Goal: Task Accomplishment & Management: Manage account settings

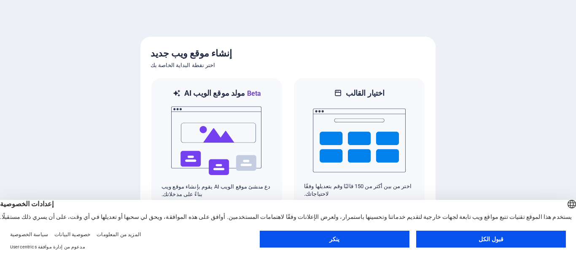
click at [489, 239] on font "قبول الكل" at bounding box center [490, 239] width 25 height 7
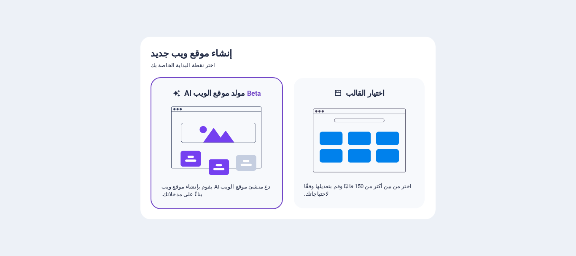
click at [236, 134] on img at bounding box center [216, 141] width 93 height 84
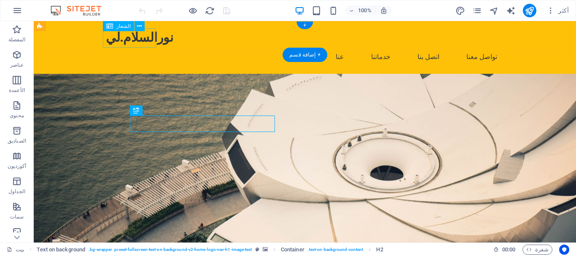
click at [141, 40] on div "نورالسلام.لي" at bounding box center [305, 37] width 398 height 19
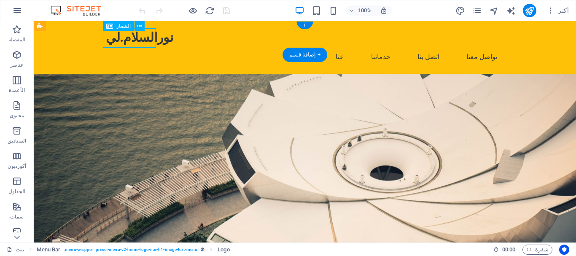
click at [134, 40] on div "نورالسلام.لي" at bounding box center [305, 37] width 398 height 19
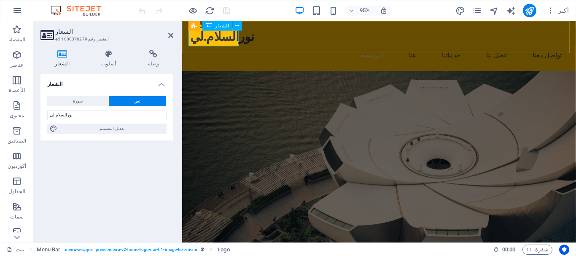
click at [206, 39] on div "نورالسلام.لي" at bounding box center [390, 37] width 398 height 19
click at [54, 39] on header "الشعار العنصر رقم ed-1000376279" at bounding box center [106, 32] width 133 height 22
click at [60, 62] on font "الشعار" at bounding box center [62, 64] width 15 height 6
click at [106, 57] on icon at bounding box center [108, 54] width 43 height 8
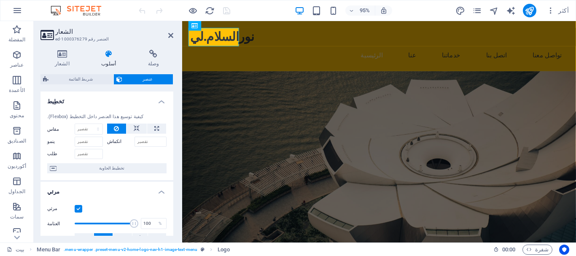
click at [55, 33] on header "الشعار العنصر رقم ed-1000376279" at bounding box center [106, 32] width 133 height 22
click at [194, 28] on font "شريط القائمة" at bounding box center [207, 25] width 27 height 5
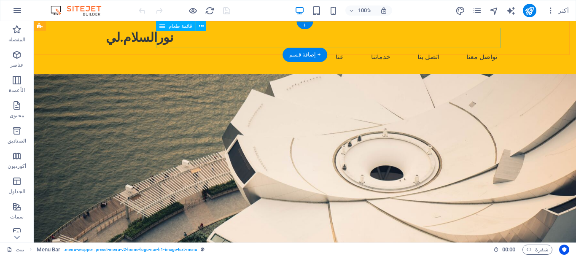
click at [225, 47] on nav "الرئيسية عنا خدماتنا اتصل بنا تواصل معنا" at bounding box center [305, 57] width 398 height 20
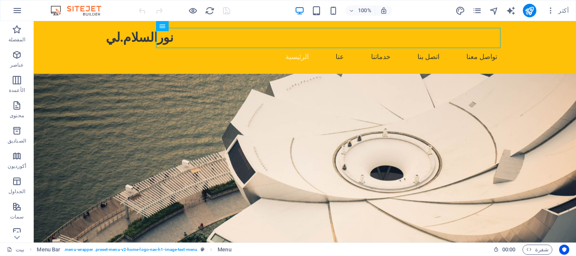
click at [381, 138] on figure at bounding box center [305, 166] width 542 height 185
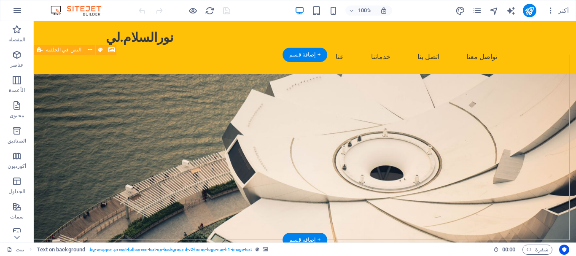
click at [400, 133] on figure at bounding box center [305, 166] width 542 height 185
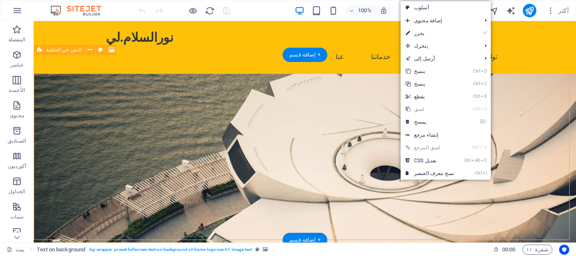
click at [370, 100] on figure at bounding box center [305, 166] width 542 height 185
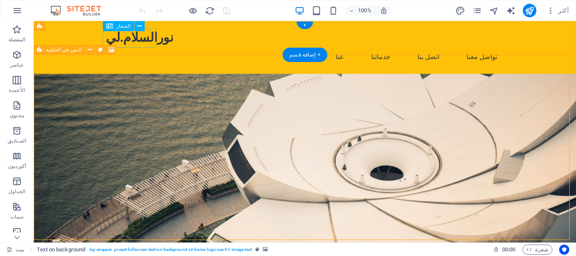
click at [132, 40] on div "نورالسلام.لي" at bounding box center [305, 37] width 398 height 19
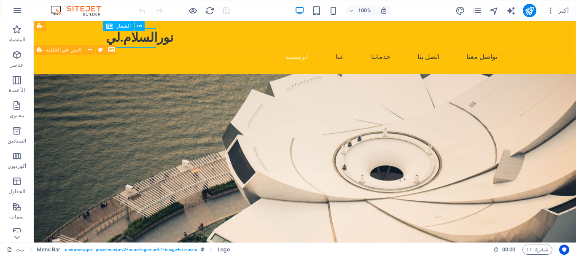
click at [125, 27] on font "الشعار" at bounding box center [123, 26] width 14 height 6
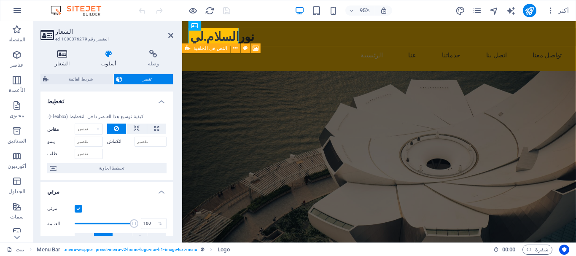
click at [64, 57] on icon at bounding box center [61, 54] width 43 height 8
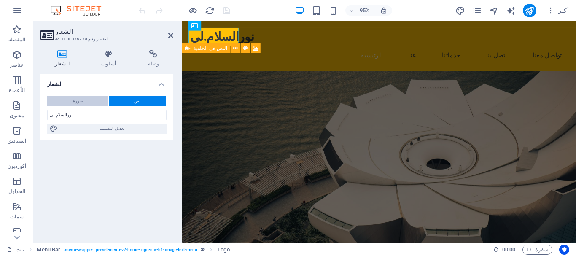
click at [89, 102] on button "صورة" at bounding box center [77, 101] width 61 height 10
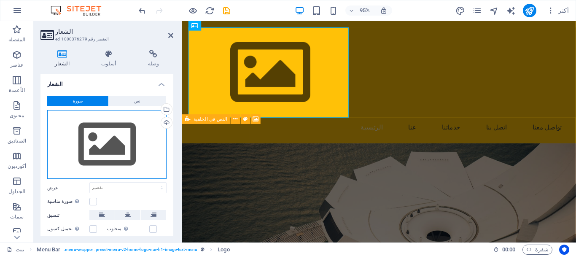
click at [121, 135] on div "اسحب الملفات هنا، وانقر لاختيار الملفات أو حدد الملفات من الملفات أو من صورنا و…" at bounding box center [106, 144] width 119 height 69
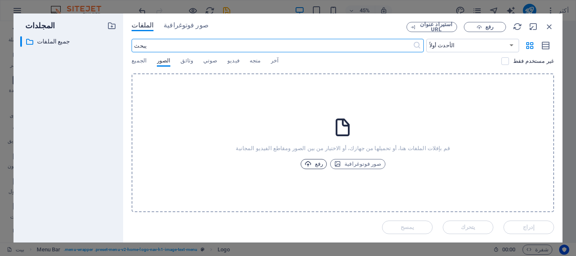
click at [306, 164] on button "رفع" at bounding box center [314, 164] width 26 height 10
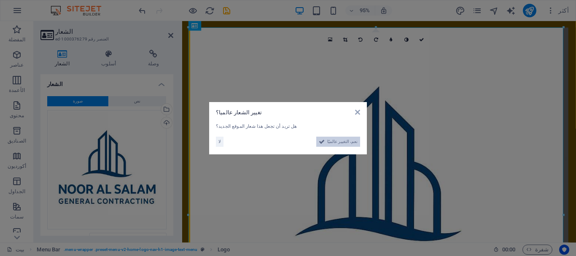
click at [325, 141] on icon at bounding box center [322, 142] width 6 height 10
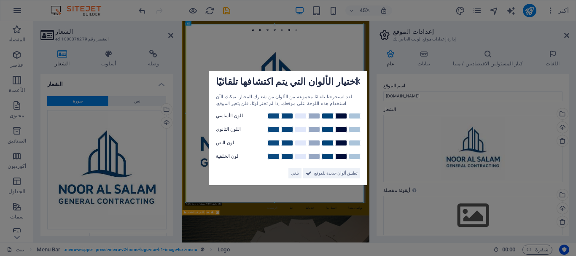
click at [356, 83] on icon at bounding box center [357, 81] width 5 height 7
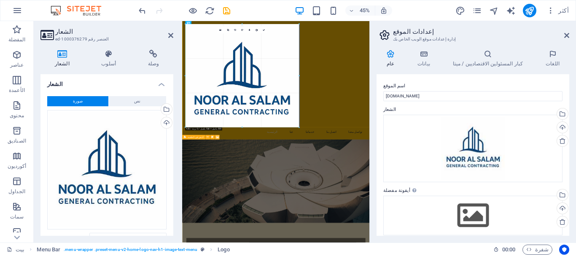
drag, startPoint x: 364, startPoint y: 201, endPoint x: 51, endPoint y: 91, distance: 331.5
type input "598"
select select "px"
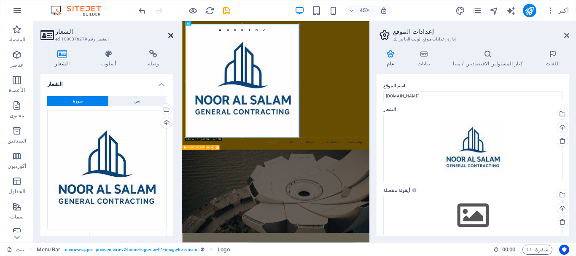
click at [170, 38] on icon at bounding box center [170, 35] width 5 height 7
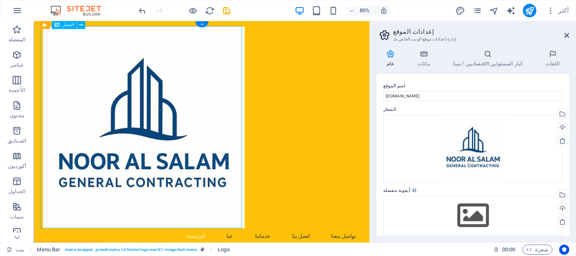
click at [270, 236] on div at bounding box center [244, 154] width 398 height 252
click at [292, 255] on div at bounding box center [244, 154] width 398 height 252
select select "px"
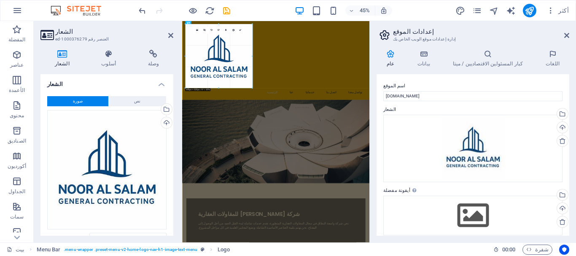
drag, startPoint x: 298, startPoint y: 137, endPoint x: 56, endPoint y: 27, distance: 266.1
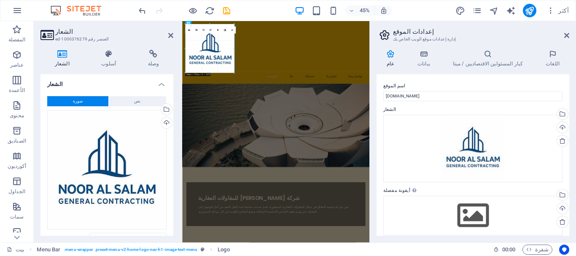
drag, startPoint x: 252, startPoint y: 90, endPoint x: 137, endPoint y: 47, distance: 123.4
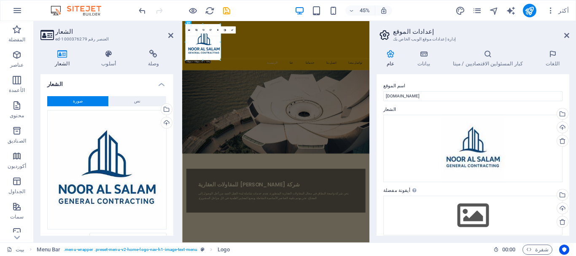
drag, startPoint x: 234, startPoint y: 73, endPoint x: 145, endPoint y: 40, distance: 94.7
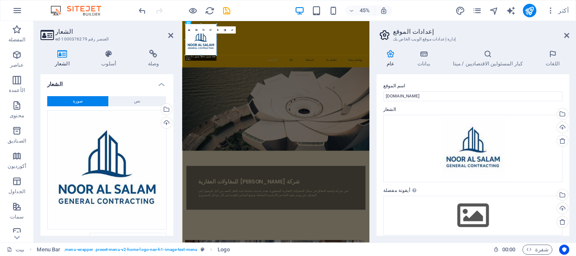
drag, startPoint x: 220, startPoint y: 58, endPoint x: 204, endPoint y: 47, distance: 19.1
type input "163"
click at [341, 72] on div "الرئيسية عنا خدماتنا اتصل بنا تواصل معنا" at bounding box center [390, 72] width 416 height 102
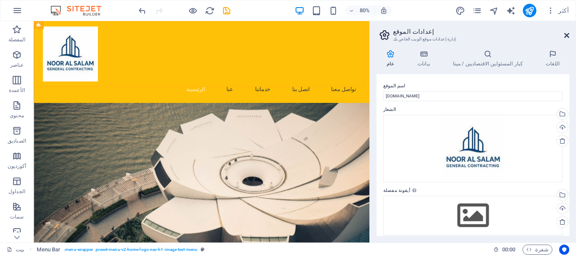
click at [567, 34] on icon at bounding box center [566, 35] width 5 height 7
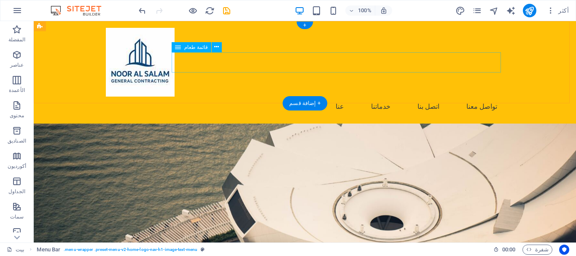
click at [293, 97] on nav "الرئيسية عنا خدماتنا اتصل بنا تواصل معنا" at bounding box center [305, 107] width 398 height 20
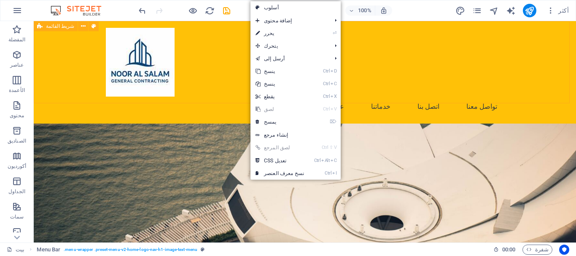
click at [250, 87] on div "الرئيسية عنا خدماتنا اتصل بنا تواصل معنا" at bounding box center [305, 72] width 542 height 102
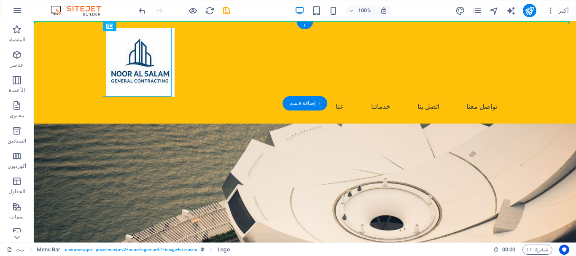
drag, startPoint x: 145, startPoint y: 57, endPoint x: 86, endPoint y: 60, distance: 58.6
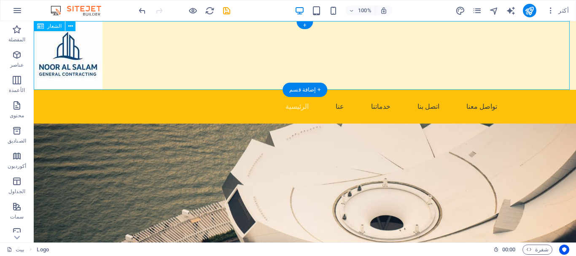
click at [86, 60] on div at bounding box center [305, 55] width 542 height 69
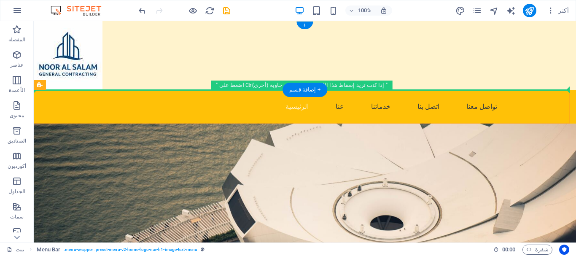
drag, startPoint x: 234, startPoint y: 94, endPoint x: 236, endPoint y: 72, distance: 21.1
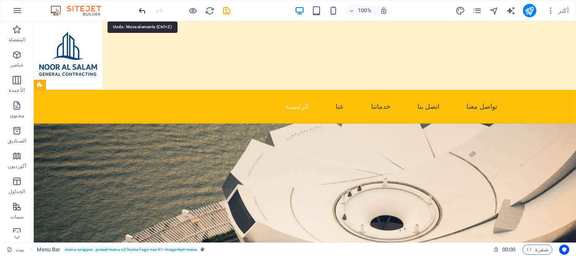
click at [138, 11] on icon "التراجع" at bounding box center [142, 11] width 10 height 10
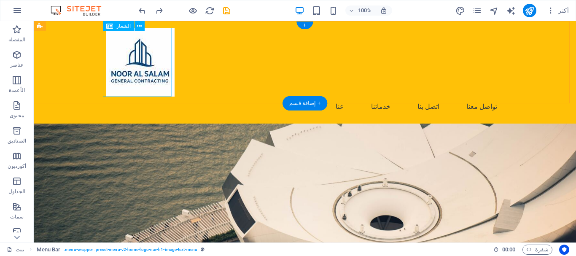
click at [143, 59] on div at bounding box center [305, 62] width 398 height 69
click at [76, 63] on div "الرئيسية عنا خدماتنا اتصل بنا تواصل معنا" at bounding box center [305, 72] width 542 height 102
click at [96, 51] on div "الرئيسية عنا خدماتنا اتصل بنا تواصل معنا" at bounding box center [305, 72] width 542 height 102
select select "rem"
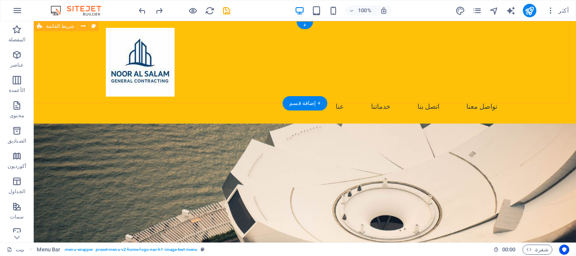
select select "preset-menu-v2-home-logo-nav-h1-image-text-menu"
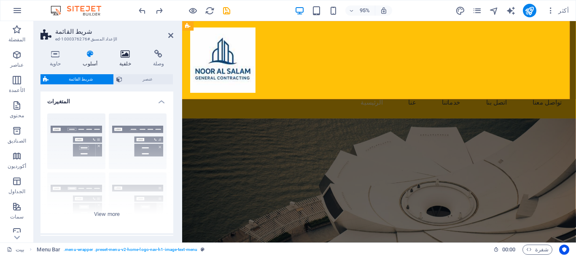
click at [126, 54] on icon at bounding box center [125, 54] width 30 height 8
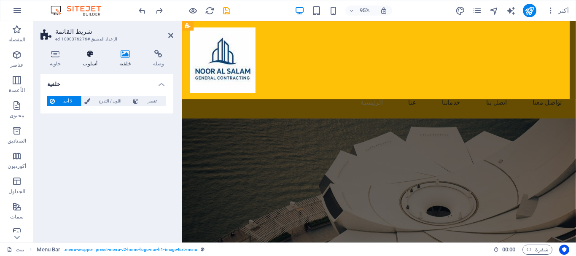
click at [88, 56] on icon at bounding box center [90, 54] width 33 height 8
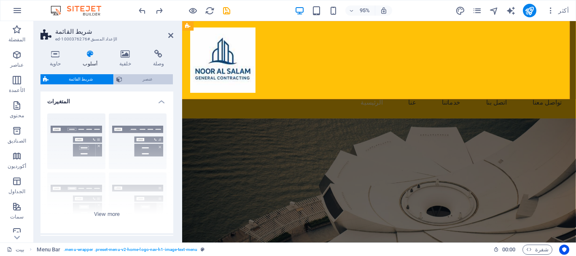
click at [147, 81] on font "عنصر" at bounding box center [147, 79] width 10 height 5
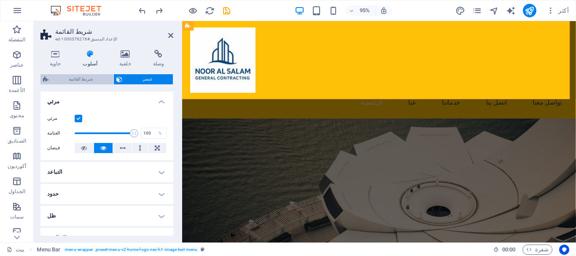
click at [82, 79] on font "شريط القائمة" at bounding box center [81, 79] width 24 height 5
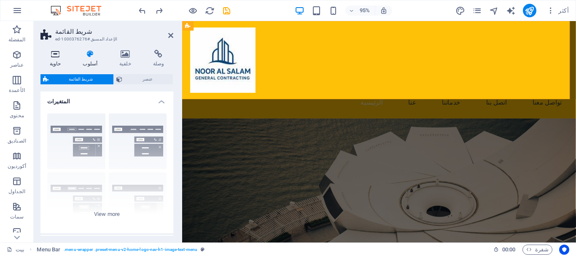
click at [50, 58] on icon at bounding box center [55, 54] width 30 height 8
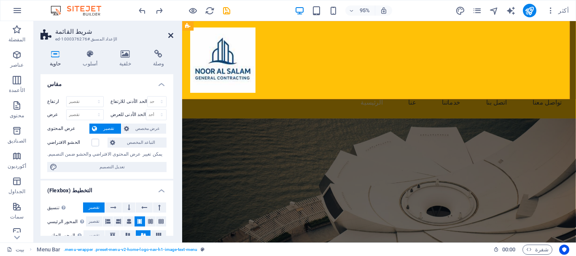
click at [172, 36] on icon at bounding box center [170, 35] width 5 height 7
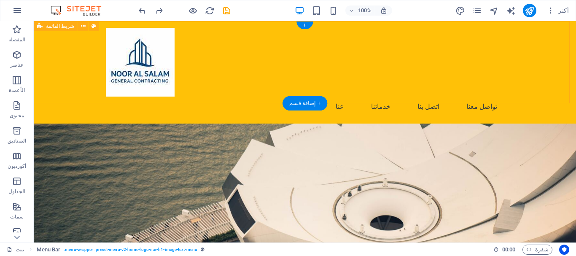
click at [199, 46] on div "الرئيسية عنا خدماتنا اتصل بنا تواصل معنا" at bounding box center [305, 72] width 542 height 102
select select "header"
select select "rem"
select select "preset-menu-v2-home-logo-nav-h1-image-text-menu"
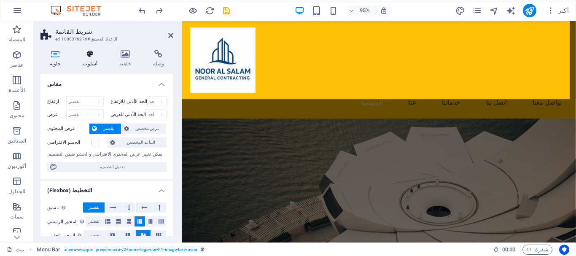
click at [94, 57] on icon at bounding box center [90, 54] width 33 height 8
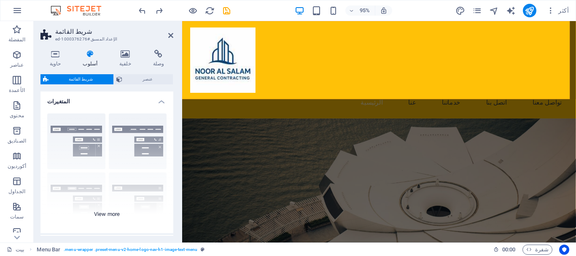
click at [85, 129] on div "حدود مركز تقصير مُثَبَّت لوكي مشغل واسع كبير جدًا" at bounding box center [106, 170] width 133 height 126
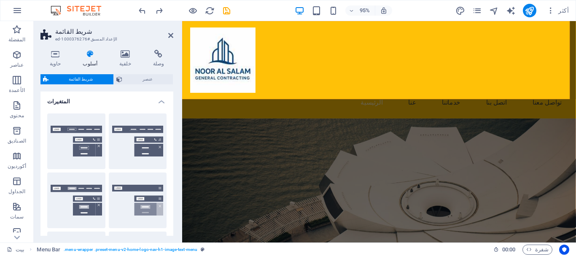
click at [85, 129] on button "حدود" at bounding box center [76, 141] width 58 height 56
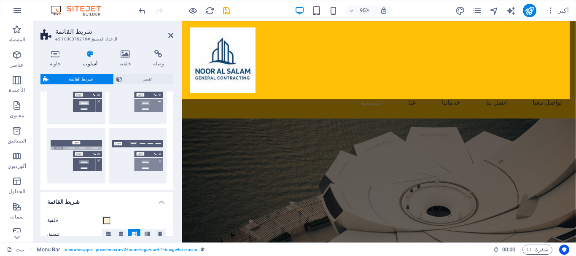
scroll to position [253, 0]
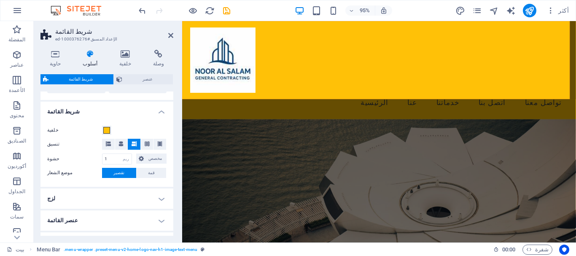
click at [102, 129] on label "خلفية" at bounding box center [74, 130] width 55 height 10
click at [102, 129] on button "خلفية" at bounding box center [106, 130] width 9 height 9
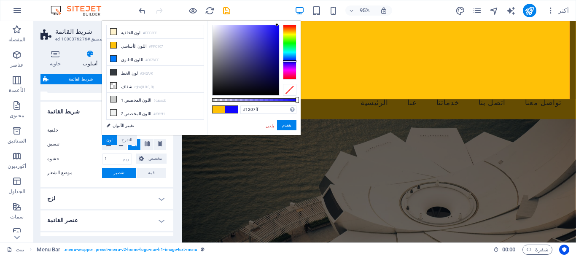
drag, startPoint x: 285, startPoint y: 34, endPoint x: 288, endPoint y: 61, distance: 27.6
click at [288, 61] on div at bounding box center [289, 52] width 13 height 55
click at [275, 24] on div at bounding box center [276, 24] width 3 height 3
click at [276, 31] on div at bounding box center [245, 60] width 67 height 70
click at [277, 126] on button "يتقدم" at bounding box center [286, 125] width 19 height 11
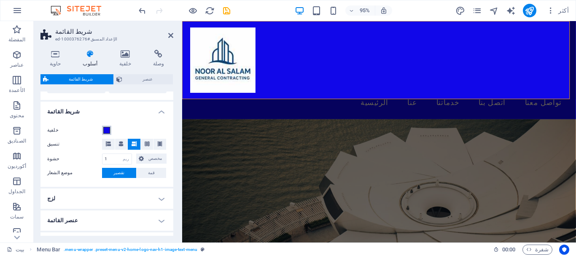
click at [106, 130] on span at bounding box center [106, 130] width 7 height 7
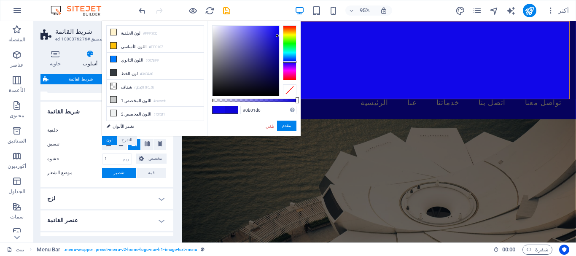
type input "#0900d6"
drag, startPoint x: 274, startPoint y: 43, endPoint x: 279, endPoint y: 37, distance: 8.1
click at [279, 37] on div at bounding box center [245, 61] width 67 height 70
click at [277, 125] on button "يتقدم" at bounding box center [286, 126] width 19 height 11
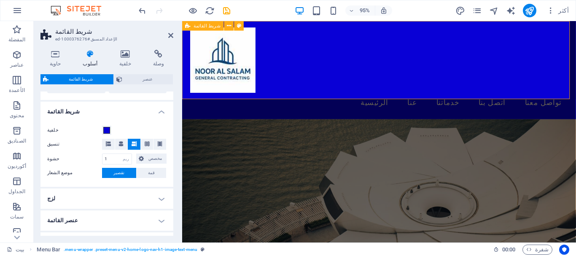
click at [424, 99] on div "الرئيسية عنا خدماتنا اتصل بنا تواصل معنا" at bounding box center [389, 72] width 414 height 103
click at [428, 102] on div "الرئيسية عنا خدماتنا اتصل بنا تواصل معنا" at bounding box center [389, 72] width 414 height 103
click at [169, 36] on icon at bounding box center [170, 35] width 5 height 7
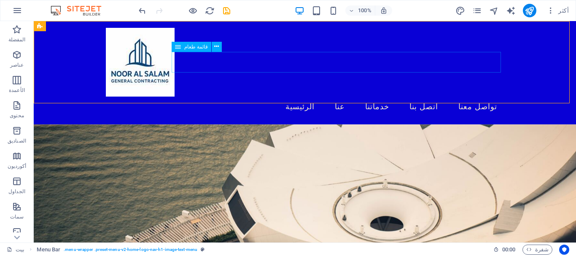
click at [179, 48] on icon at bounding box center [178, 47] width 6 height 10
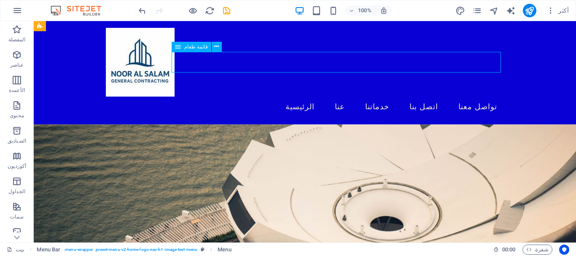
click at [180, 47] on icon at bounding box center [178, 47] width 6 height 10
click at [214, 48] on icon at bounding box center [216, 46] width 5 height 9
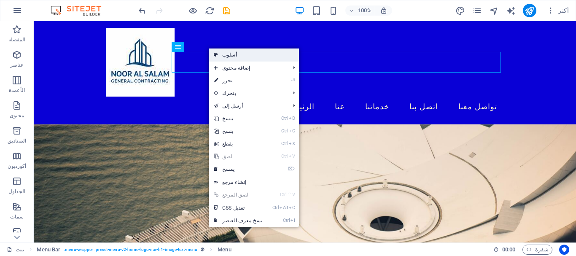
click at [227, 53] on font "أسلوب" at bounding box center [229, 55] width 15 height 6
select select "rem"
select select "preset-menu-v2-home-logo-nav-h1-image-text-menu"
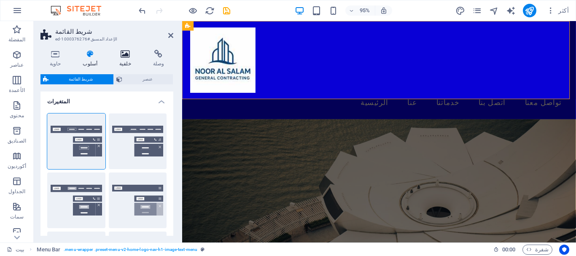
click at [120, 59] on h4 "خلفية" at bounding box center [127, 59] width 34 height 18
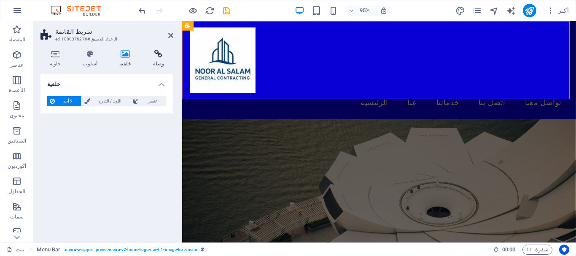
click at [159, 54] on icon at bounding box center [159, 54] width 30 height 8
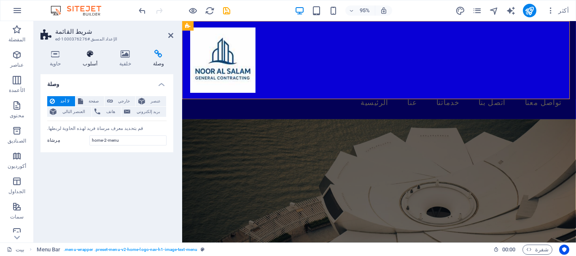
click at [91, 55] on icon at bounding box center [90, 54] width 33 height 8
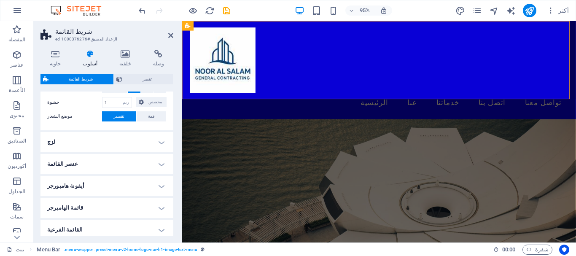
scroll to position [295, 0]
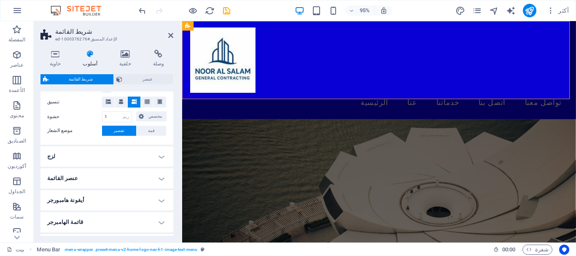
click at [136, 154] on h4 "لزج" at bounding box center [106, 156] width 133 height 20
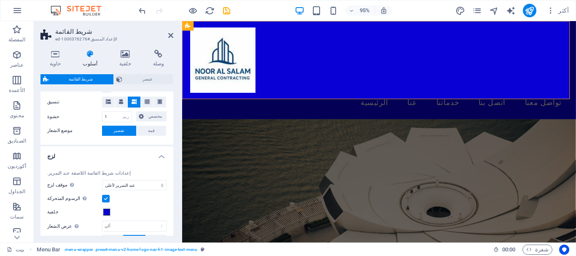
click at [136, 154] on h4 "لزج" at bounding box center [106, 153] width 133 height 15
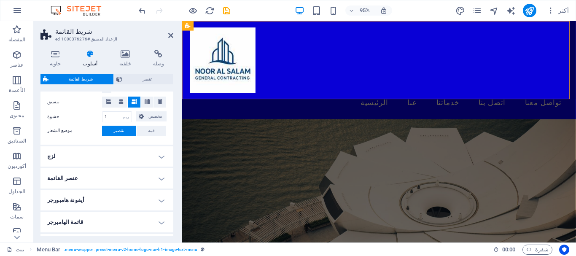
click at [177, 84] on div "حاوية أسلوب خلفية وصلة مقاس ارتفاع تقصير بكسل ريم % في اتش فولكس فاجن الحد الأد…" at bounding box center [107, 142] width 146 height 199
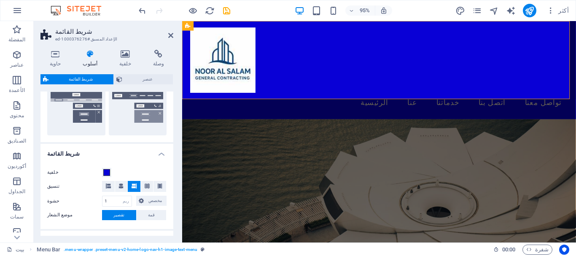
scroll to position [253, 0]
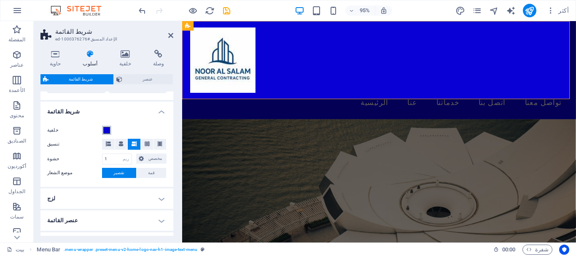
click at [108, 128] on span at bounding box center [106, 130] width 7 height 7
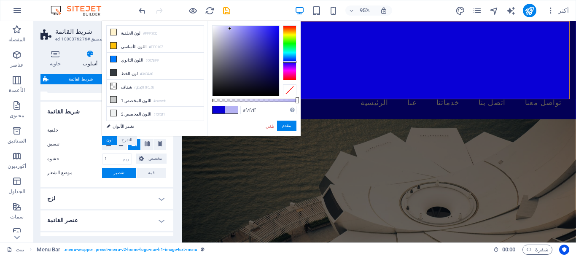
type input "#ffffff"
drag, startPoint x: 274, startPoint y: 35, endPoint x: 201, endPoint y: 21, distance: 73.7
click at [201, 21] on div "أقل لون الخلفية #FFF3CD اللون الأساسي #FFC107 اللون الثانوي #007BFF لون الخط" at bounding box center [201, 78] width 199 height 115
click at [277, 128] on button "يتقدم" at bounding box center [286, 126] width 19 height 11
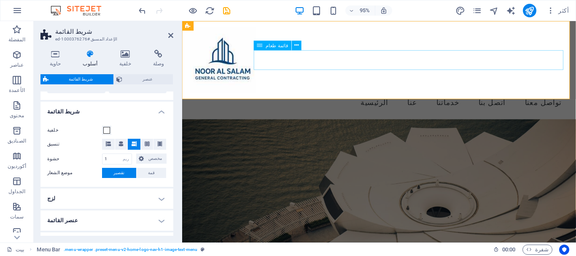
click at [556, 97] on nav "الرئيسية عنا خدماتنا اتصل بنا تواصل معنا" at bounding box center [390, 107] width 398 height 21
select select
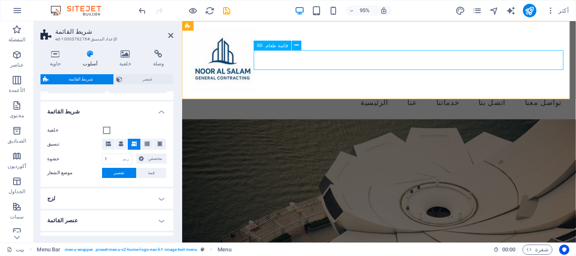
select select
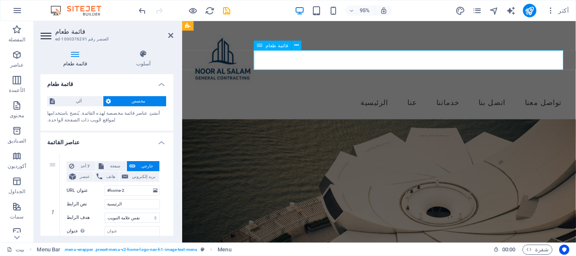
click at [556, 97] on nav "الرئيسية عنا خدماتنا اتصل بنا تواصل معنا" at bounding box center [390, 107] width 398 height 21
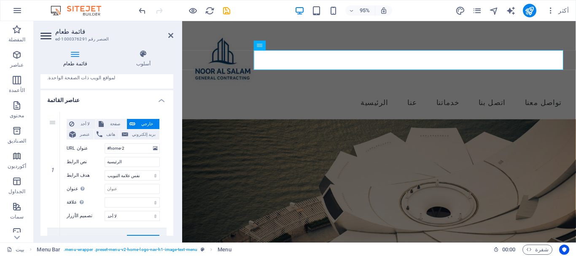
scroll to position [84, 0]
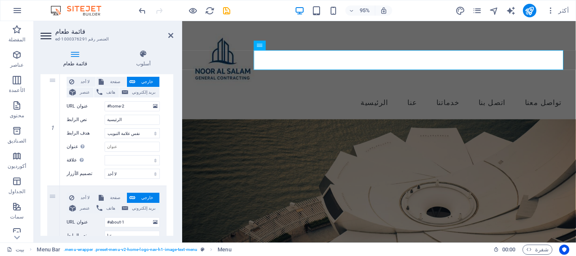
click at [192, 124] on figure at bounding box center [389, 216] width 414 height 185
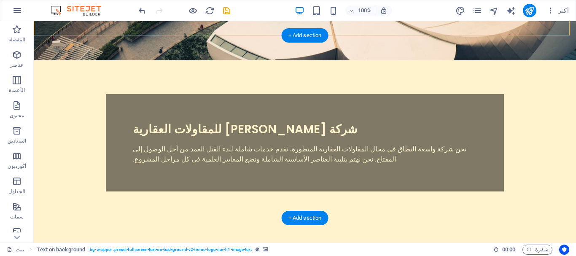
scroll to position [253, 0]
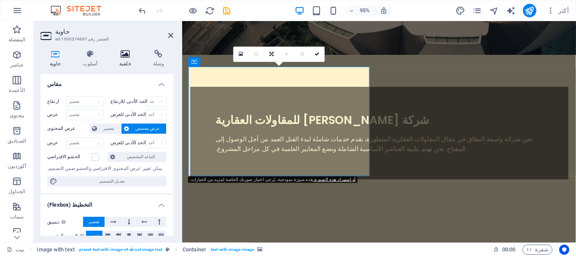
click at [126, 60] on h4 "خلفية" at bounding box center [127, 59] width 34 height 18
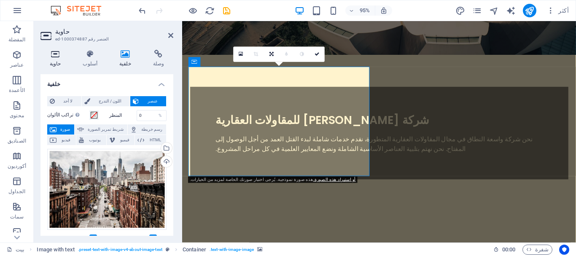
click at [59, 57] on icon at bounding box center [55, 54] width 30 height 8
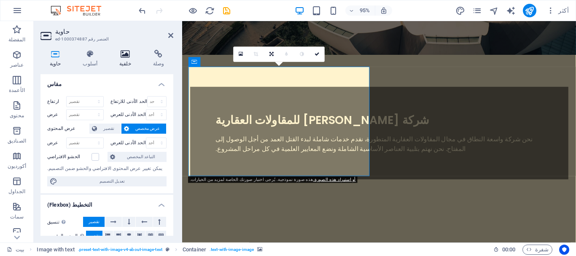
click at [118, 54] on icon at bounding box center [125, 54] width 30 height 8
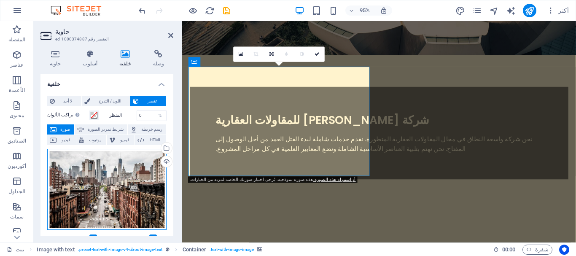
click at [113, 180] on div "اسحب الملفات هنا، وانقر لاختيار الملفات أو حدد الملفات من الملفات أو من صورنا و…" at bounding box center [106, 189] width 119 height 81
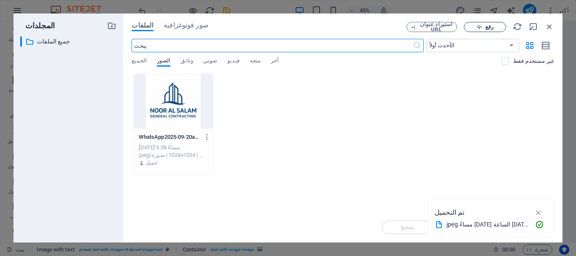
click at [484, 28] on span "رفع" at bounding box center [484, 26] width 35 height 5
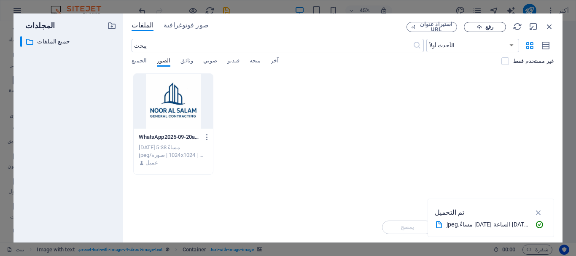
click at [88, 19] on div "المجلدات ​ All files جميع الملفات" at bounding box center [68, 127] width 110 height 229
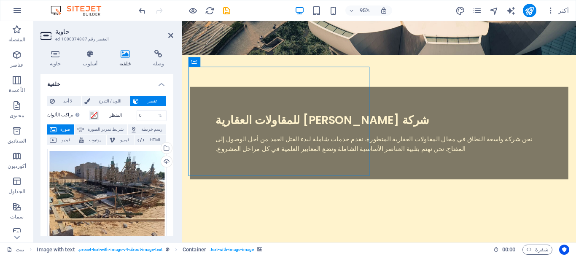
drag, startPoint x: 271, startPoint y: 114, endPoint x: 286, endPoint y: 132, distance: 22.7
drag, startPoint x: 279, startPoint y: 121, endPoint x: 273, endPoint y: 121, distance: 5.5
click at [88, 56] on icon at bounding box center [90, 54] width 33 height 8
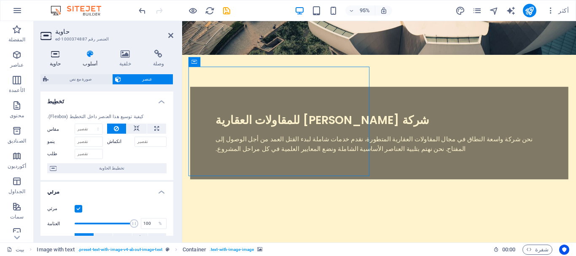
click at [56, 53] on icon at bounding box center [55, 54] width 30 height 8
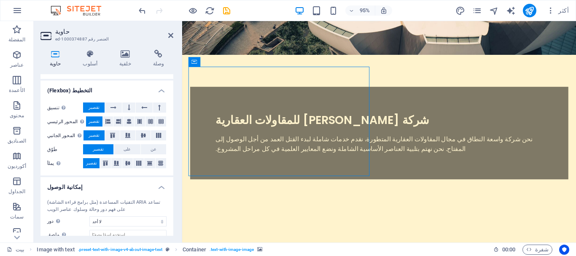
scroll to position [126, 0]
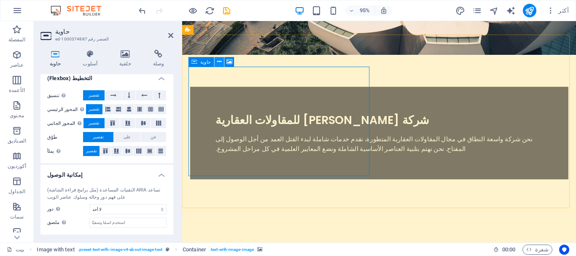
click at [219, 62] on icon at bounding box center [219, 62] width 4 height 8
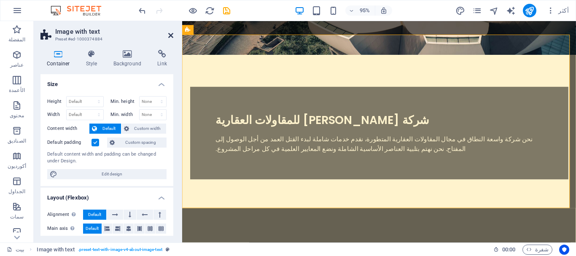
click at [169, 35] on icon at bounding box center [170, 35] width 5 height 7
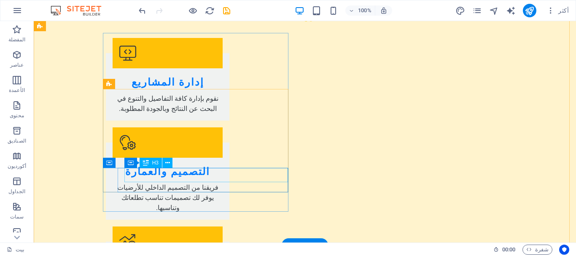
scroll to position [885, 0]
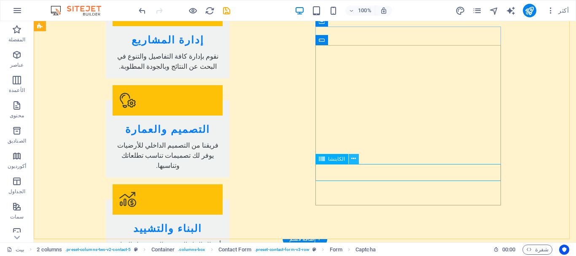
click at [351, 161] on icon at bounding box center [353, 158] width 5 height 9
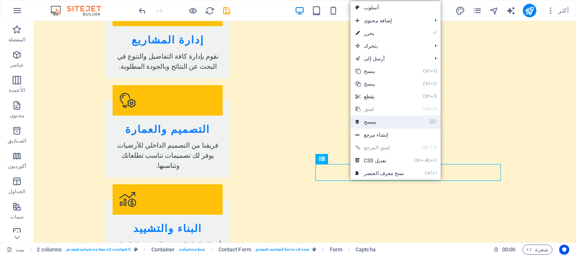
click at [383, 121] on link "⌦ يمسح" at bounding box center [379, 121] width 59 height 13
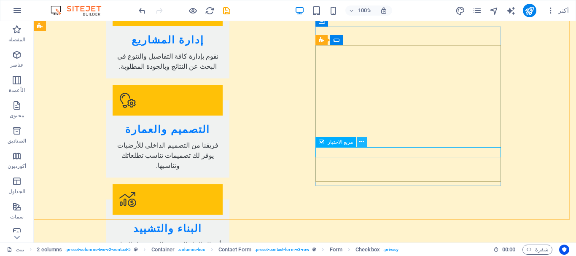
click at [359, 143] on icon at bounding box center [361, 141] width 5 height 9
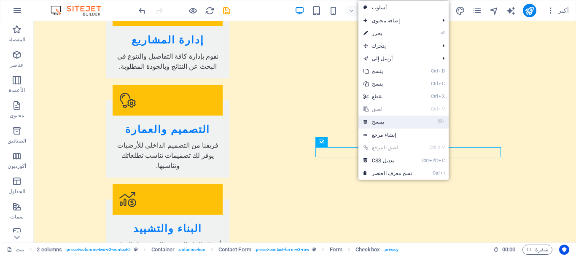
click at [380, 119] on font "يمسح" at bounding box center [378, 122] width 13 height 6
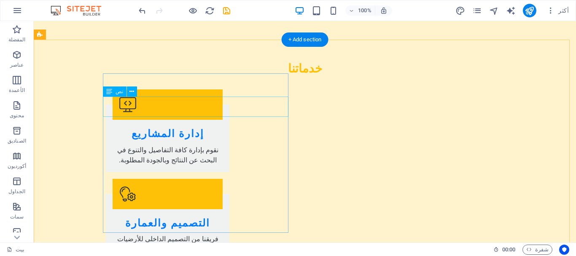
scroll to position [838, 0]
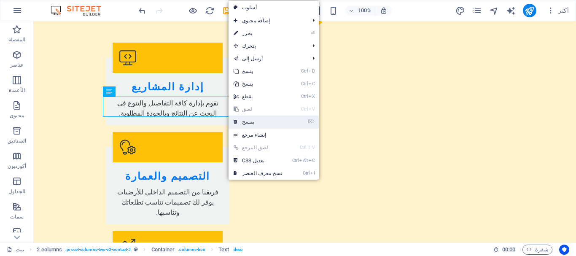
click at [246, 123] on font "يمسح" at bounding box center [248, 122] width 13 height 6
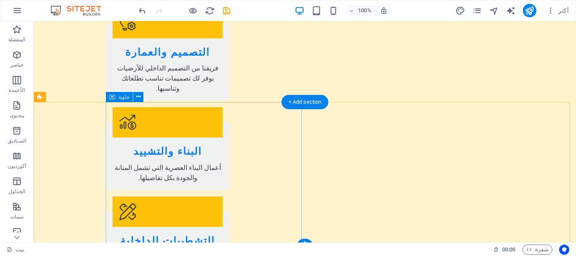
scroll to position [987, 0]
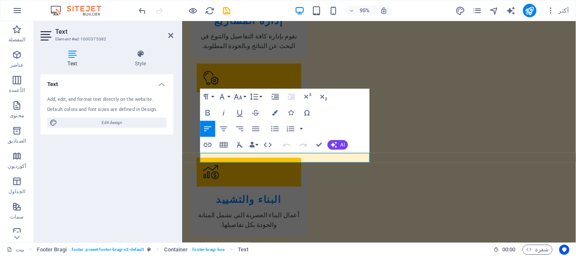
scroll to position [975, 0]
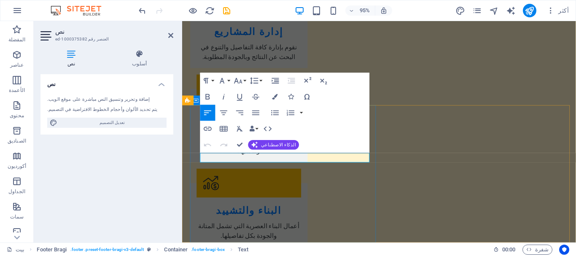
drag, startPoint x: 218, startPoint y: 166, endPoint x: 259, endPoint y: 326, distance: 165.6
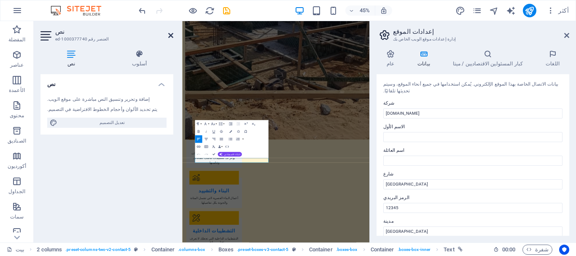
click at [172, 35] on icon at bounding box center [170, 35] width 5 height 7
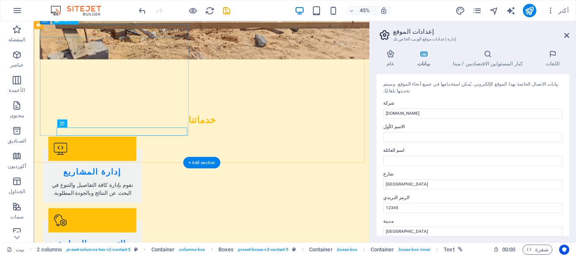
scroll to position [886, 0]
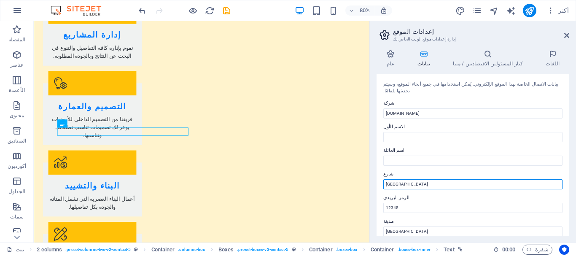
click at [406, 179] on input "شارع السيف" at bounding box center [472, 184] width 179 height 10
click at [391, 179] on input "شارع السيف" at bounding box center [472, 184] width 179 height 10
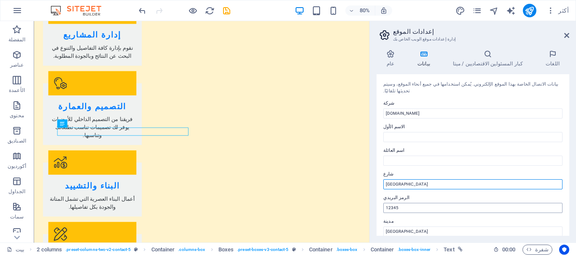
type input "شارع النصر"
click at [395, 203] on input "12345" at bounding box center [472, 208] width 179 height 10
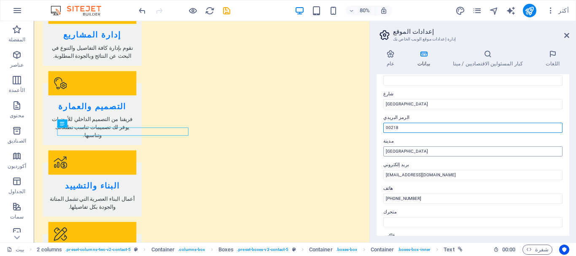
scroll to position [84, 0]
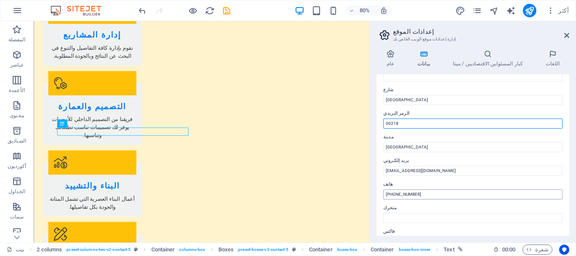
type input "00218"
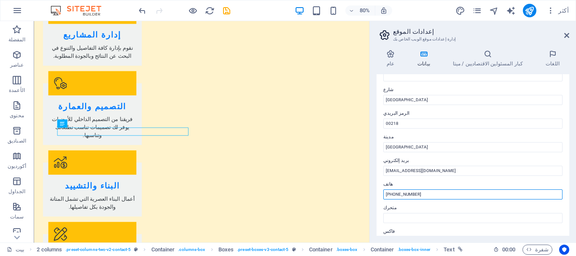
click at [399, 189] on input "+218 21 234 5678" at bounding box center [472, 194] width 179 height 10
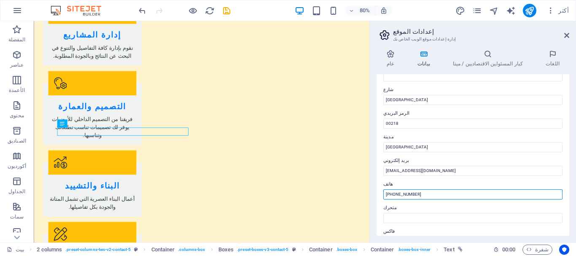
paste input "⁦[PHONE_NUMBER][US_EMPLOYER_IDENTIFICATION_NUMBER]⁩"
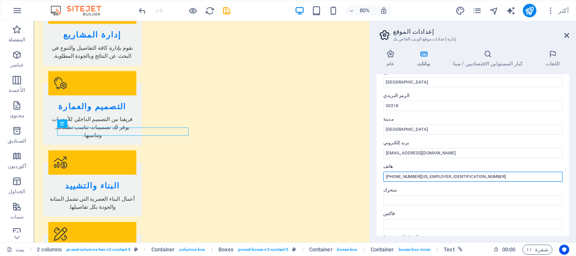
scroll to position [68, 0]
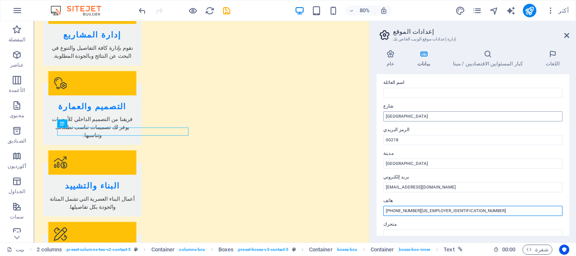
type input "⁦[PHONE_NUMBER][US_EMPLOYER_IDENTIFICATION_NUMBER]⁩"
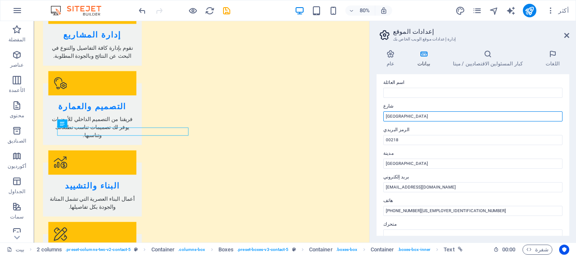
click at [385, 111] on input "شارع النصر" at bounding box center [472, 116] width 179 height 10
drag, startPoint x: 407, startPoint y: 108, endPoint x: 373, endPoint y: 111, distance: 34.3
click at [373, 111] on div "عام بيانات كبار المسئولين الاقتصاديين / ميتا اللغات اسم الموقع nooralsalam.ly ا…" at bounding box center [473, 142] width 206 height 199
click at [387, 111] on input "/ عمارة نادي الوجدة مكتب رقم 9 شارع النصر" at bounding box center [472, 116] width 179 height 10
drag, startPoint x: 386, startPoint y: 109, endPoint x: 390, endPoint y: 110, distance: 4.7
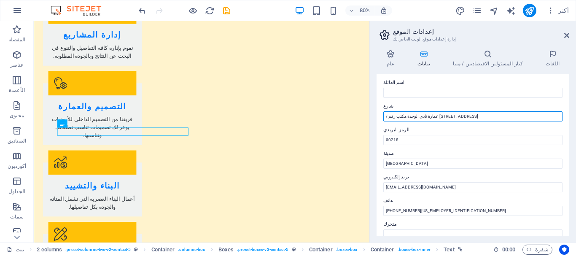
click at [390, 111] on input "/ عمارة نادي الوجدة مكتب رقم 9 شارع النصر" at bounding box center [472, 116] width 179 height 10
click at [402, 111] on input "/ عمارة نادي الوجدة مكتب رقم 9 شارع النصر" at bounding box center [472, 116] width 179 height 10
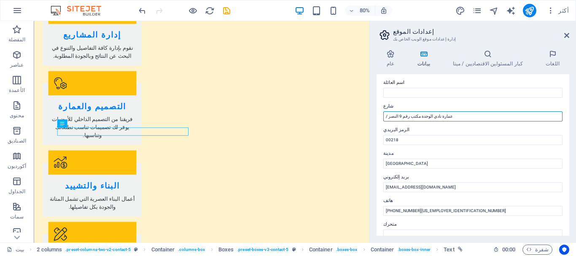
click at [395, 111] on input "/ عمارة نادي الوجدة مكتب رقم 9 النصر" at bounding box center [472, 116] width 179 height 10
click at [386, 111] on input "/ عمارة نادي الوجدة مكتب رقم 9" at bounding box center [472, 116] width 179 height 10
click at [403, 111] on input "عمارة نادي الوجدة مكتب رقم 9" at bounding box center [472, 116] width 179 height 10
click at [475, 111] on input "عمارة نادي الوجدة الدور الثالث مكتب رقم 9" at bounding box center [472, 116] width 179 height 10
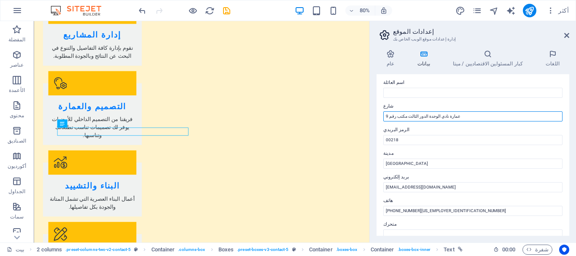
click at [448, 111] on input "عمارة نادي الوجدة الدور الثالث مكتب رقم 9" at bounding box center [472, 116] width 179 height 10
click at [448, 111] on input "عمارة نادي الوجدة الدور الثالث مكتب رقم" at bounding box center [472, 116] width 179 height 10
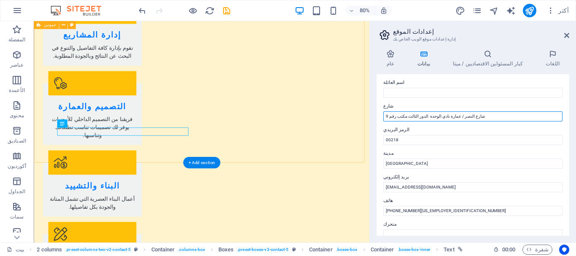
type input "شارع النصر / عمارة نادي الوحدة الدور الثالث مكتب رقم 9"
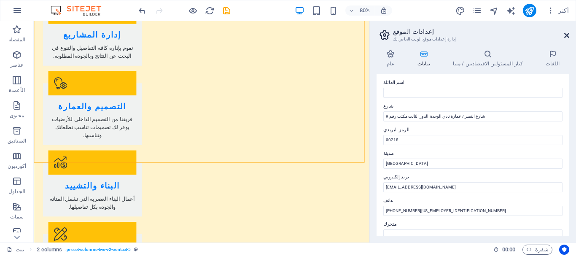
click at [567, 34] on icon at bounding box center [566, 35] width 5 height 7
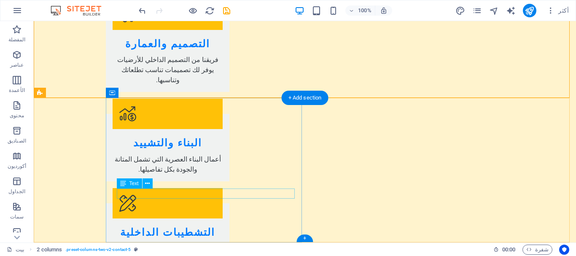
scroll to position [987, 0]
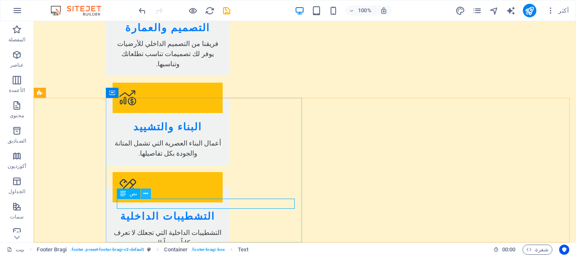
click at [145, 193] on icon at bounding box center [145, 193] width 5 height 9
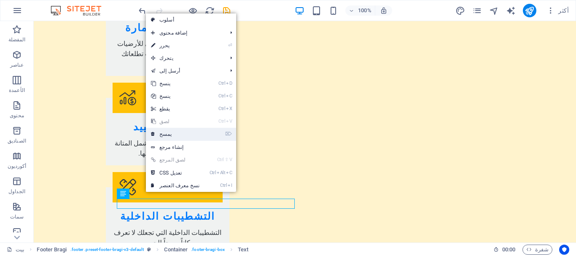
click at [171, 136] on link "⌦ يمسح" at bounding box center [175, 134] width 59 height 13
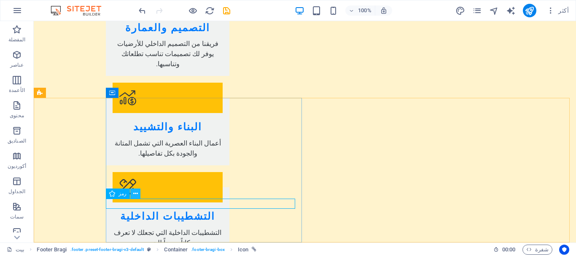
click at [137, 195] on button at bounding box center [135, 193] width 10 height 10
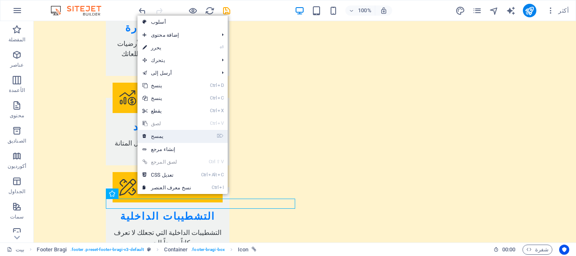
click at [161, 137] on link "⌦ يمسح" at bounding box center [166, 136] width 59 height 13
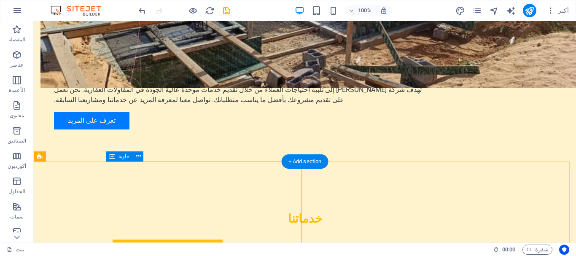
scroll to position [977, 0]
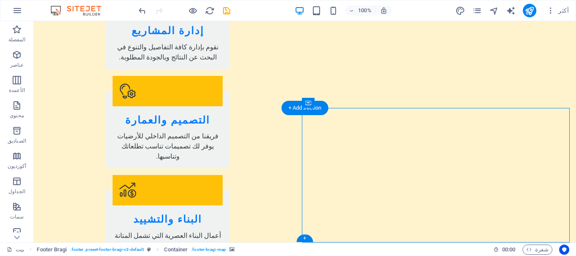
select select "px"
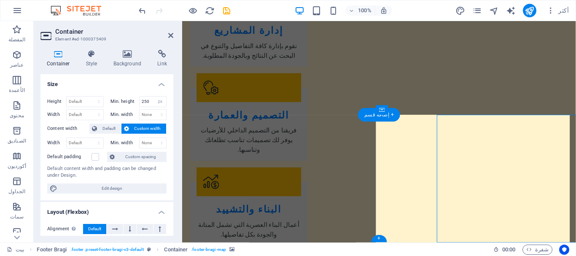
scroll to position [965, 0]
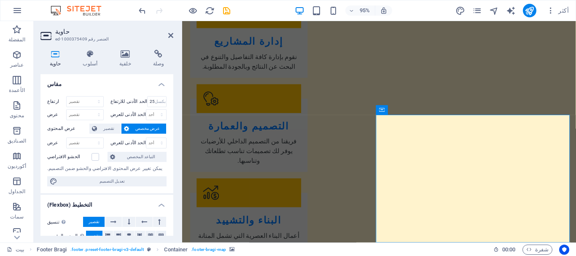
click at [118, 54] on icon at bounding box center [125, 54] width 30 height 8
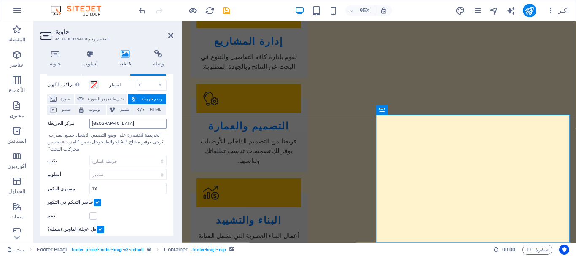
scroll to position [42, 0]
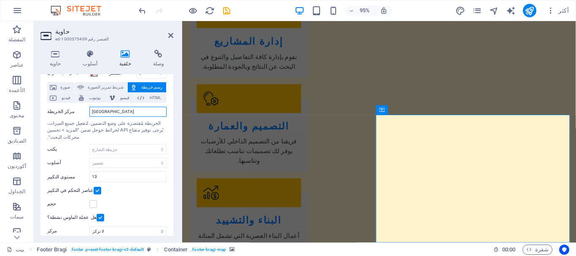
click at [130, 111] on input "شارع السيف, 12345 طرابلس" at bounding box center [127, 112] width 77 height 10
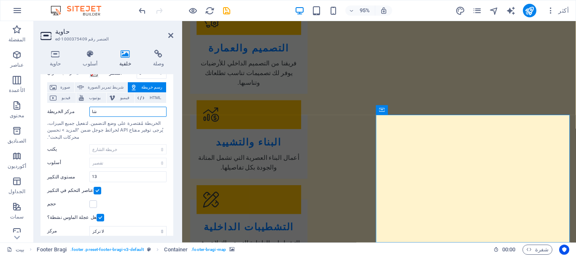
type input "ش"
type input "[GEOGRAPHIC_DATA]"
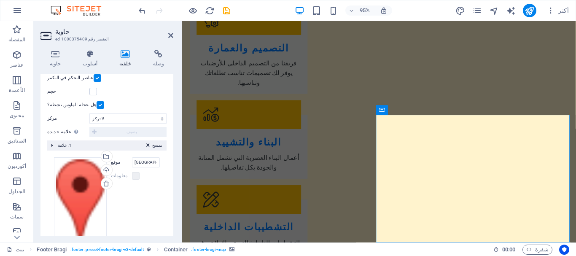
scroll to position [167, 0]
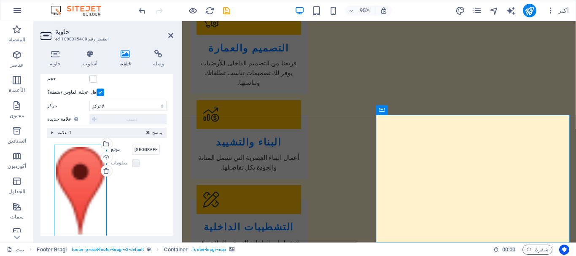
click at [78, 174] on div "اسحب الملفات هنا، وانقر لاختيار الملفات أو حدد الملفات من الملفات أو من صورنا و…" at bounding box center [80, 191] width 53 height 92
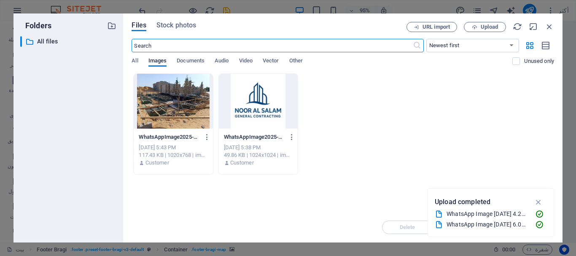
scroll to position [706, 0]
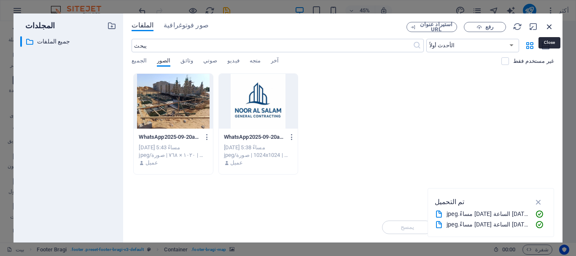
click at [548, 27] on icon "button" at bounding box center [549, 26] width 9 height 9
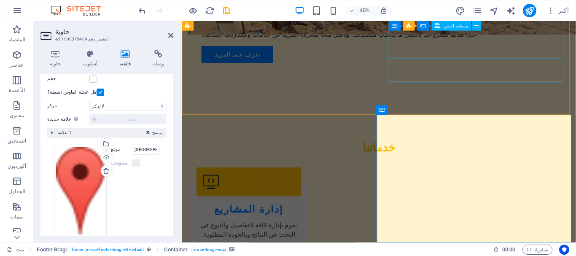
scroll to position [965, 0]
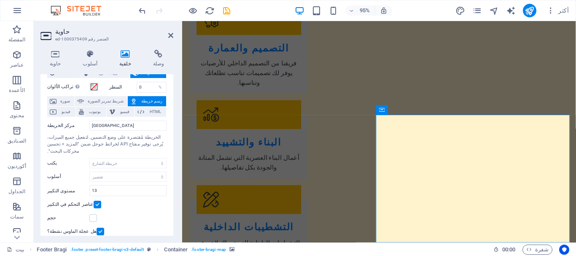
scroll to position [42, 0]
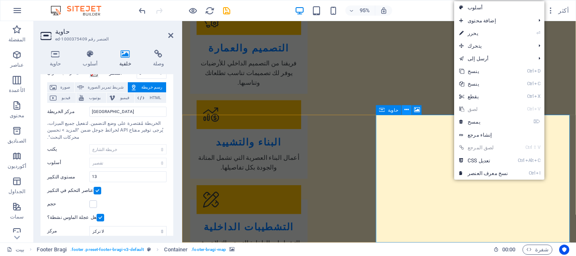
click at [405, 111] on icon at bounding box center [407, 110] width 4 height 8
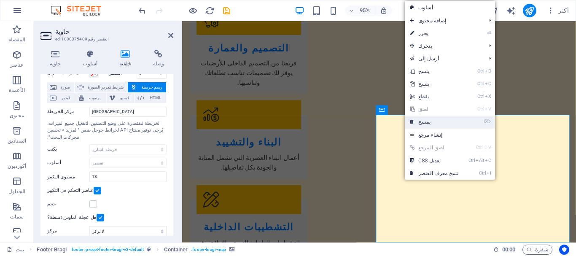
click at [424, 123] on font "يمسح" at bounding box center [424, 122] width 13 height 6
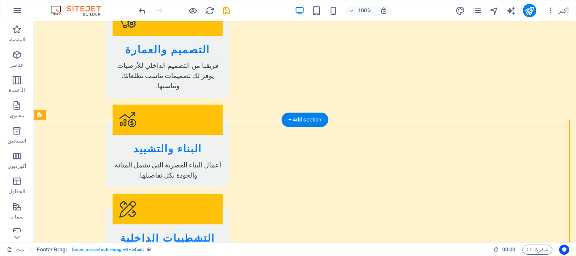
drag, startPoint x: 101, startPoint y: 137, endPoint x: 70, endPoint y: 132, distance: 31.7
click at [62, 118] on div "تذييل براغي" at bounding box center [54, 115] width 40 height 10
click at [62, 116] on font "تذييل براغي" at bounding box center [58, 115] width 24 height 6
click at [51, 114] on font "تذييل براغي" at bounding box center [58, 115] width 24 height 6
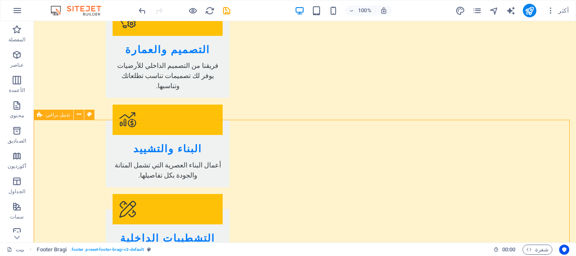
select select "footer"
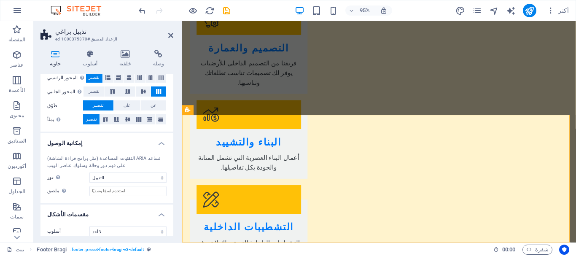
scroll to position [166, 0]
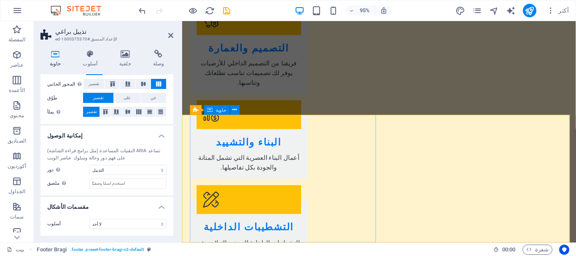
click at [217, 110] on font "حاوية" at bounding box center [221, 109] width 11 height 5
click at [217, 111] on font "حاوية" at bounding box center [221, 109] width 11 height 5
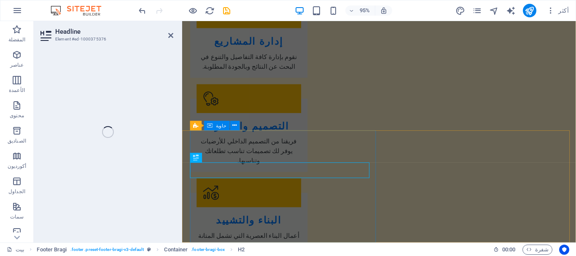
scroll to position [948, 0]
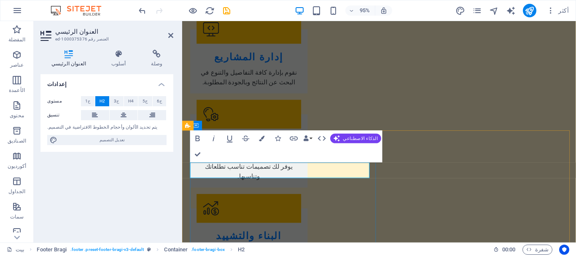
drag, startPoint x: 287, startPoint y: 177, endPoint x: 192, endPoint y: 177, distance: 94.8
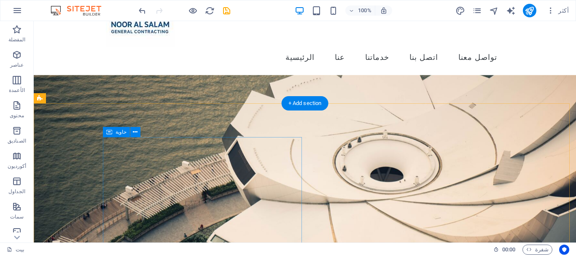
scroll to position [0, 0]
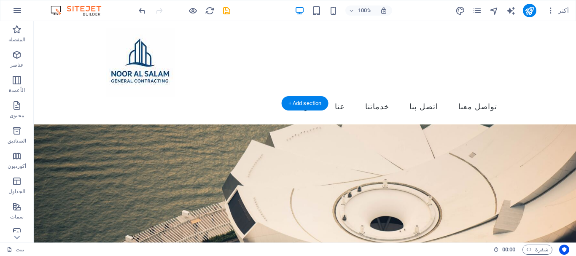
click at [375, 152] on figure at bounding box center [305, 216] width 542 height 185
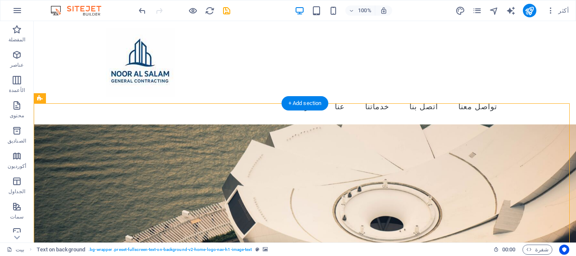
click at [148, 124] on figure at bounding box center [305, 216] width 542 height 185
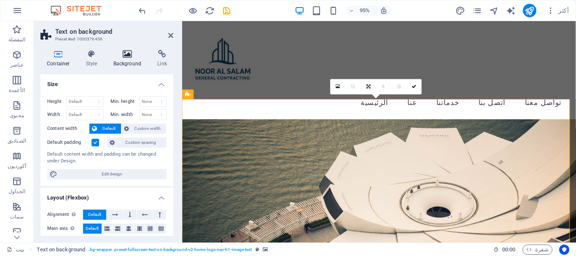
click at [126, 54] on icon at bounding box center [127, 54] width 41 height 8
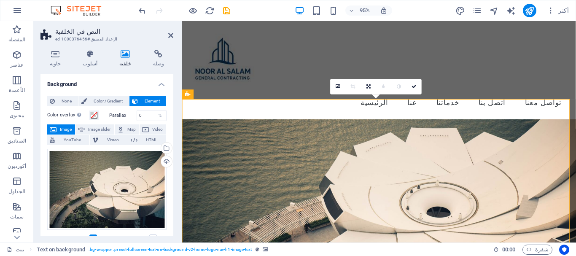
click at [248, 124] on figure at bounding box center [389, 216] width 414 height 185
click at [513, 10] on icon "مولد النص" at bounding box center [511, 11] width 10 height 10
select select "English"
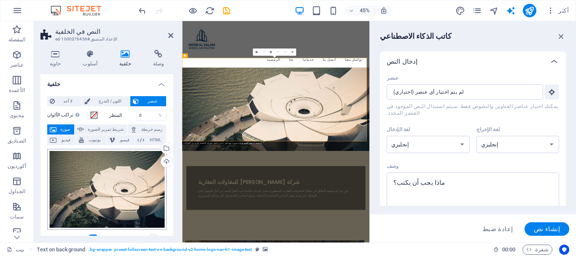
scroll to position [84, 0]
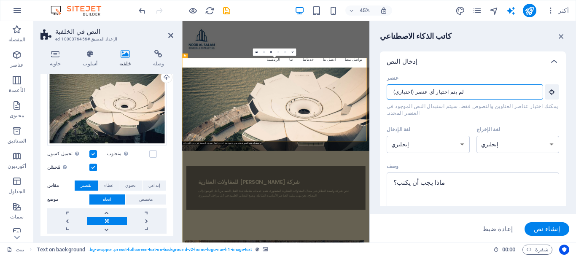
click at [447, 90] on input "عنصر ​ يمكنك اختيار عناصر العناوين والنصوص فقط. سيتم استبدال النص الموجود في ال…" at bounding box center [461, 91] width 150 height 15
click at [453, 138] on select "الألبانية عربي الأرمنية عوضي أذربيجاني بشكير الباسكية البيلاروسية البنغالية بهو…" at bounding box center [427, 144] width 83 height 17
select select "Arabic"
click at [386, 136] on select "الألبانية عربي الأرمنية عوضي أذربيجاني بشكير الباسكية البيلاروسية البنغالية بهو…" at bounding box center [427, 144] width 83 height 17
click at [530, 142] on select "الألبانية عربي الأرمنية عوضي أذربيجاني بشكير الباسكية البيلاروسية البنغالية بهو…" at bounding box center [517, 144] width 83 height 17
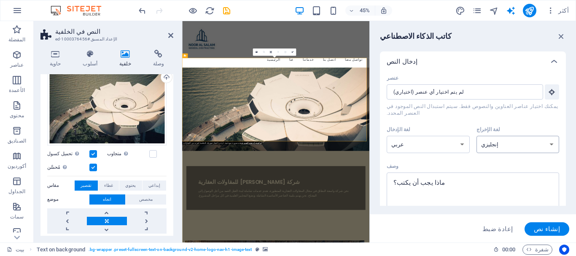
select select "Arabic"
click at [476, 136] on select "الألبانية عربي الأرمنية عوضي أذربيجاني بشكير الباسكية البيلاروسية البنغالية بهو…" at bounding box center [517, 144] width 83 height 17
click at [411, 59] on div "إدخال النص" at bounding box center [464, 61] width 157 height 8
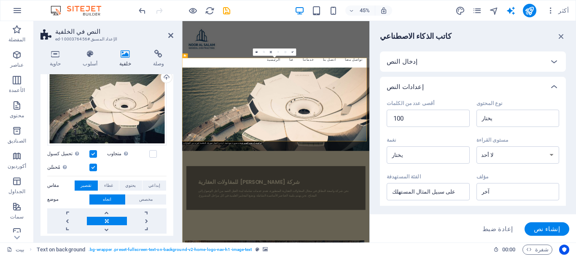
click at [411, 59] on div "إدخال النص" at bounding box center [464, 61] width 157 height 8
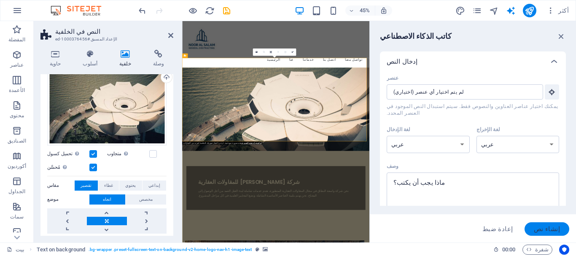
click at [545, 229] on font "إنشاء نص" at bounding box center [547, 229] width 26 height 8
type textarea "x"
click at [435, 182] on textarea "وصف x ​ الرجاء إضافة وصف" at bounding box center [473, 190] width 164 height 27
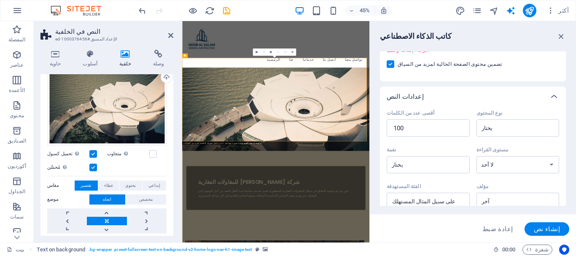
scroll to position [121, 0]
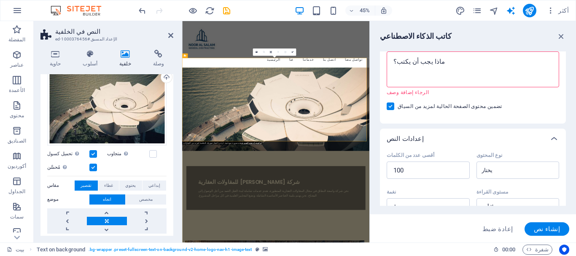
type textarea "x"
click at [173, 35] on aside "النص في الخلفية الإعداد المسبق #ed-1000376456 حاوية أسلوب خلفية وصلة مقاس ارتفا…" at bounding box center [108, 131] width 148 height 221
click at [171, 35] on icon at bounding box center [170, 35] width 5 height 7
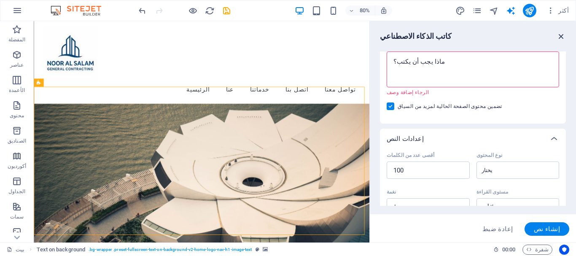
click at [557, 36] on icon "button" at bounding box center [560, 36] width 9 height 9
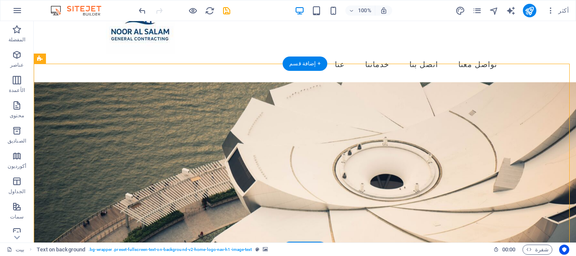
scroll to position [0, 0]
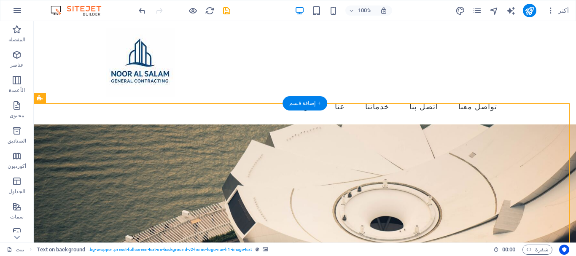
click at [328, 147] on figure at bounding box center [305, 216] width 542 height 185
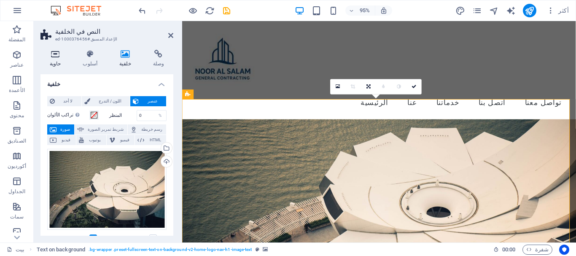
click at [59, 60] on h4 "حاوية" at bounding box center [56, 59] width 33 height 18
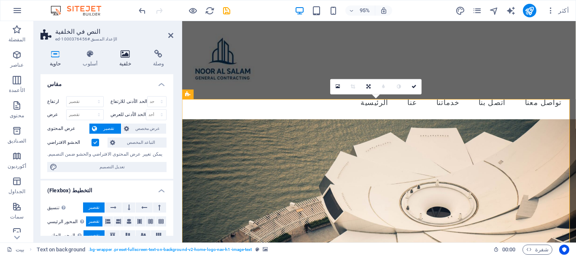
click at [127, 57] on icon at bounding box center [125, 54] width 30 height 8
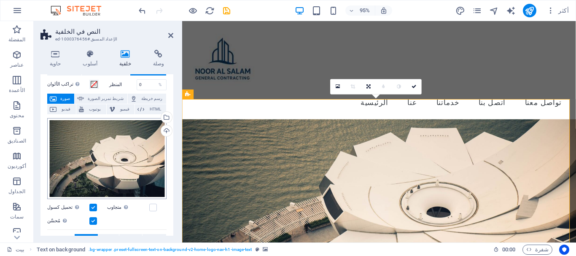
scroll to position [42, 0]
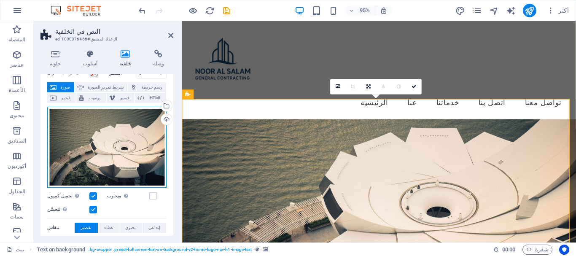
click at [134, 121] on div "اسحب الملفات هنا، وانقر لاختيار الملفات أو حدد الملفات من الملفات أو من صورنا و…" at bounding box center [106, 147] width 119 height 81
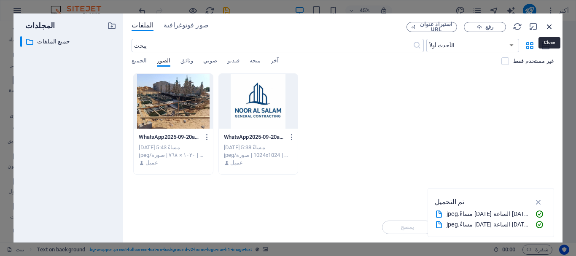
click at [550, 24] on icon "button" at bounding box center [549, 26] width 9 height 9
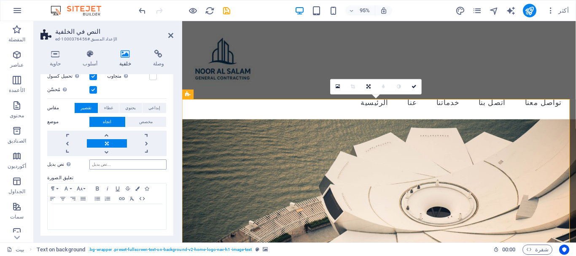
scroll to position [120, 0]
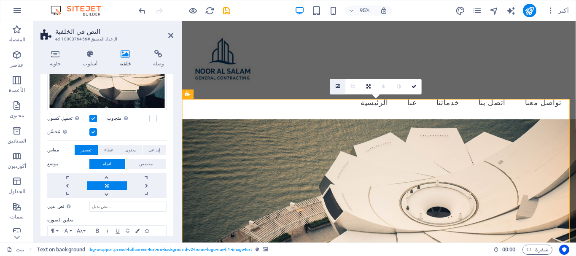
click at [335, 88] on link at bounding box center [337, 86] width 15 height 15
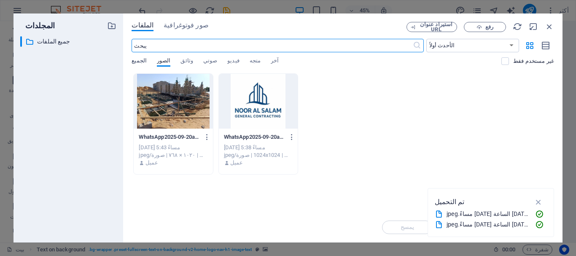
click at [137, 61] on font "الجميع" at bounding box center [139, 60] width 15 height 6
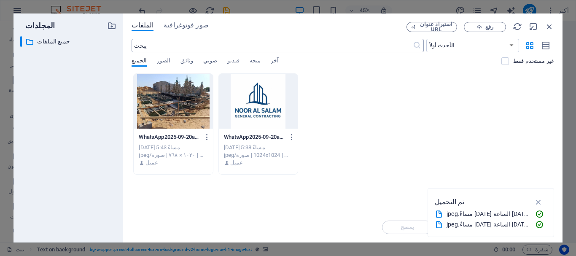
click at [171, 47] on input "text" at bounding box center [272, 45] width 281 height 13
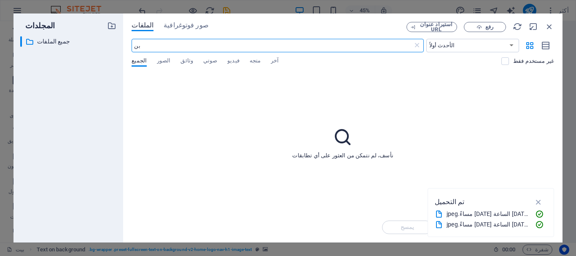
type input "ب"
type input "مقاولات"
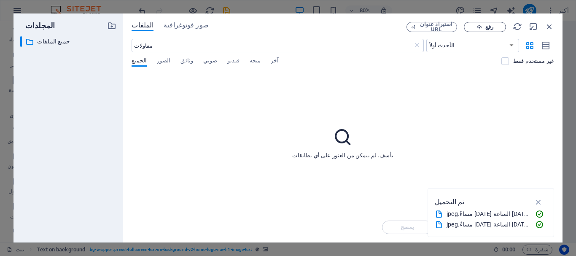
click at [480, 27] on icon "button" at bounding box center [478, 26] width 5 height 5
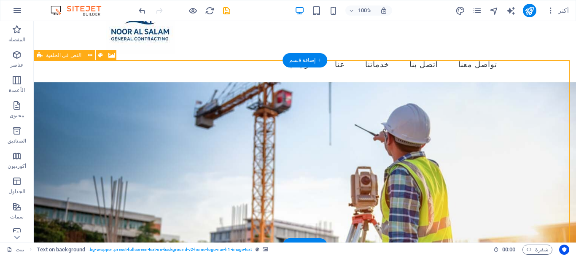
scroll to position [84, 0]
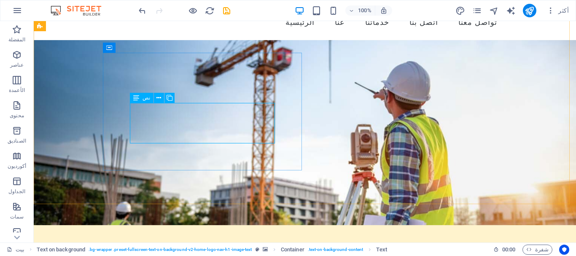
click at [140, 98] on div "نص" at bounding box center [142, 98] width 24 height 10
click at [136, 98] on icon at bounding box center [136, 98] width 6 height 10
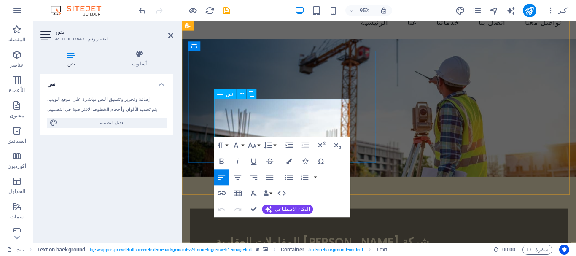
click at [252, 177] on icon "button" at bounding box center [254, 177] width 10 height 10
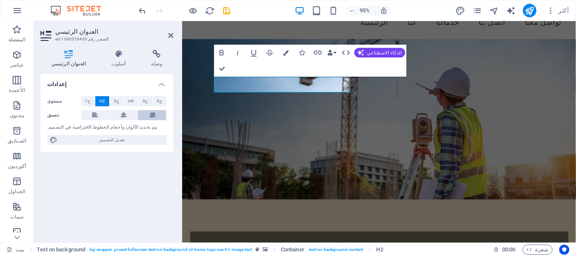
click at [153, 114] on icon at bounding box center [152, 115] width 6 height 10
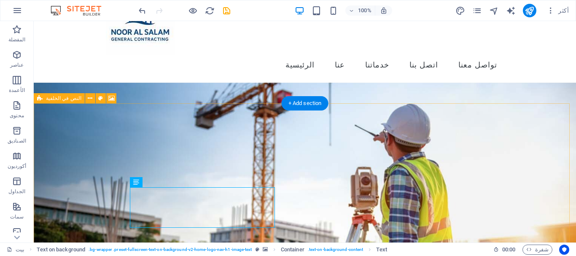
scroll to position [0, 0]
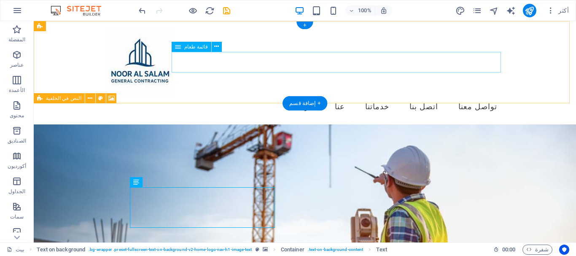
click at [436, 97] on nav "الرئيسية عنا خدماتنا اتصل بنا تواصل معنا" at bounding box center [305, 107] width 398 height 21
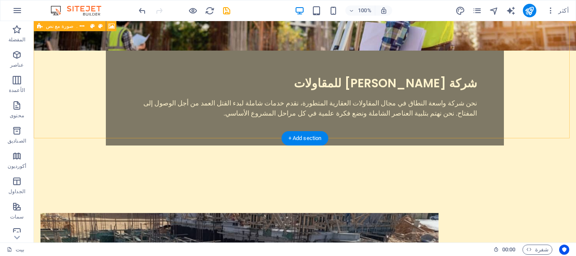
scroll to position [337, 0]
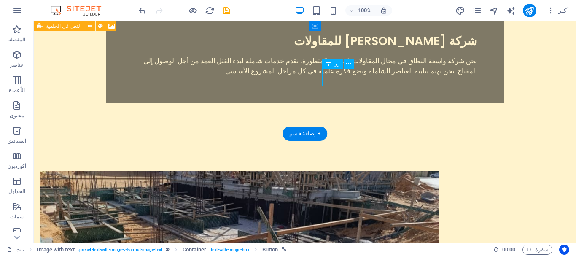
click at [331, 65] on icon at bounding box center [328, 64] width 6 height 10
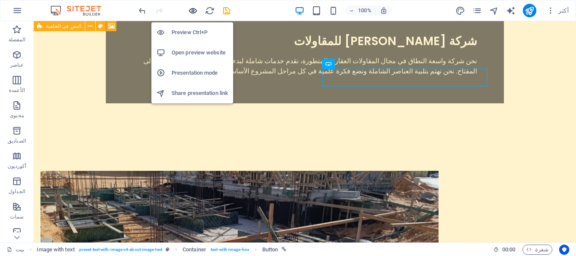
click at [194, 12] on icon "button" at bounding box center [193, 11] width 10 height 10
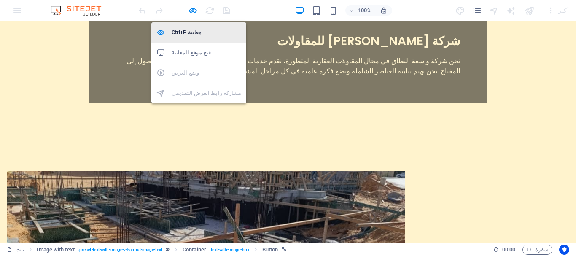
click at [191, 34] on font "معاينة Ctrl+P" at bounding box center [187, 32] width 30 height 6
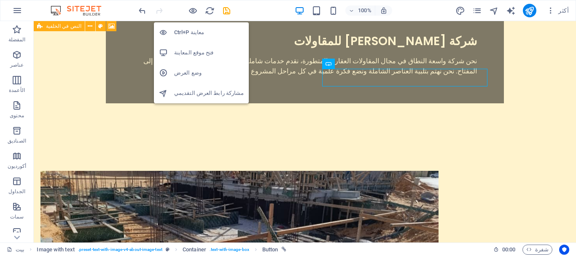
click at [194, 28] on h6 "معاينة Ctrl+P" at bounding box center [209, 32] width 70 height 10
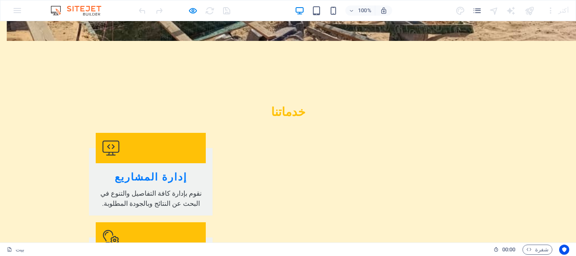
scroll to position [703, 0]
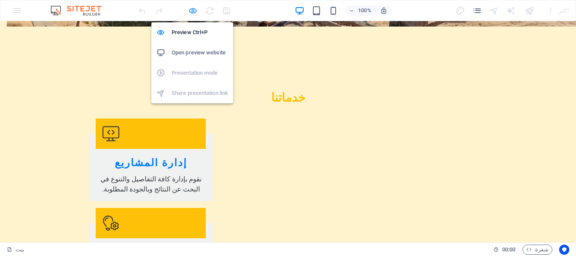
click at [188, 11] on icon "button" at bounding box center [193, 11] width 10 height 10
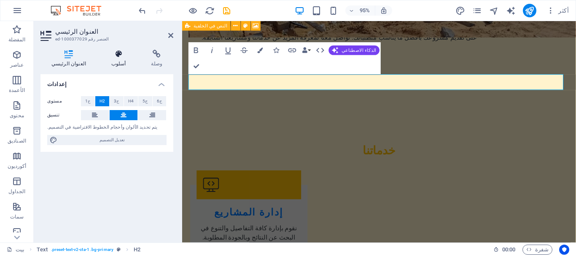
click at [112, 61] on font "أسلوب" at bounding box center [118, 64] width 15 height 6
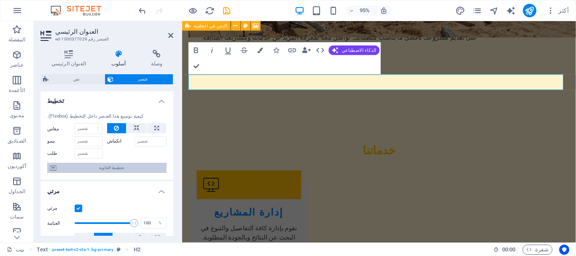
scroll to position [0, 0]
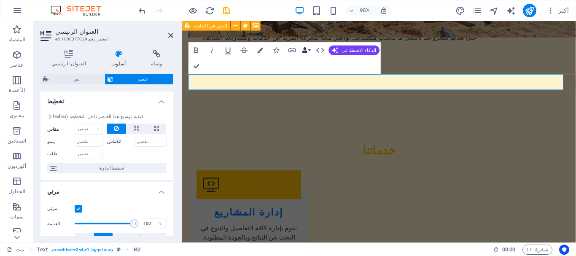
click at [306, 51] on icon "button" at bounding box center [304, 49] width 5 height 5
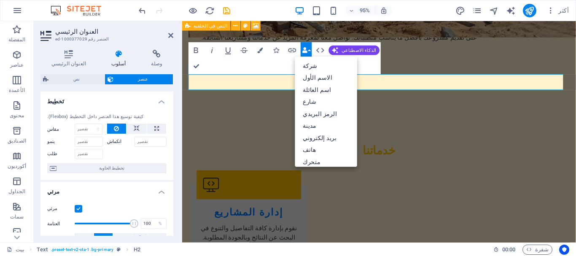
click at [306, 51] on icon "button" at bounding box center [304, 49] width 5 height 5
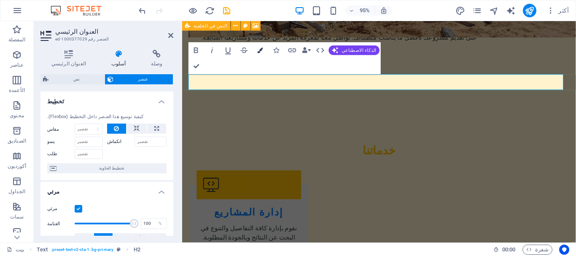
click at [262, 51] on icon "button" at bounding box center [260, 49] width 5 height 5
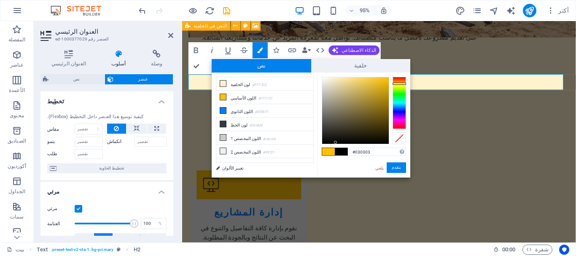
type input "#000000"
drag, startPoint x: 338, startPoint y: 138, endPoint x: 305, endPoint y: 150, distance: 34.8
click at [305, 150] on div "أقل لون الخلفية #FFF3CD اللون الأساسي #FFC107 اللون الثانوي #007BFF لون الخط" at bounding box center [311, 124] width 199 height 105
click at [392, 167] on font "يتقدم" at bounding box center [396, 167] width 9 height 5
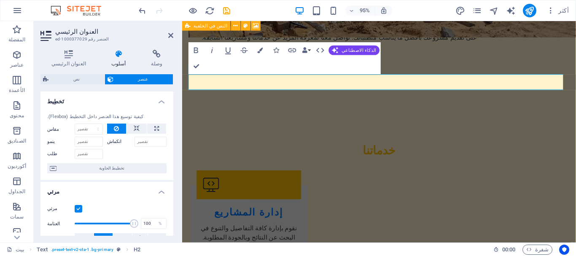
click at [383, 99] on div "H2 النص في الخلفية حاوية قائمة طعام شريط القائمة الشعار صورة مع نص نص فاصل عنصر…" at bounding box center [379, 131] width 394 height 221
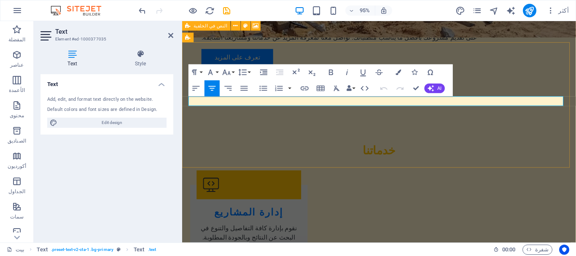
click at [399, 72] on icon "button" at bounding box center [397, 72] width 5 height 5
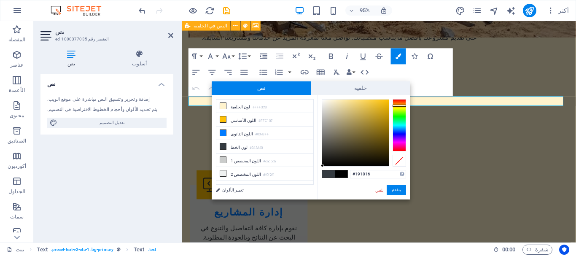
type input "#000000"
click at [320, 185] on div "#000000 التنسيقات المدعومة #0852ed rgb(8, 82, 237) rgba(8, 82, 237, 90%) hsv(22…" at bounding box center [363, 208] width 93 height 227
click at [392, 188] on font "يتقدم" at bounding box center [396, 189] width 9 height 5
click at [344, 188] on div "H2 النص في الخلفية حاوية قائمة طعام شريط القائمة الشعار صورة مع نص نص فاصل عنصر…" at bounding box center [379, 131] width 394 height 221
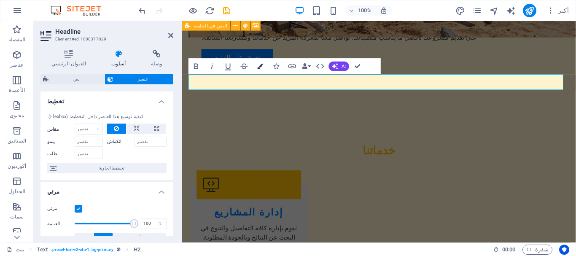
click at [262, 66] on icon "button" at bounding box center [260, 65] width 5 height 5
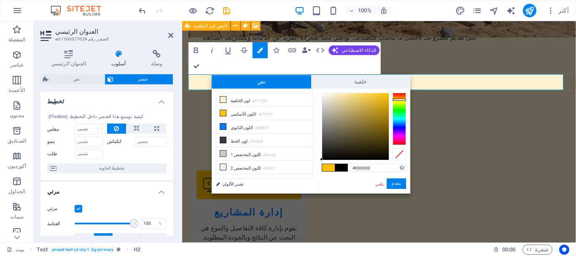
drag, startPoint x: 333, startPoint y: 163, endPoint x: 314, endPoint y: 175, distance: 22.2
click at [314, 175] on div "أقل لون الخلفية #FFF3CD اللون الأساسي #FFC107 اللون الثانوي #007BFF لون الخط" at bounding box center [311, 141] width 199 height 105
click at [392, 185] on font "يتقدم" at bounding box center [396, 183] width 9 height 5
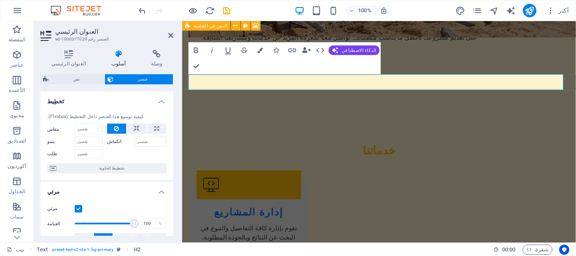
click at [353, 83] on div "H2 النص في الخلفية حاوية قائمة طعام شريط القائمة الشعار صورة مع نص نص فاصل عنصر…" at bounding box center [379, 131] width 394 height 221
click at [265, 51] on button "الألوان" at bounding box center [259, 50] width 15 height 16
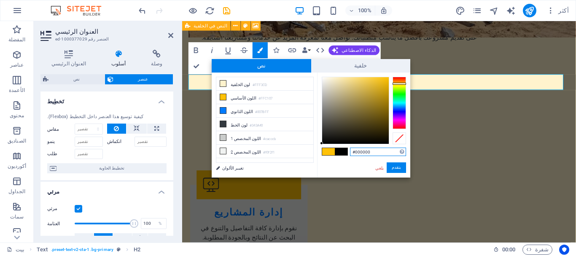
drag, startPoint x: 331, startPoint y: 141, endPoint x: 316, endPoint y: 149, distance: 17.2
click at [316, 149] on div "أقل لون الخلفية #FFF3CD اللون الأساسي #FFC107 اللون الثانوي #007BFF لون الخط" at bounding box center [311, 124] width 199 height 105
type input "#000000"
click at [322, 143] on div at bounding box center [321, 143] width 3 height 3
click at [386, 168] on button "يتقدم" at bounding box center [395, 167] width 19 height 11
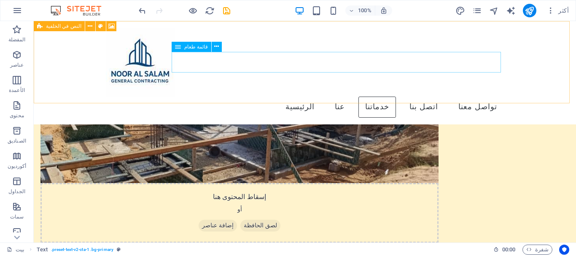
scroll to position [408, 0]
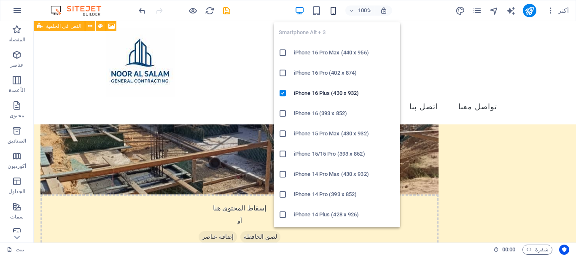
click at [332, 10] on icon "button" at bounding box center [333, 11] width 10 height 10
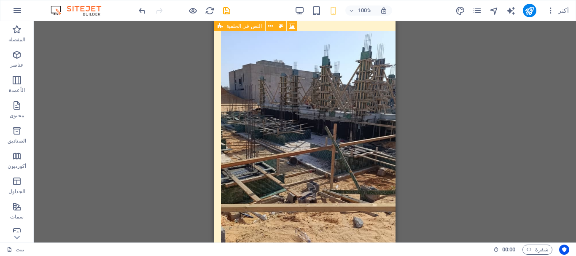
click at [435, 118] on div "H2 النص في الخلفية حاوية قائمة طعام شريط القائمة الشعار صورة مع نص نص فاصل عنصر…" at bounding box center [305, 131] width 542 height 221
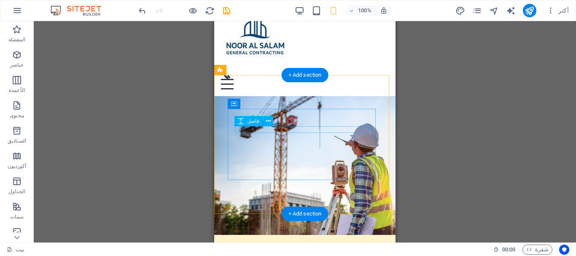
scroll to position [0, 0]
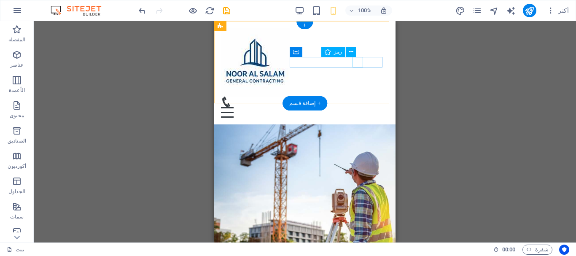
click at [358, 97] on figure at bounding box center [301, 102] width 161 height 11
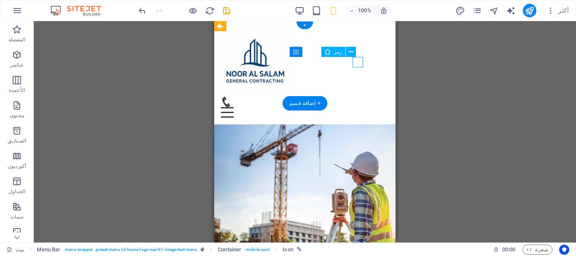
click at [358, 97] on figure at bounding box center [301, 102] width 161 height 11
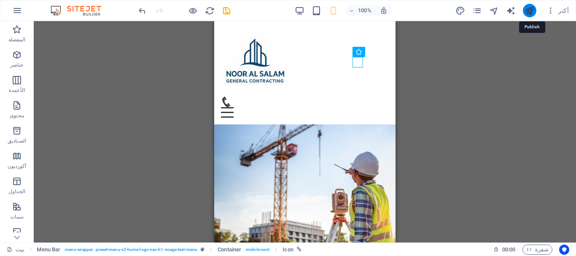
click at [529, 8] on icon "نشر" at bounding box center [529, 11] width 10 height 10
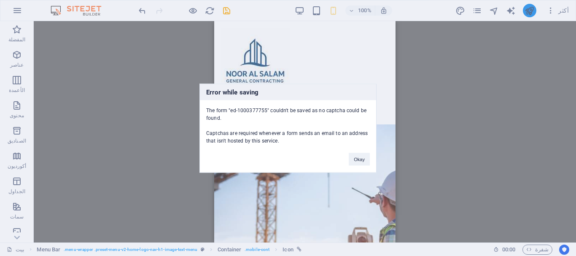
scroll to position [1391, 0]
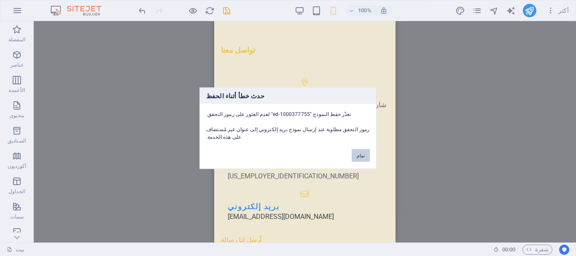
click at [363, 153] on font "تمام" at bounding box center [361, 155] width 8 height 5
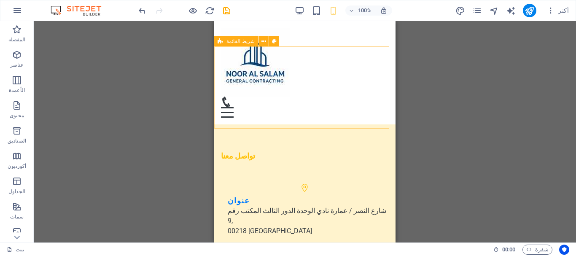
scroll to position [1222, 0]
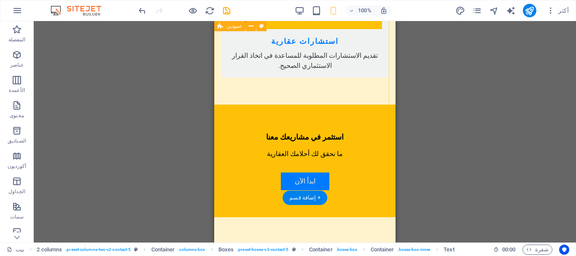
scroll to position [1435, 0]
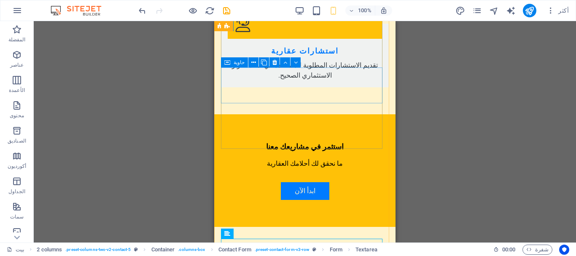
scroll to position [1224, 0]
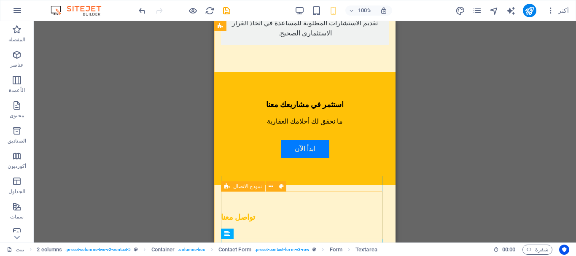
click at [232, 189] on div "نموذج الاتصال" at bounding box center [243, 186] width 44 height 10
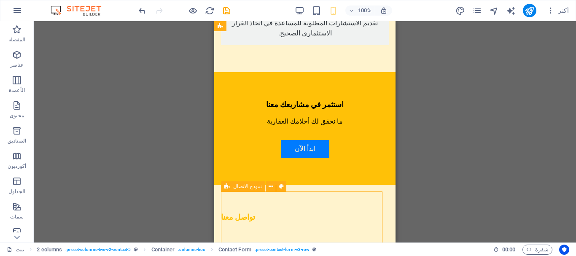
click at [236, 187] on font "نموذج الاتصال" at bounding box center [247, 186] width 29 height 6
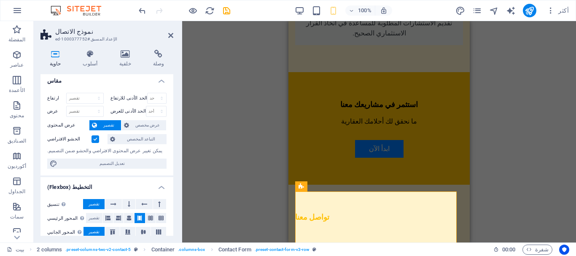
scroll to position [0, 0]
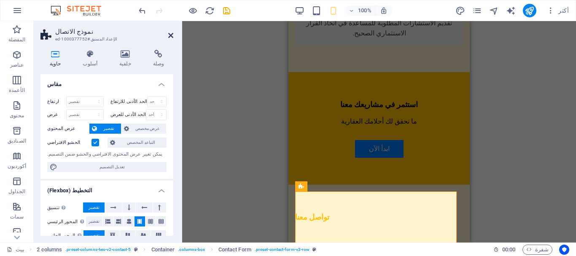
click at [170, 34] on icon at bounding box center [170, 35] width 5 height 7
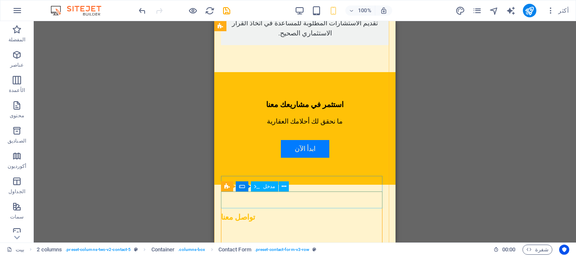
click at [268, 188] on font "مدخل" at bounding box center [269, 186] width 12 height 6
click at [268, 186] on font "مدخل" at bounding box center [269, 186] width 12 height 6
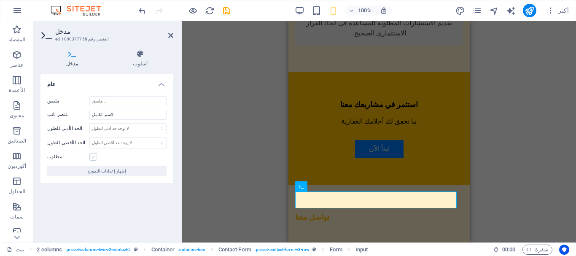
click at [91, 158] on label at bounding box center [93, 157] width 8 height 8
click at [0, 0] on input "مطلوب" at bounding box center [0, 0] width 0 height 0
click at [91, 158] on label at bounding box center [93, 157] width 8 height 8
click at [0, 0] on input "مطلوب" at bounding box center [0, 0] width 0 height 0
click at [97, 172] on font "إظهار إعدادات النموذج" at bounding box center [107, 171] width 38 height 5
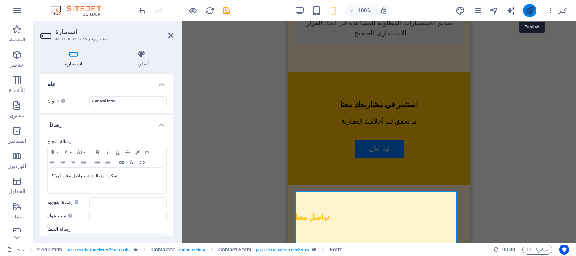
click at [533, 8] on icon "نشر" at bounding box center [529, 11] width 10 height 10
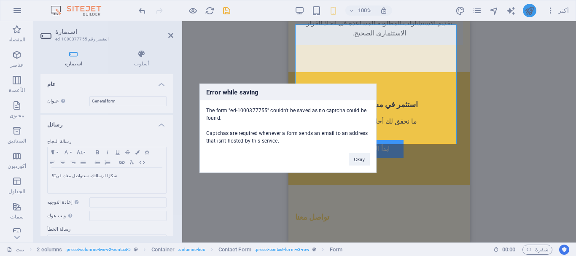
scroll to position [1391, 0]
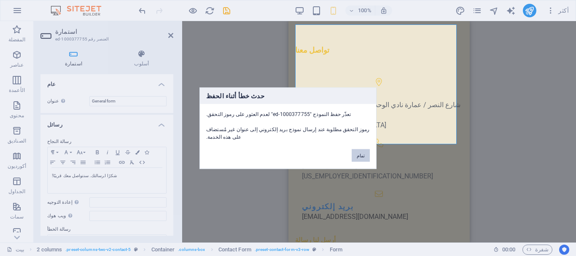
click at [365, 150] on button "تمام" at bounding box center [361, 155] width 18 height 13
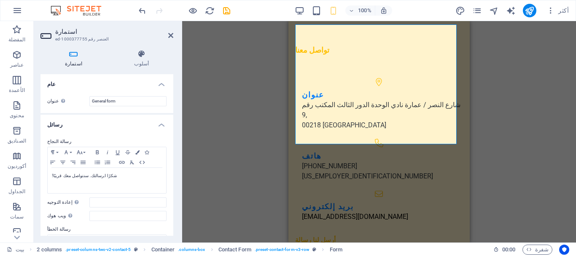
click at [72, 38] on font "العنصر رقم ed-1000377755" at bounding box center [82, 39] width 54 height 5
click at [14, 38] on font "المفضلة" at bounding box center [16, 40] width 17 height 6
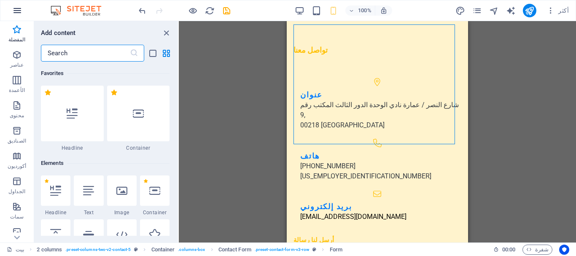
click at [19, 10] on icon "button" at bounding box center [17, 10] width 10 height 10
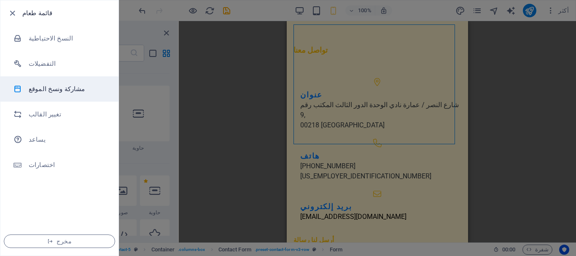
click at [54, 84] on h6 "مشاركة ونسخ الموقع" at bounding box center [68, 89] width 78 height 10
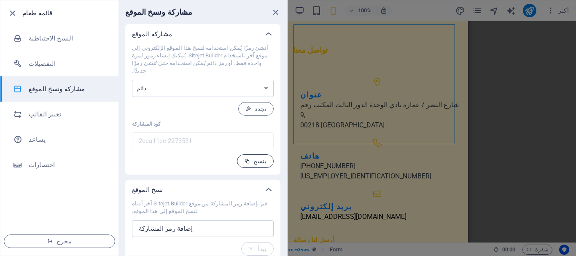
click at [255, 158] on span "ينسخ" at bounding box center [255, 161] width 22 height 7
click at [222, 86] on select "لمرة واحدة دائم" at bounding box center [203, 88] width 142 height 17
click at [268, 34] on icon at bounding box center [268, 34] width 10 height 10
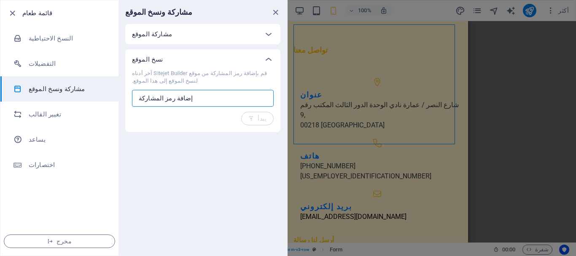
click at [203, 100] on input "text" at bounding box center [203, 98] width 142 height 17
click at [223, 35] on div "مشاركة الموقع" at bounding box center [195, 34] width 126 height 8
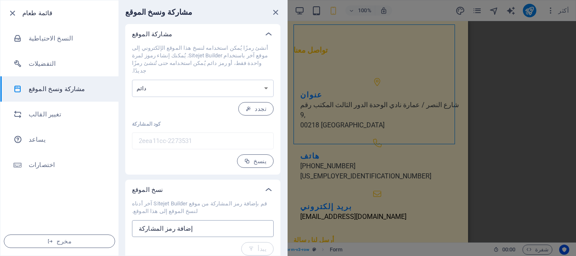
click at [199, 221] on input "text" at bounding box center [203, 228] width 142 height 17
click at [0, 13] on div "قائمة طعام النسخ الاحتياطية التفضيلات مشاركة ونسخ الموقع تغيير القالب يساعد اخت…" at bounding box center [143, 128] width 287 height 256
click at [12, 13] on icon "button" at bounding box center [13, 13] width 10 height 10
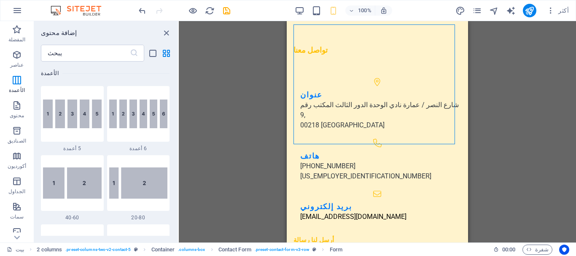
scroll to position [590, 0]
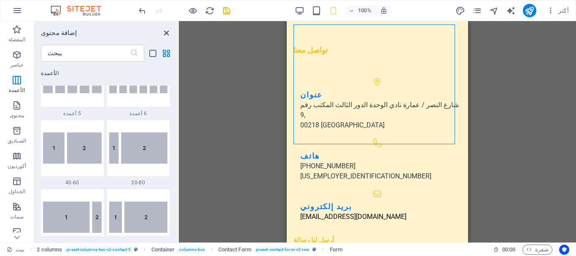
click at [166, 32] on icon "إغلاق اللوحة" at bounding box center [166, 33] width 10 height 10
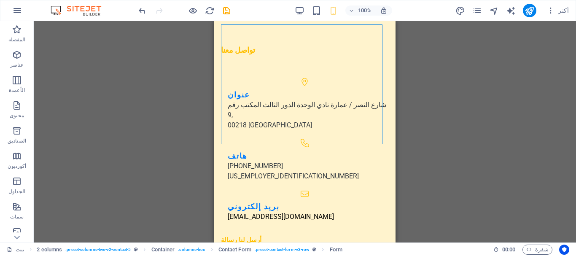
click at [192, 65] on div "اسحب هنا لاستبدال المحتوى الحالي. اضغط على "Ctrl" لإنشاء عنصر جديد. H2 النص في …" at bounding box center [305, 131] width 542 height 221
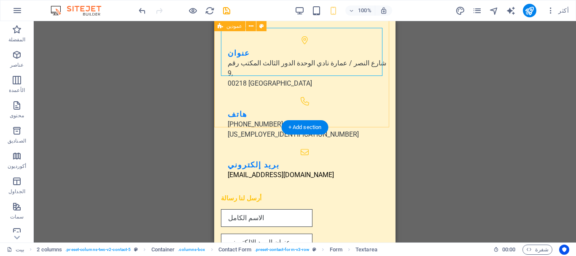
scroll to position [1435, 0]
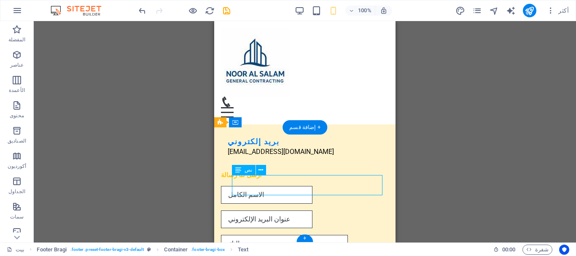
scroll to position [1425, 0]
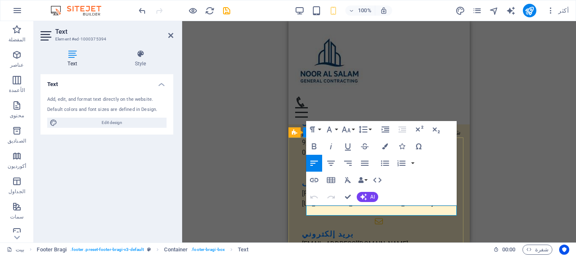
scroll to position [1382, 0]
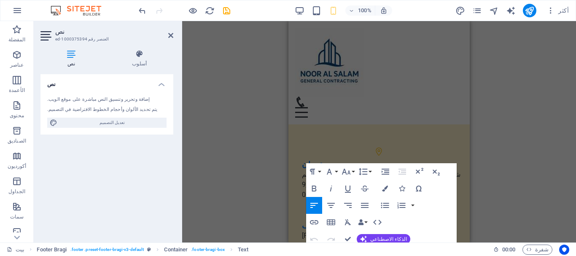
click at [277, 209] on div "H2 النص في الخلفية حاوية قائمة طعام شريط القائمة الشعار صورة مع نص نص فاصل عنصر…" at bounding box center [379, 131] width 394 height 221
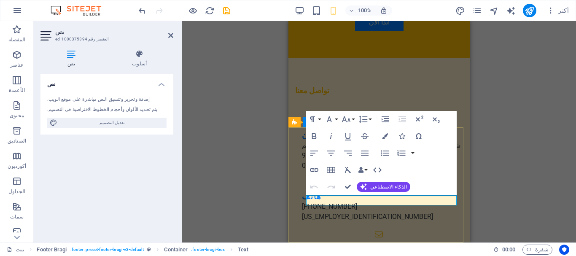
scroll to position [1435, 0]
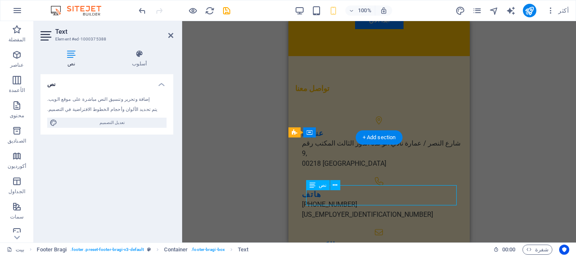
scroll to position [1425, 0]
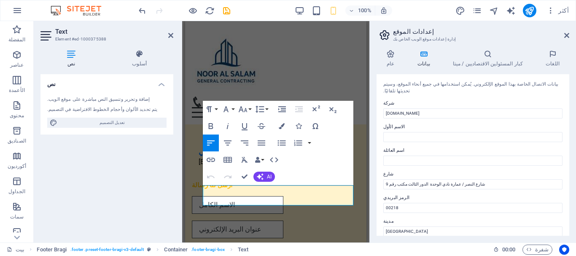
click at [440, 203] on input "00218" at bounding box center [472, 208] width 179 height 10
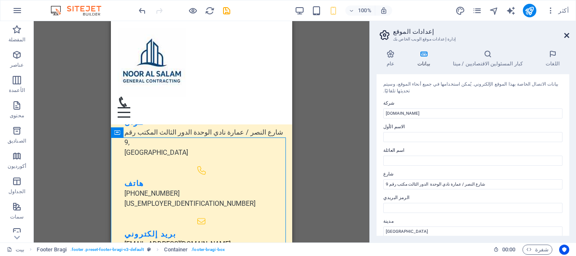
click at [569, 33] on icon at bounding box center [566, 35] width 5 height 7
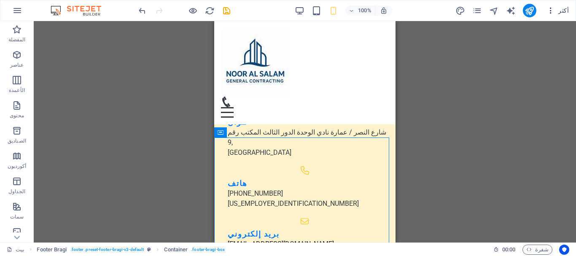
click at [558, 13] on span "أكثر" at bounding box center [557, 10] width 22 height 8
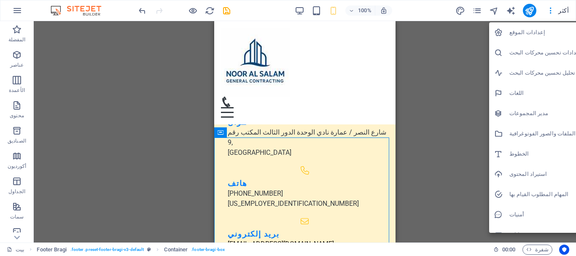
click at [526, 31] on font "إعدادات الموقع" at bounding box center [527, 32] width 36 height 6
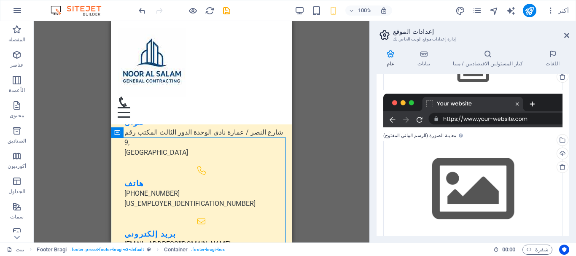
scroll to position [153, 0]
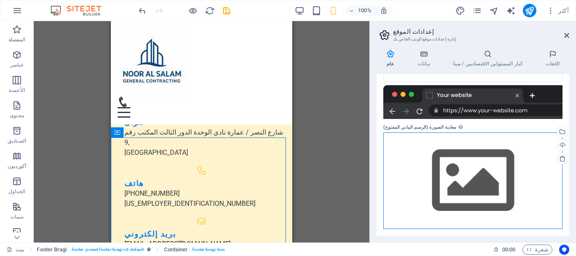
click at [476, 165] on div "اسحب الملفات هنا، وانقر لاختيار الملفات أو حدد الملفات من الملفات أو من صورنا و…" at bounding box center [472, 180] width 179 height 97
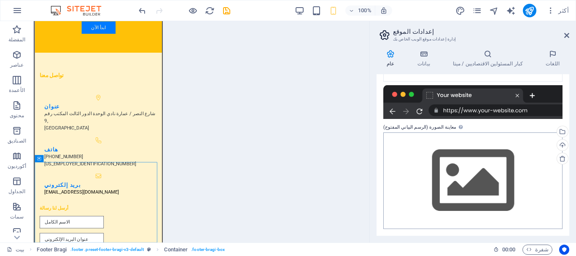
scroll to position [1340, 0]
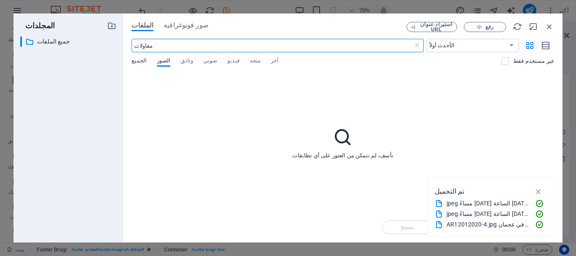
click at [137, 63] on font "الجميع" at bounding box center [139, 60] width 15 height 6
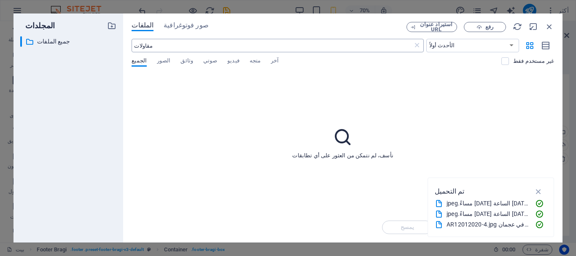
click at [161, 48] on input "مقاولات" at bounding box center [272, 45] width 281 height 13
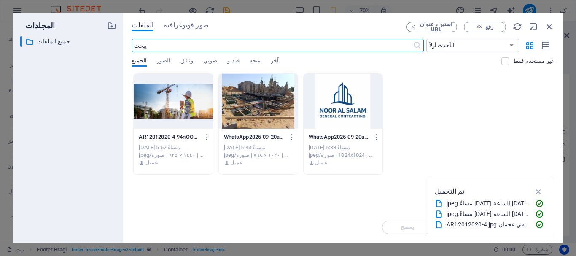
click at [332, 92] on div at bounding box center [342, 101] width 79 height 55
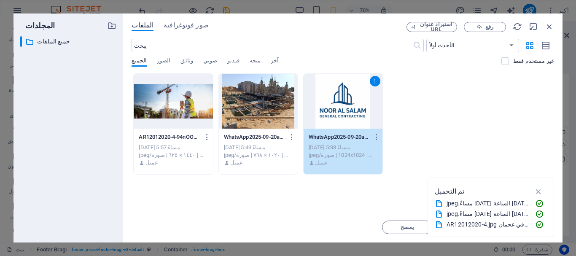
click at [332, 92] on div "1" at bounding box center [342, 101] width 79 height 55
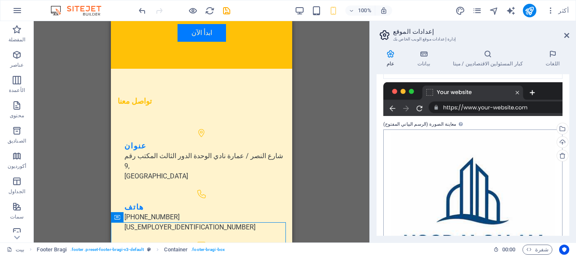
scroll to position [0, 0]
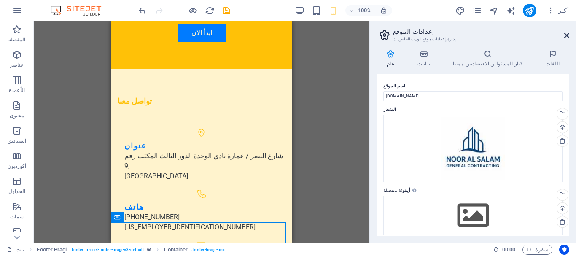
click at [567, 35] on icon at bounding box center [566, 35] width 5 height 7
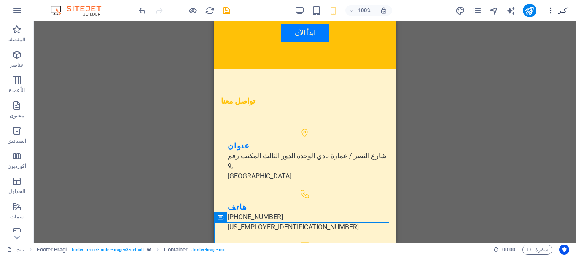
click at [564, 11] on font "أكثر" at bounding box center [563, 10] width 11 height 7
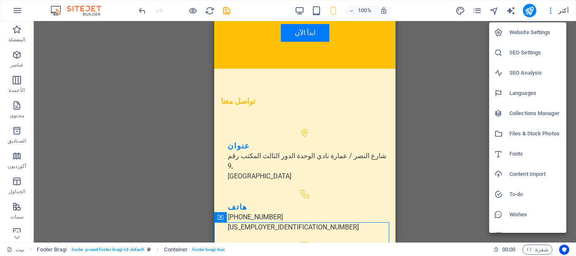
click at [524, 35] on h6 "Website Settings" at bounding box center [535, 32] width 52 height 10
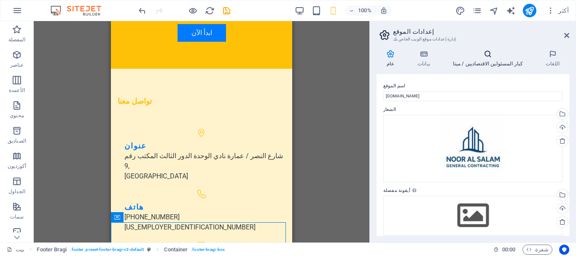
click at [498, 56] on icon at bounding box center [487, 54] width 89 height 8
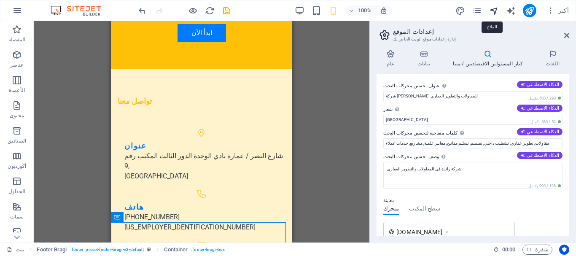
click at [499, 9] on icon "الملاح" at bounding box center [494, 11] width 10 height 10
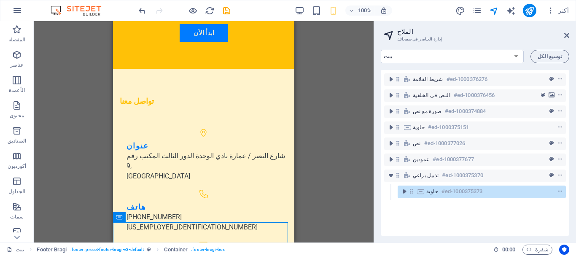
click at [334, 68] on div "H2 النص في الخلفية حاوية قائمة طعام شريط القائمة الشعار صورة مع نص نص فاصل عنصر…" at bounding box center [204, 131] width 340 height 221
click at [564, 36] on icon at bounding box center [566, 35] width 5 height 7
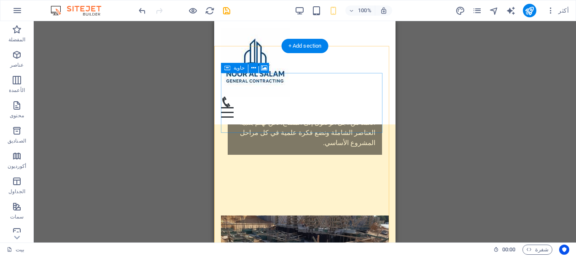
scroll to position [191, 0]
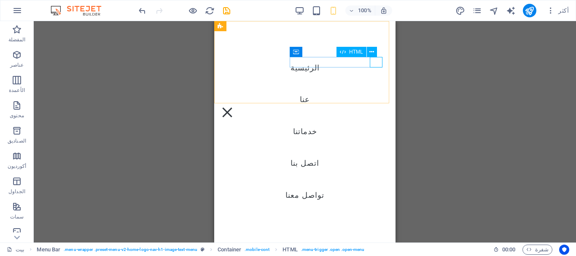
click at [233, 107] on div at bounding box center [227, 112] width 13 height 11
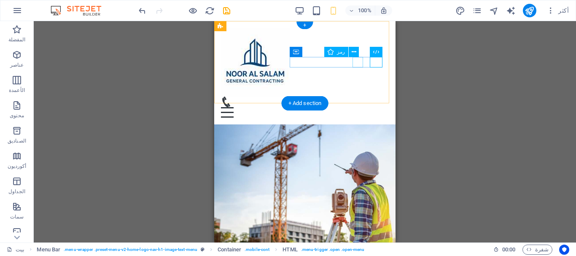
click at [357, 97] on figure at bounding box center [301, 102] width 161 height 11
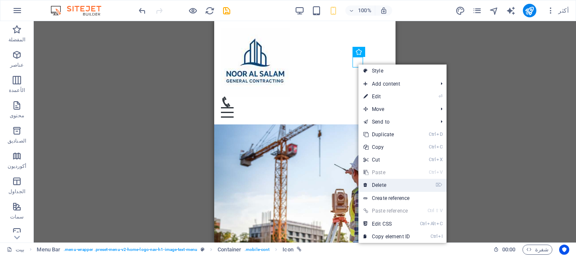
click at [393, 189] on link "⌦ Delete" at bounding box center [386, 185] width 56 height 13
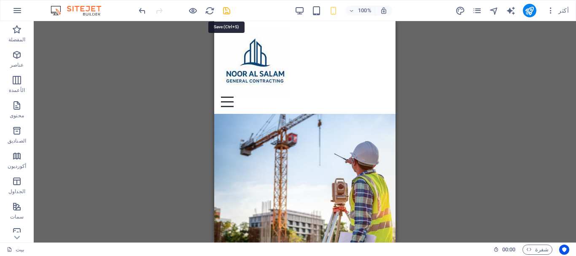
click at [225, 13] on icon "يحفظ" at bounding box center [227, 11] width 10 height 10
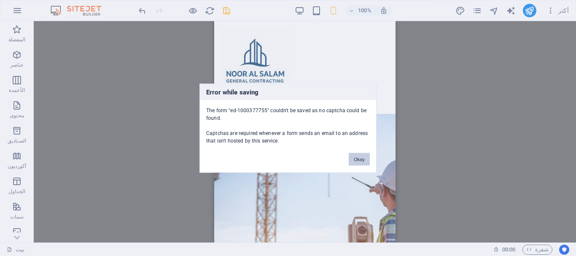
scroll to position [1391, 0]
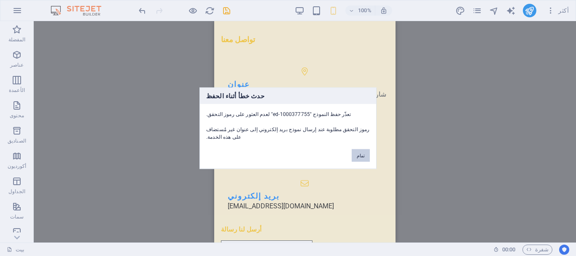
click at [359, 153] on font "تمام" at bounding box center [361, 155] width 8 height 5
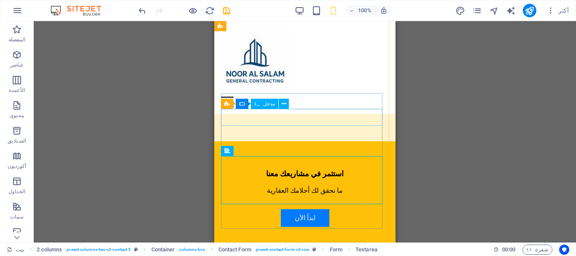
scroll to position [1307, 0]
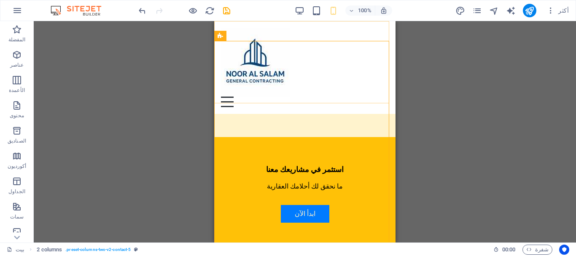
scroll to position [1096, 0]
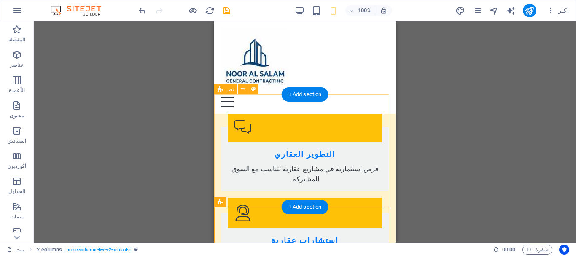
scroll to position [969, 0]
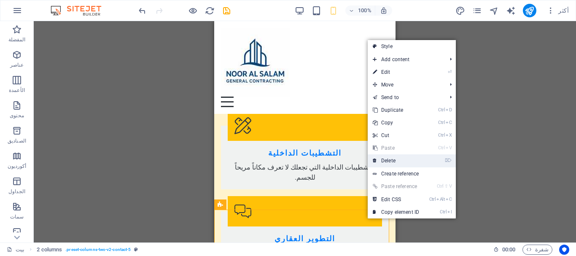
click at [379, 161] on link "⌦ Delete" at bounding box center [396, 160] width 56 height 13
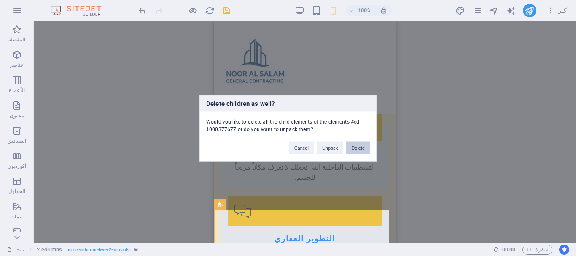
click at [363, 153] on button "Delete" at bounding box center [358, 147] width 24 height 13
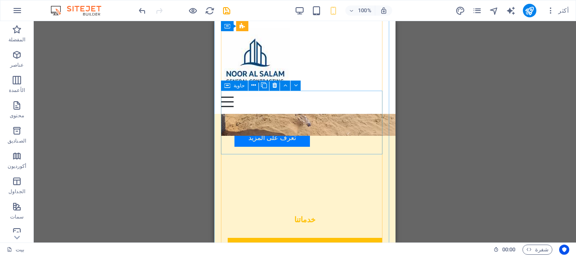
scroll to position [546, 0]
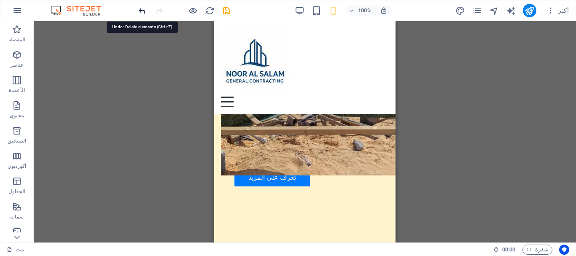
click at [142, 13] on icon "التراجع" at bounding box center [142, 11] width 10 height 10
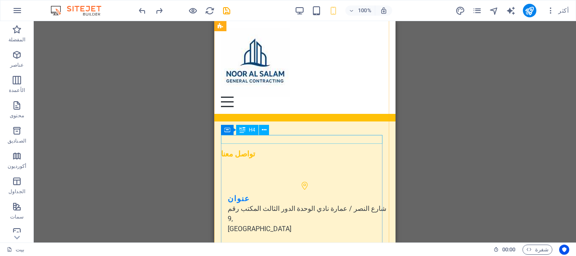
scroll to position [1224, 0]
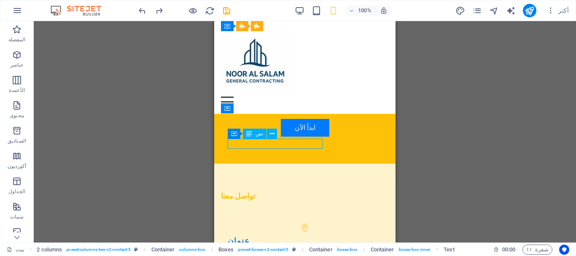
drag, startPoint x: 283, startPoint y: 140, endPoint x: 294, endPoint y: 145, distance: 11.7
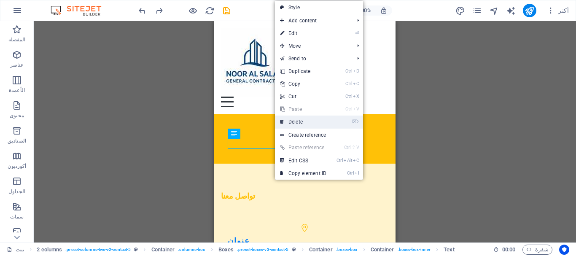
click at [287, 122] on link "⌦ Delete" at bounding box center [303, 121] width 56 height 13
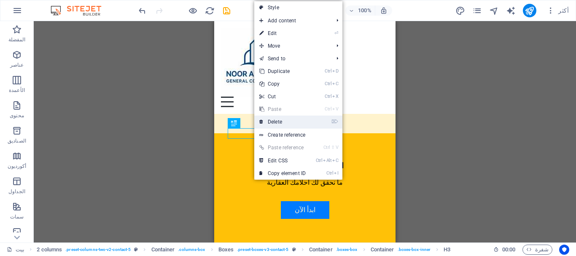
click at [270, 124] on link "⌦ Delete" at bounding box center [282, 121] width 56 height 13
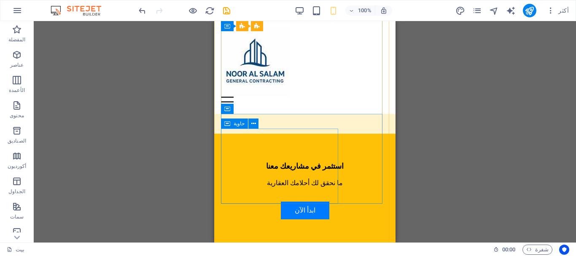
scroll to position [1182, 0]
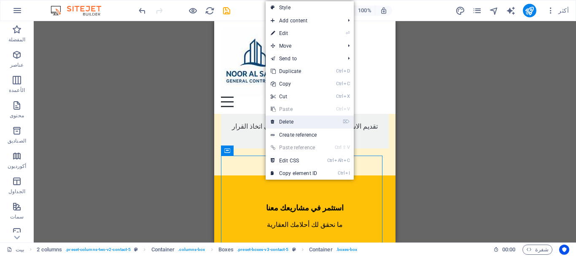
click at [287, 122] on link "⌦ Delete" at bounding box center [294, 121] width 56 height 13
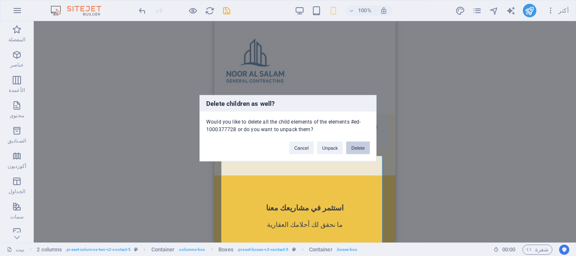
click at [350, 148] on button "Delete" at bounding box center [358, 147] width 24 height 13
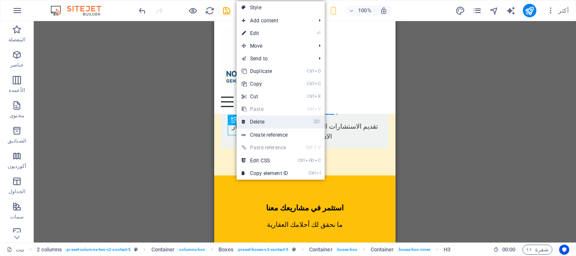
click at [263, 126] on link "⌦ Delete" at bounding box center [264, 121] width 56 height 13
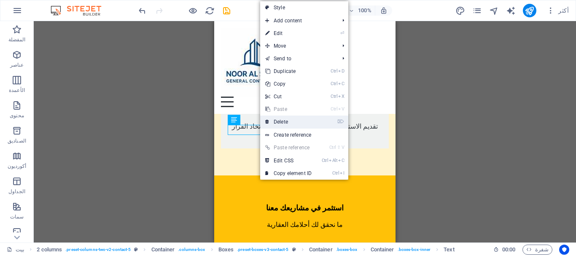
click at [266, 125] on icon at bounding box center [267, 121] width 4 height 13
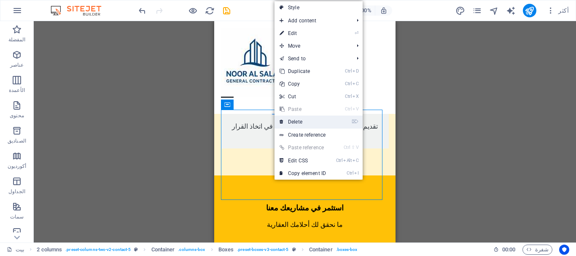
click at [299, 125] on link "⌦ Delete" at bounding box center [302, 121] width 56 height 13
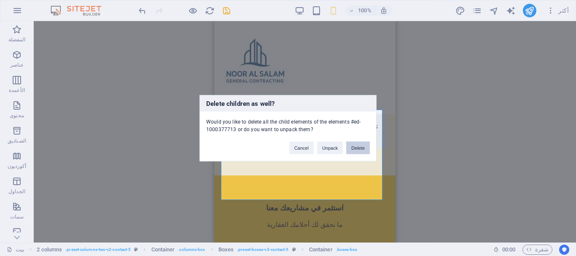
click at [357, 145] on button "Delete" at bounding box center [358, 147] width 24 height 13
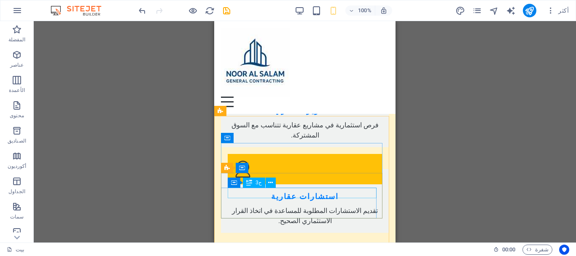
scroll to position [1055, 0]
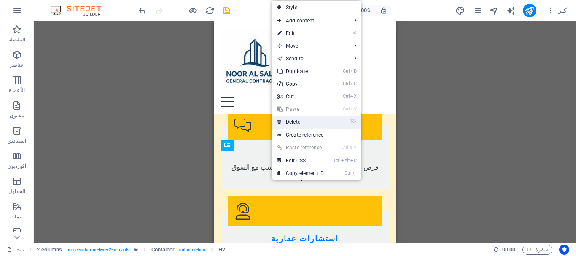
click at [290, 123] on link "⌦ Delete" at bounding box center [300, 121] width 56 height 13
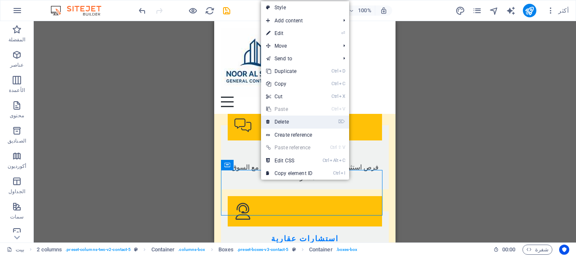
click at [277, 123] on link "⌦ Delete" at bounding box center [289, 121] width 56 height 13
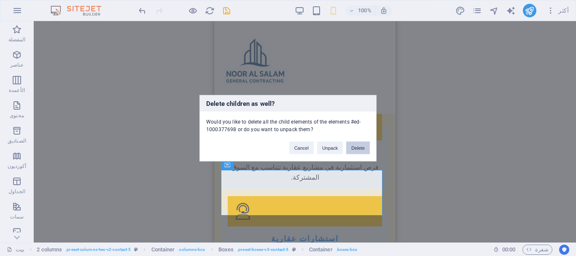
click at [358, 143] on button "Delete" at bounding box center [358, 147] width 24 height 13
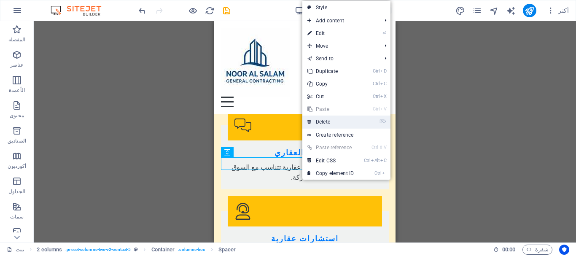
click at [327, 123] on link "⌦ Delete" at bounding box center [330, 121] width 56 height 13
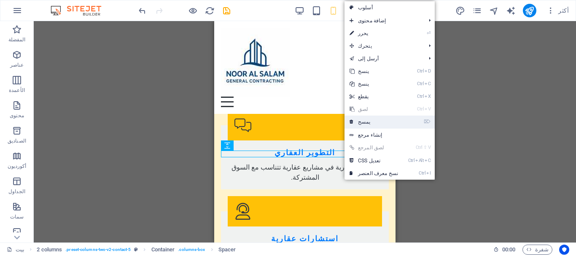
click at [359, 126] on link "⌦ يمسح" at bounding box center [373, 121] width 59 height 13
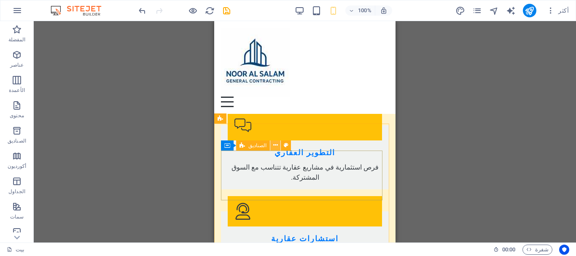
click at [275, 145] on button at bounding box center [275, 145] width 10 height 10
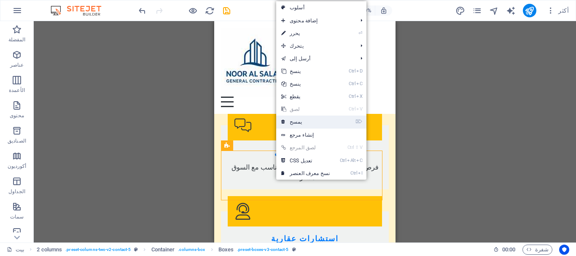
click at [290, 119] on font "يمسح" at bounding box center [296, 122] width 13 height 6
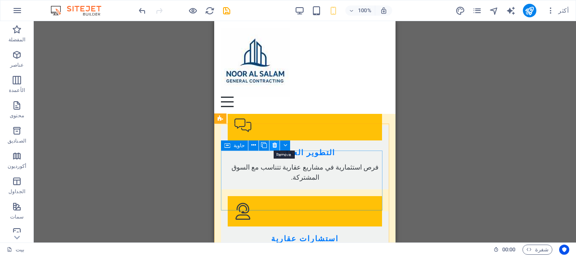
click at [270, 146] on button at bounding box center [274, 145] width 10 height 10
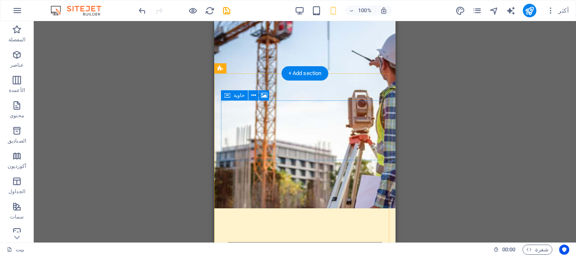
scroll to position [169, 0]
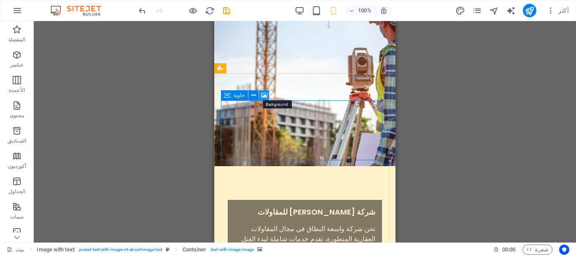
click at [263, 93] on icon at bounding box center [264, 95] width 6 height 9
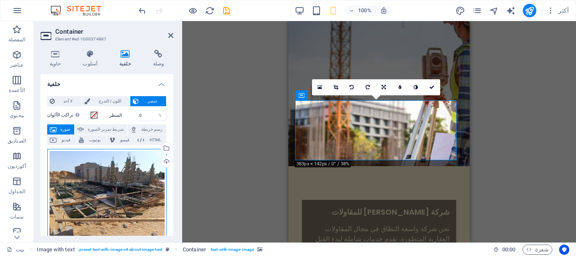
click at [90, 173] on div "اسحب الملفات هنا، وانقر لاختيار الملفات أو حدد الملفات من الملفات أو من صورنا و…" at bounding box center [106, 194] width 119 height 91
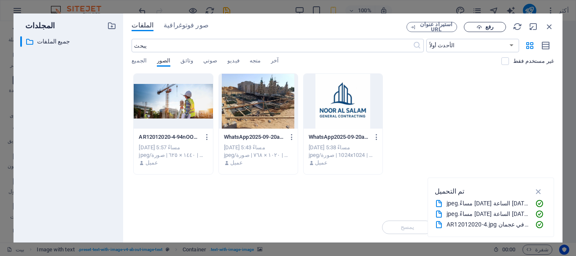
click at [483, 26] on span "رفع" at bounding box center [484, 26] width 35 height 5
click at [485, 22] on button "رفع" at bounding box center [485, 27] width 42 height 10
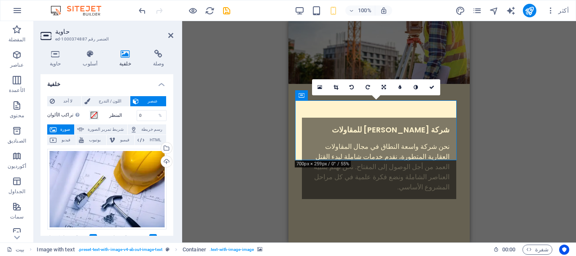
click at [249, 134] on div "Drag here to replace the existing content. Press “Ctrl” if you want to create a…" at bounding box center [379, 131] width 394 height 221
click at [303, 96] on icon at bounding box center [301, 95] width 6 height 10
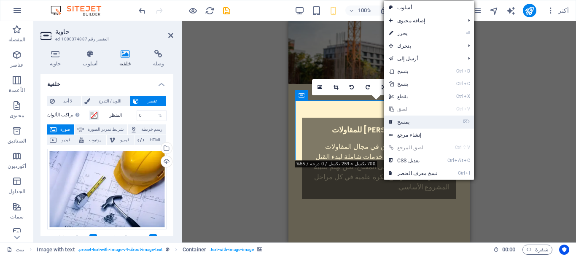
click at [398, 124] on font "يمسح" at bounding box center [403, 122] width 13 height 6
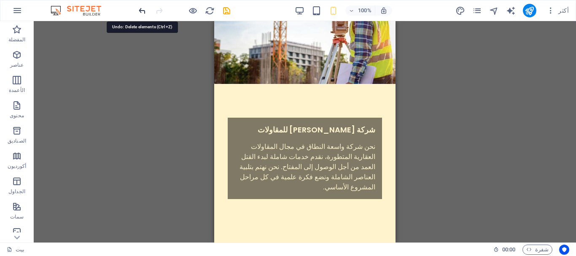
click at [146, 10] on icon "التراجع" at bounding box center [142, 11] width 10 height 10
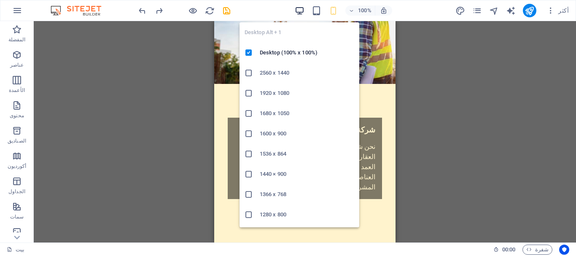
click at [302, 11] on icon "button" at bounding box center [300, 11] width 10 height 10
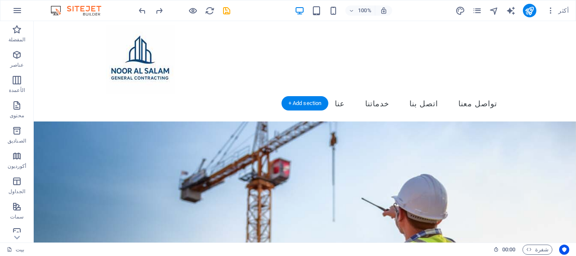
scroll to position [0, 0]
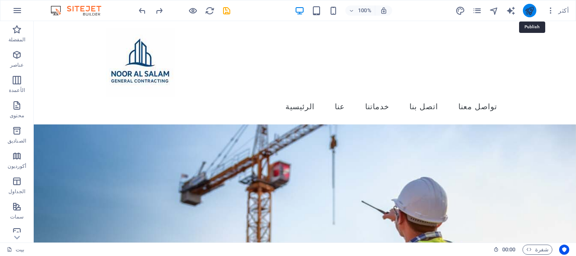
click at [532, 13] on icon "نشر" at bounding box center [529, 11] width 10 height 10
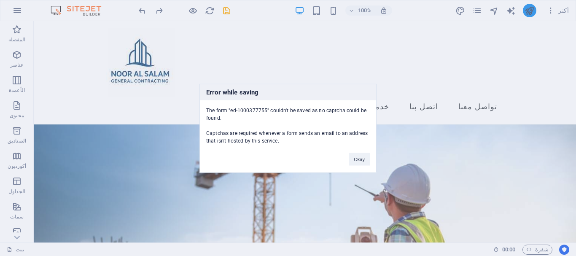
scroll to position [906, 0]
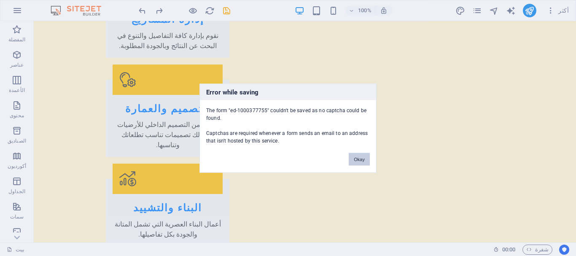
click at [362, 163] on button "Okay" at bounding box center [359, 159] width 21 height 13
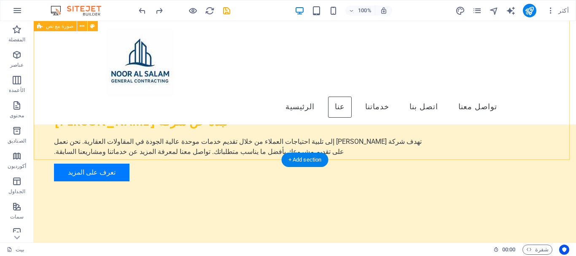
scroll to position [231, 0]
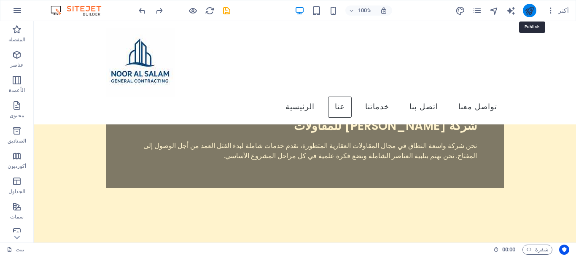
click at [528, 8] on icon "نشر" at bounding box center [529, 11] width 10 height 10
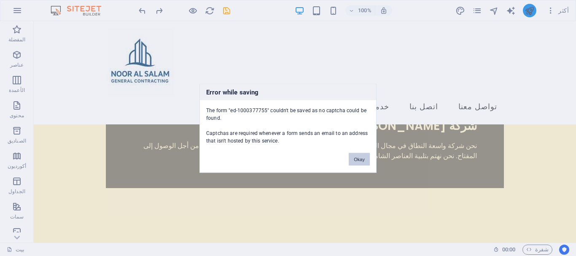
scroll to position [906, 0]
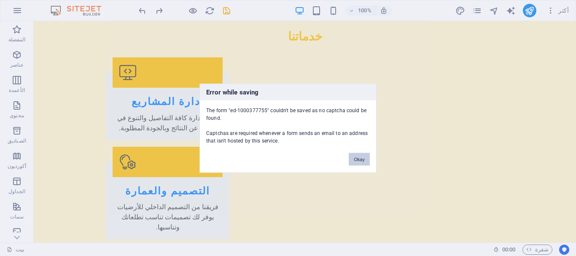
click at [352, 154] on button "Okay" at bounding box center [359, 159] width 21 height 13
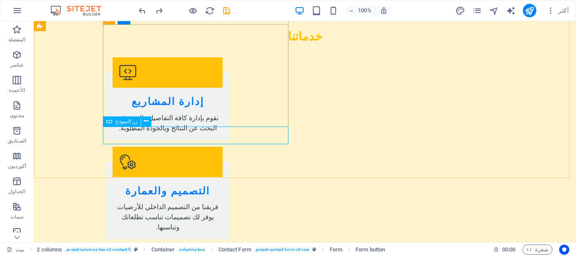
click at [118, 121] on font "زر النموذج" at bounding box center [126, 121] width 22 height 6
click at [132, 122] on font "زر النموذج" at bounding box center [126, 121] width 22 height 6
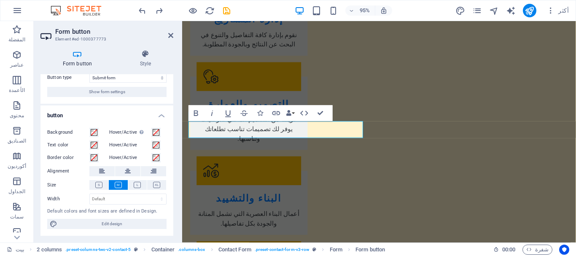
scroll to position [0, 0]
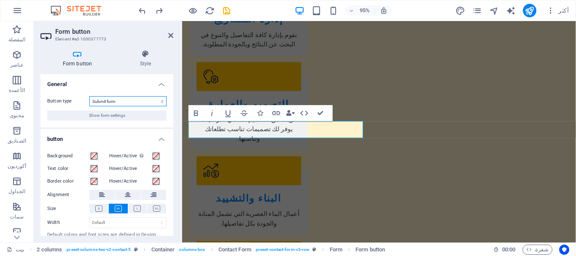
click at [115, 105] on select "Submit form Reset form No action" at bounding box center [127, 101] width 77 height 10
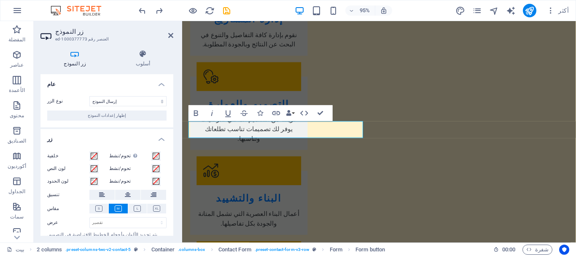
click at [69, 123] on div "نوع الزر إرسال النموذج إعادة تعيين النموذج لا يوجد إجراء إظهار إعدادات النموذج" at bounding box center [106, 108] width 133 height 38
click at [104, 116] on font "إظهار إعدادات النموذج" at bounding box center [107, 115] width 38 height 5
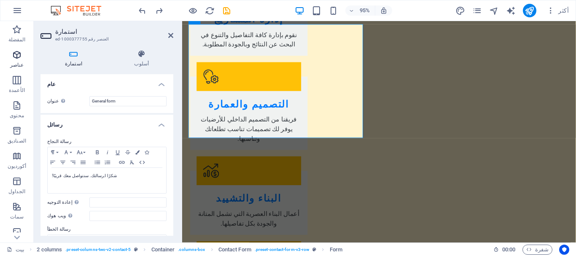
click at [19, 56] on icon "button" at bounding box center [17, 55] width 10 height 10
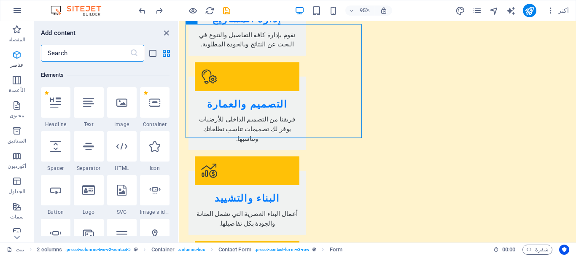
scroll to position [90, 0]
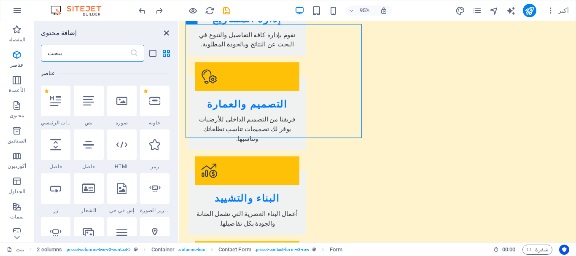
click at [162, 32] on icon "إغلاق اللوحة" at bounding box center [166, 33] width 10 height 10
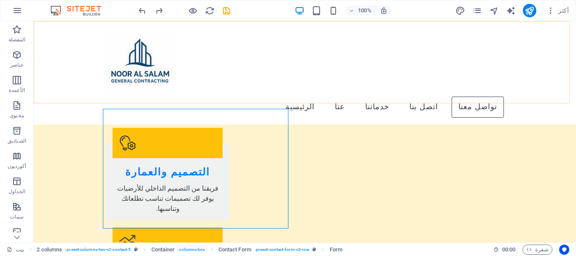
scroll to position [779, 0]
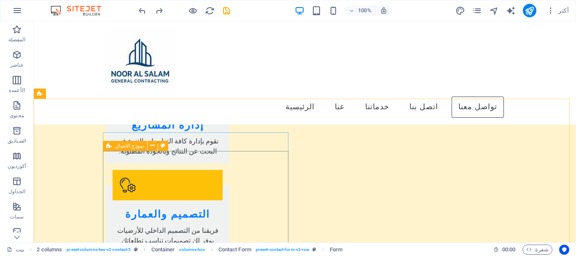
click at [131, 147] on font "نموذج الاتصال" at bounding box center [129, 146] width 29 height 6
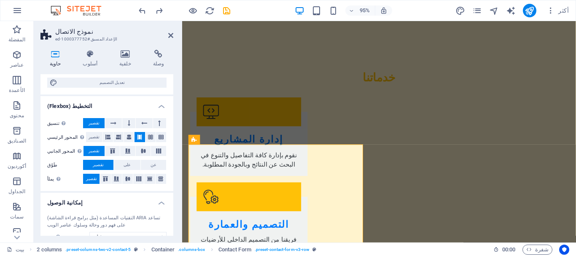
scroll to position [151, 0]
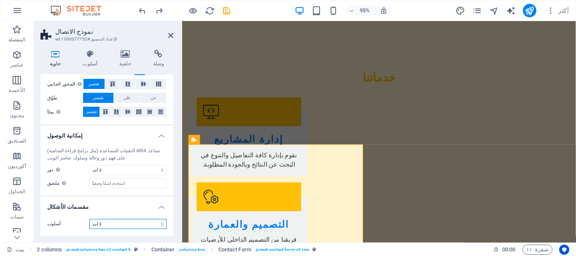
click at [114, 224] on select "لا أحد مثلث مربع قطري المضلع 1 المضلع 2 متعرج التعرجات المتعددة الأمواج موجات م…" at bounding box center [127, 224] width 77 height 10
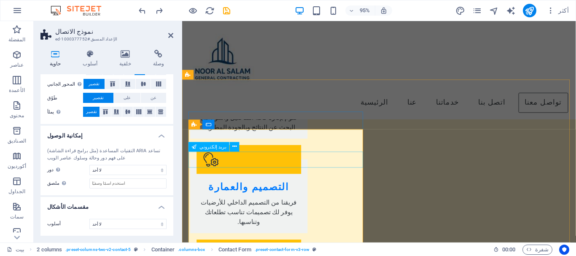
scroll to position [795, 0]
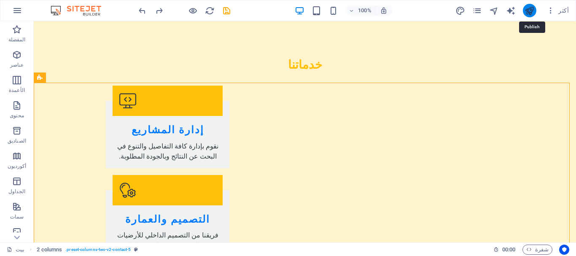
click at [529, 8] on icon "نشر" at bounding box center [529, 11] width 10 height 10
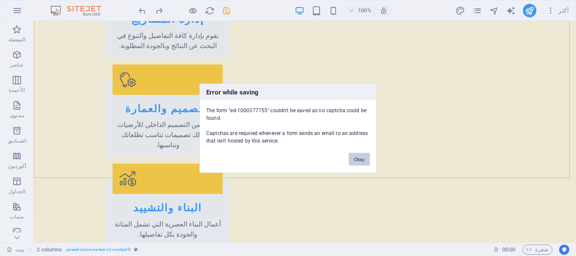
click at [358, 161] on button "Okay" at bounding box center [359, 159] width 21 height 13
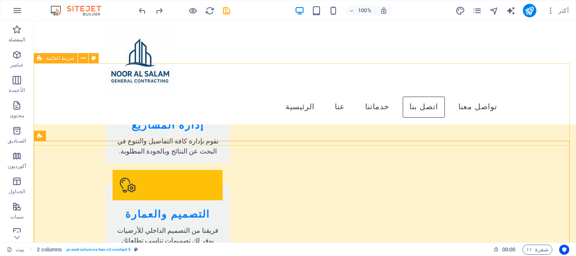
scroll to position [737, 0]
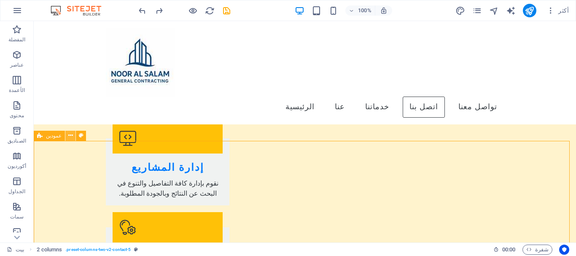
click at [69, 134] on icon at bounding box center [70, 135] width 5 height 9
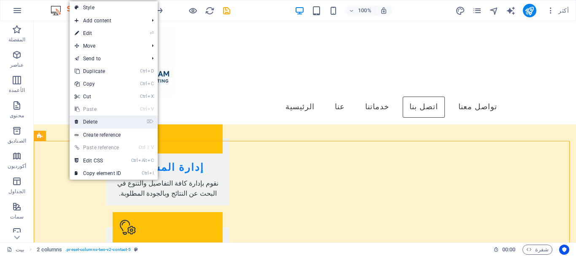
click at [96, 121] on link "⌦ Delete" at bounding box center [98, 121] width 56 height 13
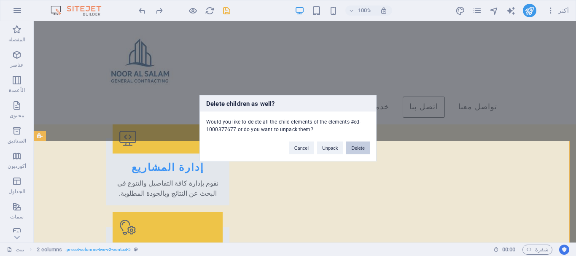
click at [368, 147] on button "Delete" at bounding box center [358, 147] width 24 height 13
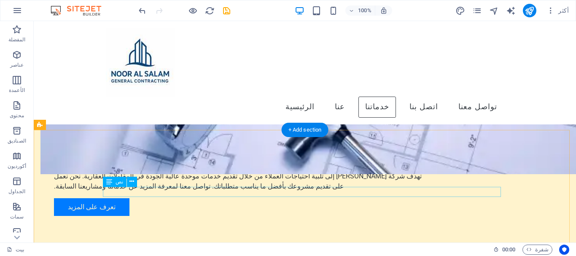
scroll to position [611, 0]
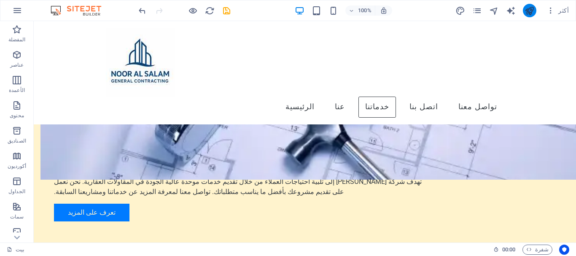
click at [534, 12] on icon "نشر" at bounding box center [529, 11] width 10 height 10
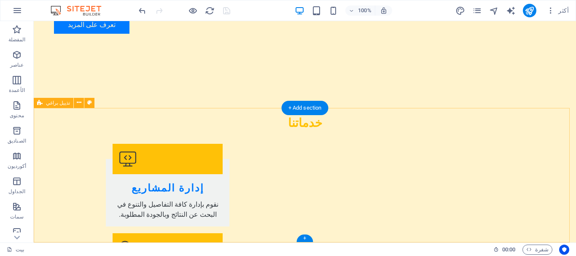
scroll to position [770, 0]
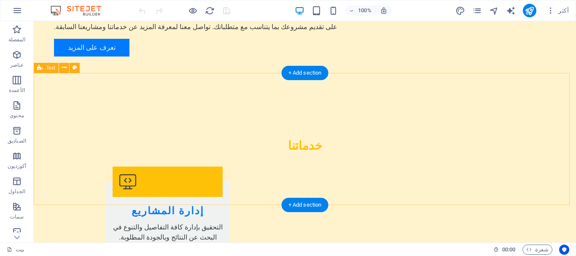
scroll to position [770, 0]
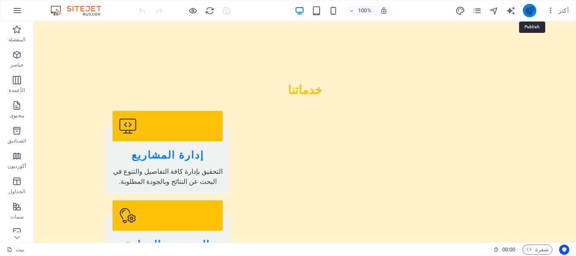
click at [527, 12] on icon "نشر" at bounding box center [529, 11] width 10 height 10
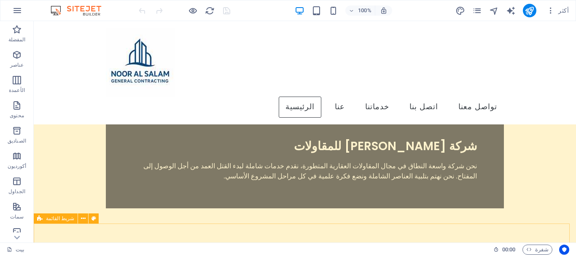
scroll to position [138, 0]
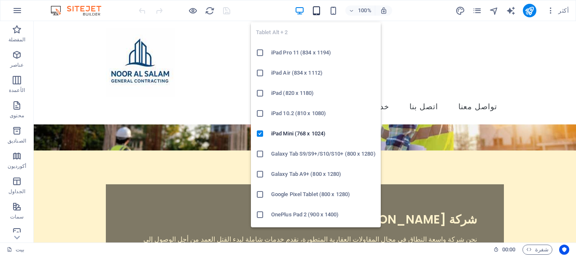
click at [318, 13] on icon "button" at bounding box center [316, 11] width 10 height 10
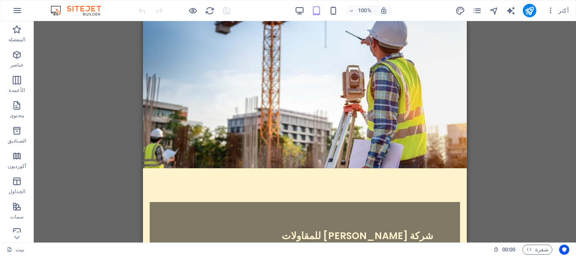
click at [513, 84] on div "اسحب هنا لاستبدال المحتوى الحالي. اضغط على "Ctrl" لإنشاء عنصر جديد. H2 النص في …" at bounding box center [305, 131] width 542 height 221
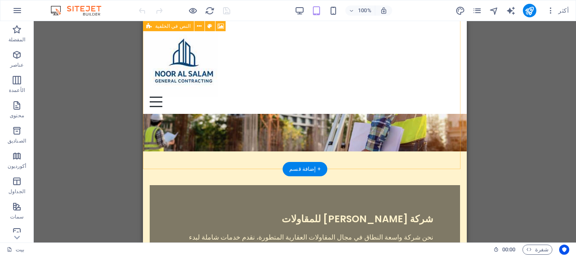
scroll to position [126, 0]
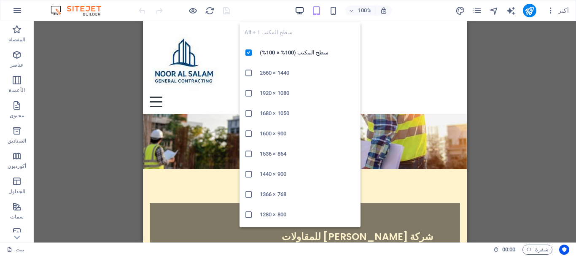
click at [297, 11] on icon "button" at bounding box center [300, 11] width 10 height 10
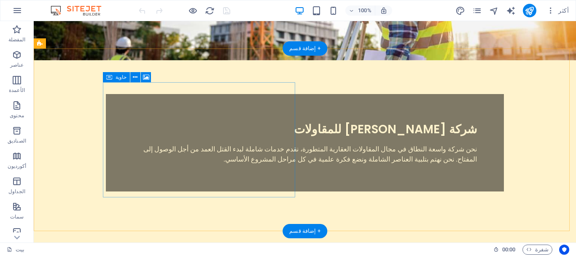
scroll to position [253, 0]
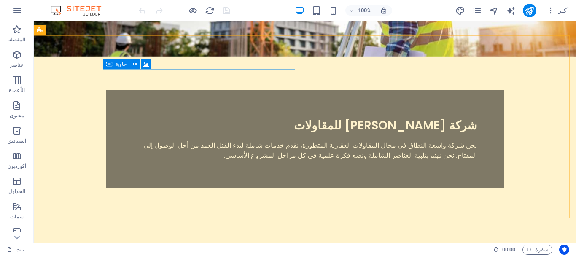
click at [115, 64] on font "حاوية" at bounding box center [120, 64] width 11 height 6
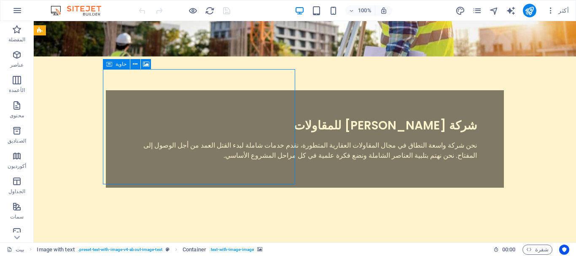
click at [115, 64] on font "حاوية" at bounding box center [120, 64] width 11 height 6
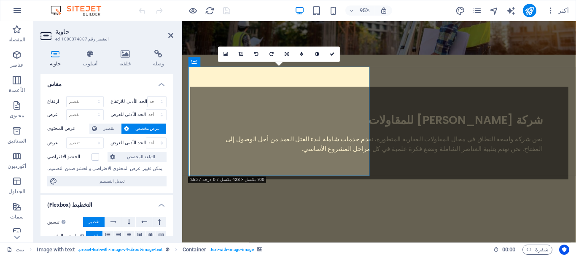
click at [143, 131] on font "عرض مخصص" at bounding box center [147, 128] width 24 height 5
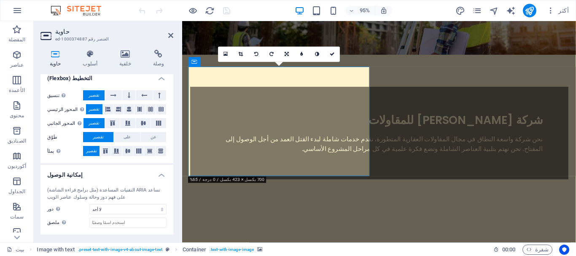
scroll to position [166, 0]
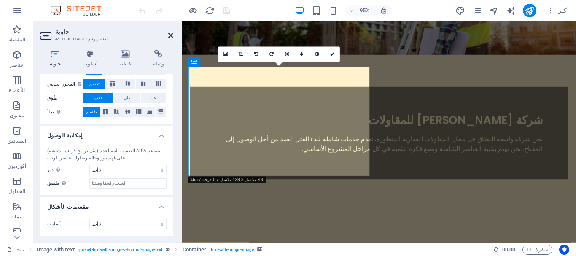
click at [169, 36] on icon at bounding box center [170, 35] width 5 height 7
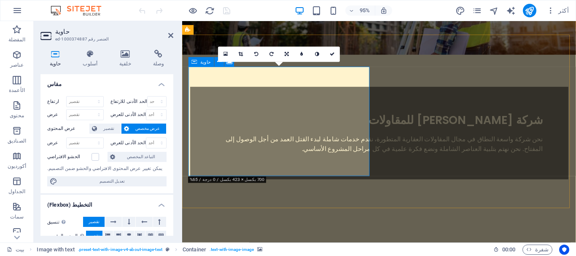
click at [225, 54] on icon at bounding box center [225, 53] width 5 height 5
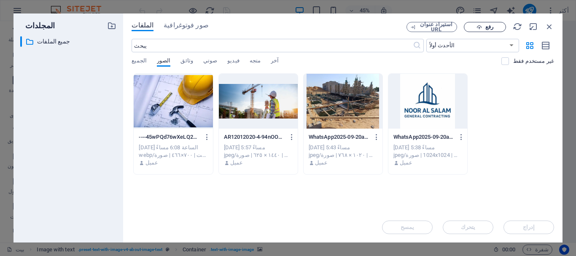
click at [478, 27] on icon "button" at bounding box center [478, 26] width 5 height 5
click at [199, 111] on div at bounding box center [173, 101] width 79 height 55
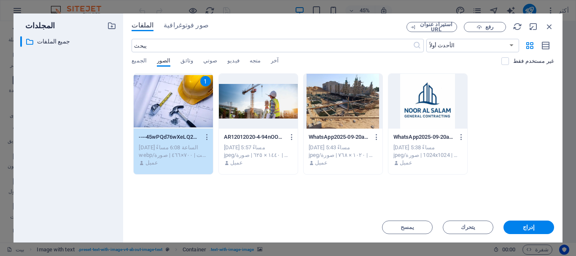
click at [199, 111] on div "1" at bounding box center [173, 101] width 79 height 55
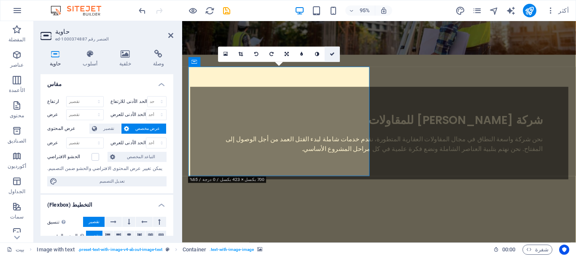
click at [336, 52] on link at bounding box center [332, 54] width 15 height 15
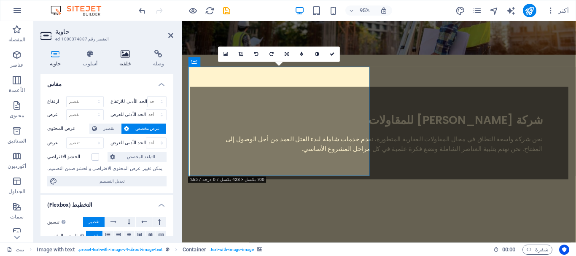
click at [128, 56] on icon at bounding box center [125, 54] width 30 height 8
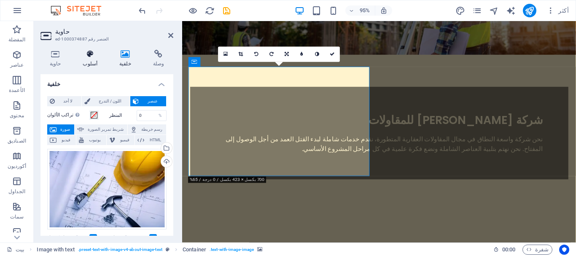
click at [90, 60] on h4 "أسلوب" at bounding box center [92, 59] width 37 height 18
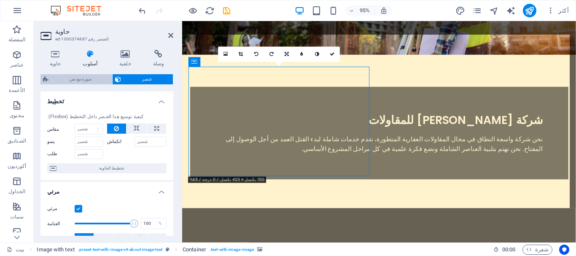
click at [84, 79] on font "صورة مع نص" at bounding box center [81, 79] width 22 height 5
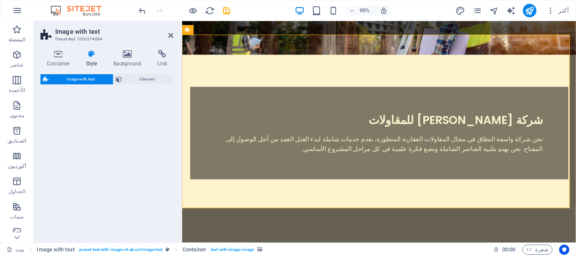
select select "rem"
select select "px"
select select "preset-text-with-image-v4-about-image-text"
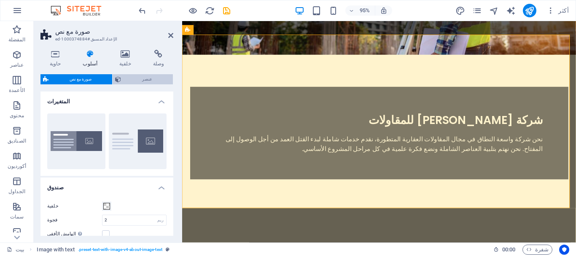
click at [140, 83] on span "عنصر" at bounding box center [146, 79] width 47 height 10
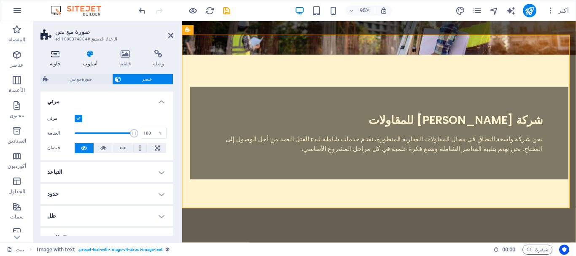
click at [56, 60] on h4 "حاوية" at bounding box center [56, 59] width 33 height 18
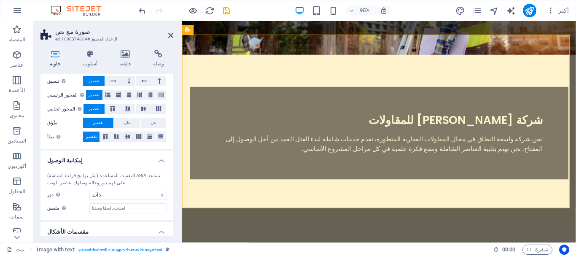
scroll to position [151, 0]
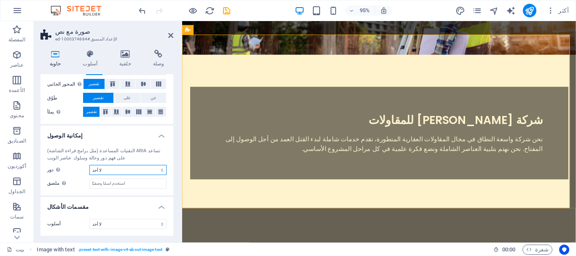
click at [123, 171] on select "لا [DATE] يُحذًِر شرط لافتة تعليق مكمل الحوار التذييل الرأس سرادق عرض تقديمي من…" at bounding box center [127, 170] width 77 height 10
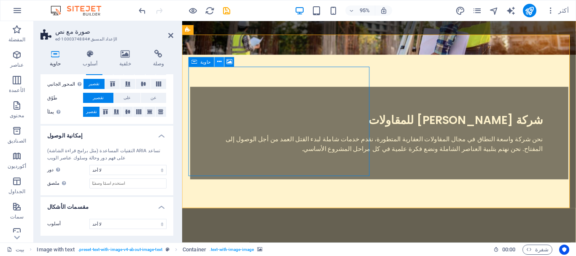
click at [217, 63] on icon at bounding box center [219, 62] width 4 height 8
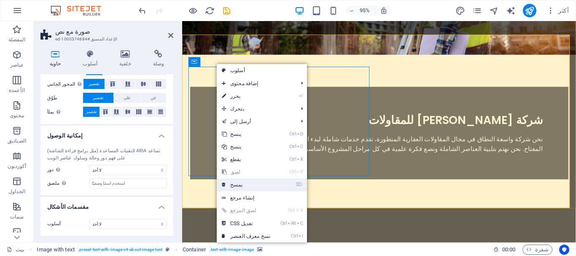
click at [245, 187] on link "⌦ يمسح" at bounding box center [246, 184] width 59 height 13
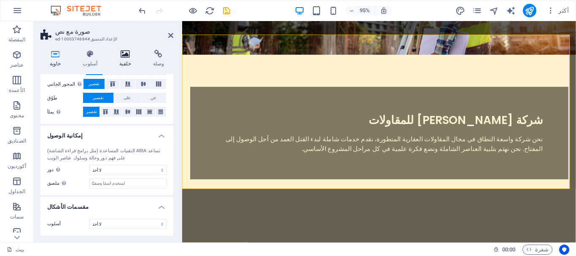
click at [121, 56] on icon at bounding box center [125, 54] width 30 height 8
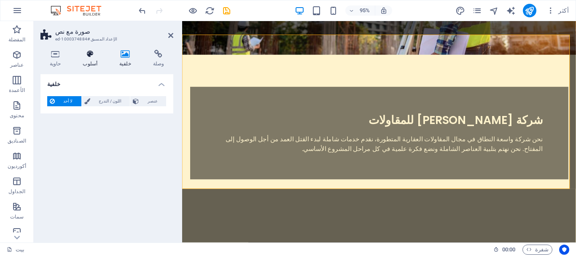
click at [92, 57] on icon at bounding box center [90, 54] width 33 height 8
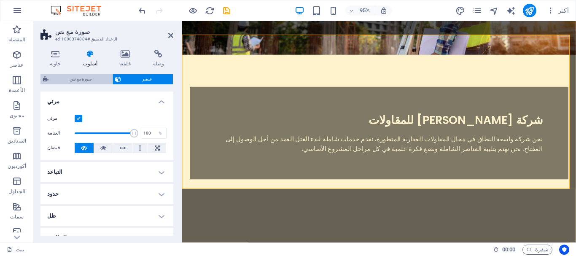
click at [87, 79] on font "صورة مع نص" at bounding box center [81, 79] width 22 height 5
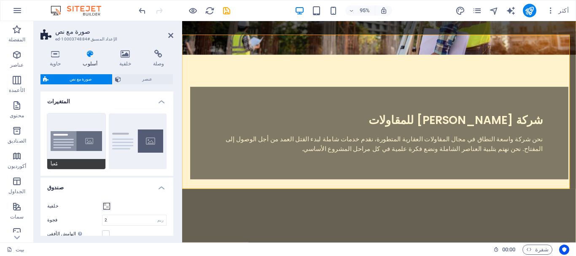
click at [83, 135] on button "مُعبأ" at bounding box center [76, 141] width 58 height 56
type input "0"
type input "2.5"
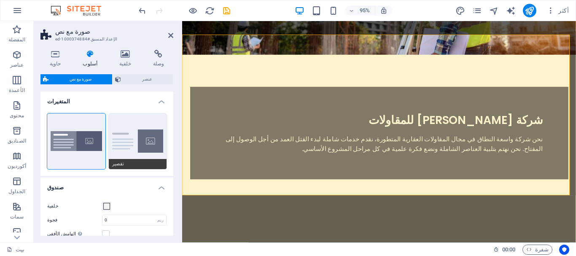
click at [132, 134] on button "تقصير" at bounding box center [138, 141] width 58 height 56
type input "2"
type input "0"
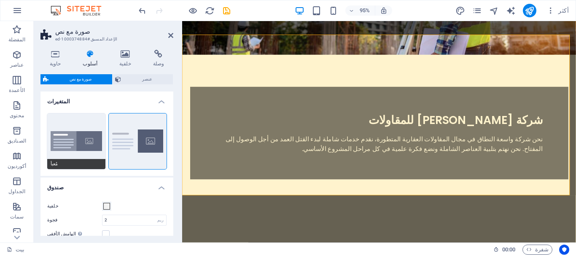
click at [86, 134] on button "مُعبأ" at bounding box center [76, 141] width 58 height 56
type input "0"
type input "2.5"
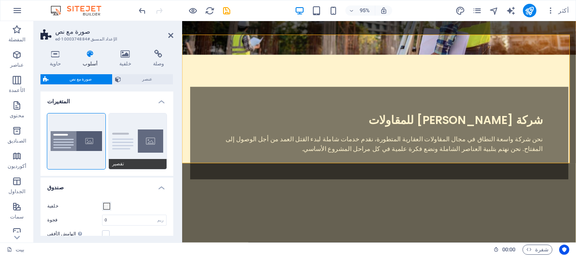
click at [126, 134] on button "تقصير" at bounding box center [138, 141] width 58 height 56
type input "2"
type input "0"
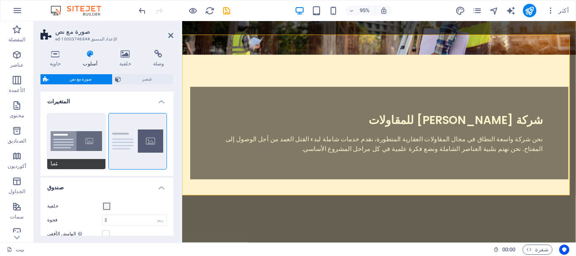
click at [65, 132] on button "مُعبأ" at bounding box center [76, 141] width 58 height 56
type input "0"
type input "2.5"
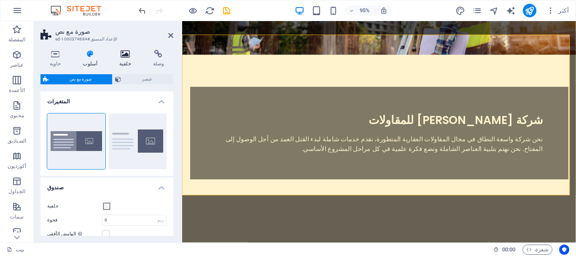
click at [123, 55] on icon at bounding box center [125, 54] width 30 height 8
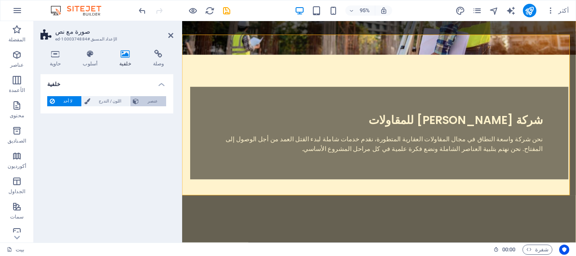
click at [138, 100] on button "عنصر" at bounding box center [148, 101] width 36 height 10
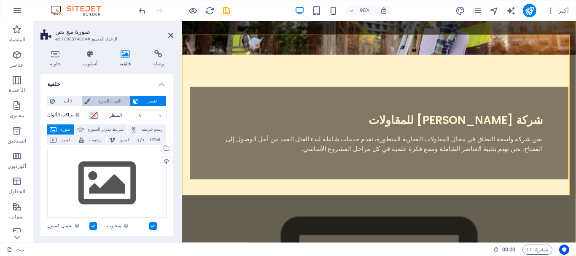
click at [121, 104] on span "اللون / التدرج" at bounding box center [110, 101] width 35 height 10
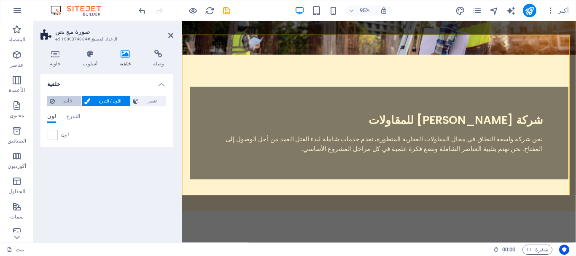
click at [56, 102] on button "لا أحد" at bounding box center [64, 101] width 34 height 10
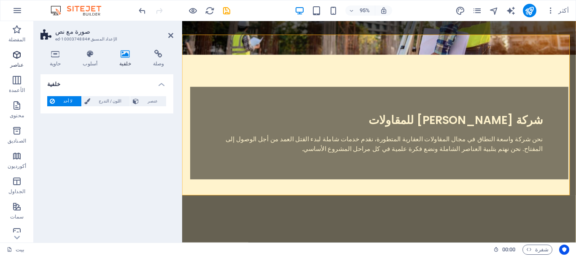
click at [18, 56] on icon "button" at bounding box center [17, 55] width 10 height 10
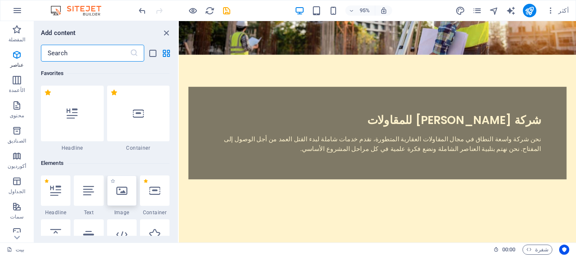
scroll to position [90, 0]
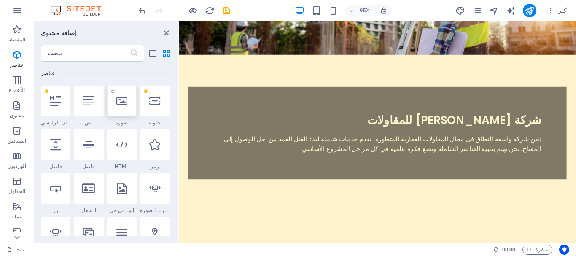
click at [121, 103] on icon at bounding box center [121, 100] width 11 height 11
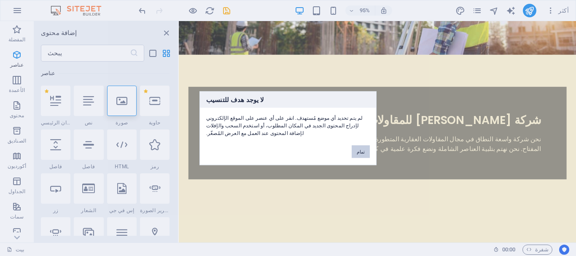
click at [364, 145] on button "تمام" at bounding box center [361, 151] width 18 height 13
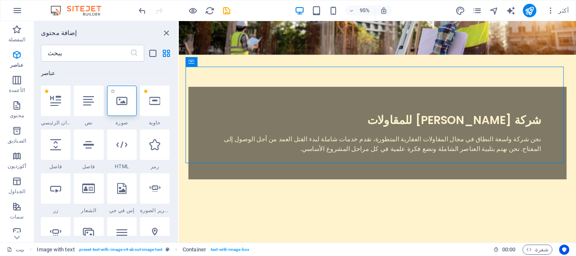
click at [119, 104] on icon at bounding box center [121, 100] width 11 height 11
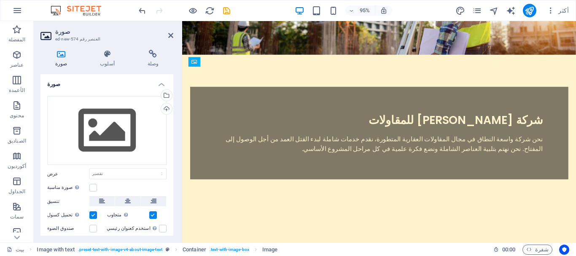
drag, startPoint x: 326, startPoint y: 117, endPoint x: 537, endPoint y: 141, distance: 213.0
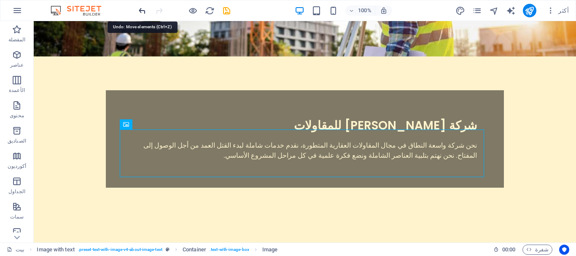
click at [142, 15] on icon "التراجع" at bounding box center [142, 11] width 10 height 10
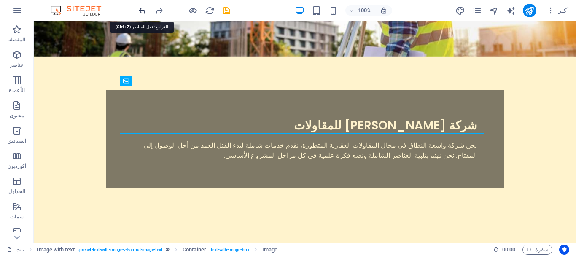
click at [142, 15] on icon "التراجع" at bounding box center [142, 11] width 10 height 10
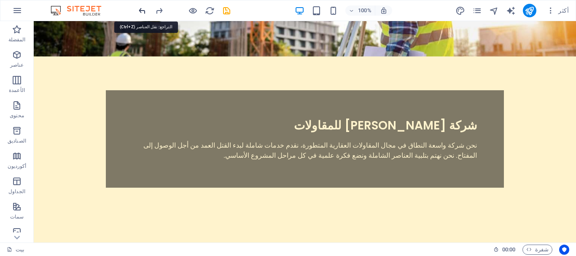
click at [142, 15] on icon "التراجع" at bounding box center [142, 11] width 10 height 10
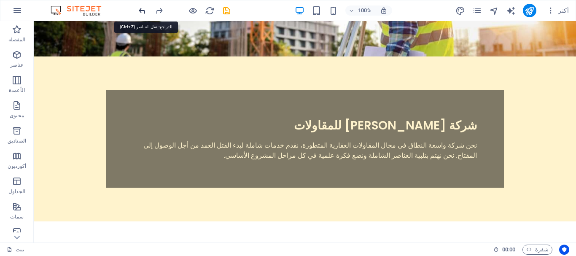
click at [142, 15] on icon "التراجع" at bounding box center [142, 11] width 10 height 10
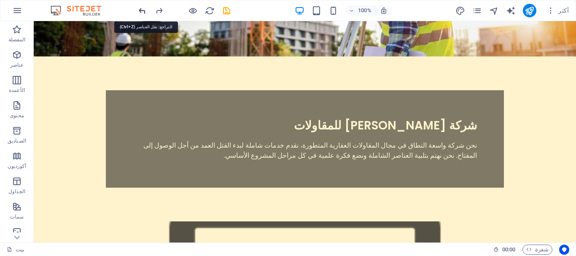
click at [142, 15] on icon "التراجع" at bounding box center [142, 11] width 10 height 10
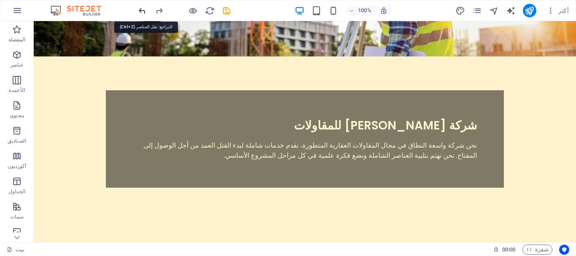
click at [142, 15] on icon "التراجع" at bounding box center [142, 11] width 10 height 10
click at [142, 13] on icon "التراجع" at bounding box center [142, 11] width 10 height 10
click at [142, 11] on icon "التراجع" at bounding box center [142, 11] width 10 height 10
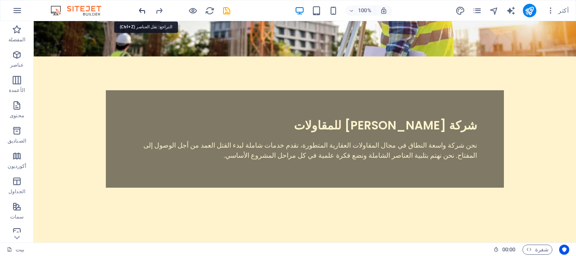
click at [142, 11] on icon "التراجع" at bounding box center [142, 11] width 10 height 10
click at [533, 10] on icon "نشر" at bounding box center [529, 11] width 10 height 10
